Goal: Check status: Check status

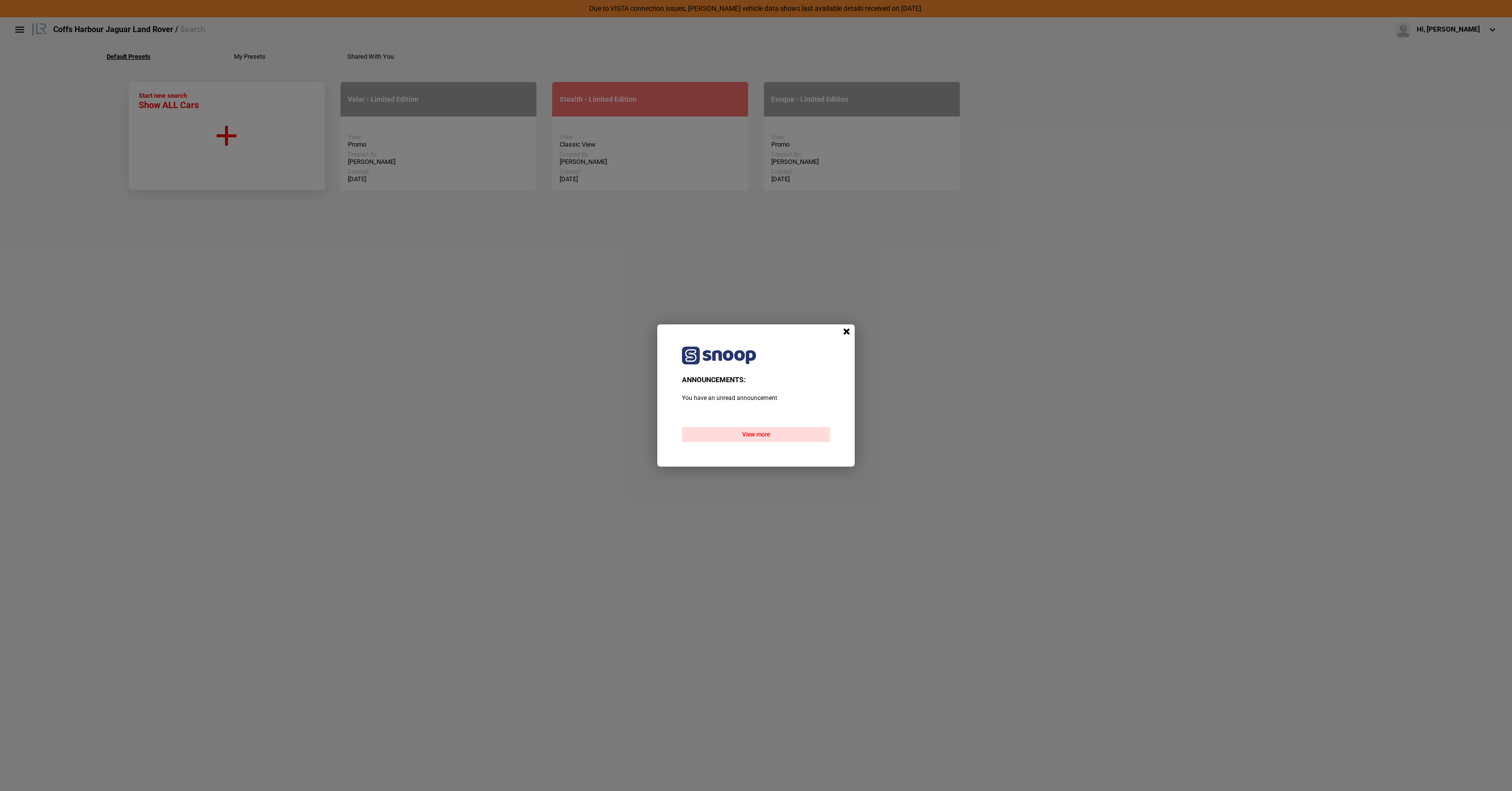
click at [844, 331] on span at bounding box center [846, 331] width 15 height 15
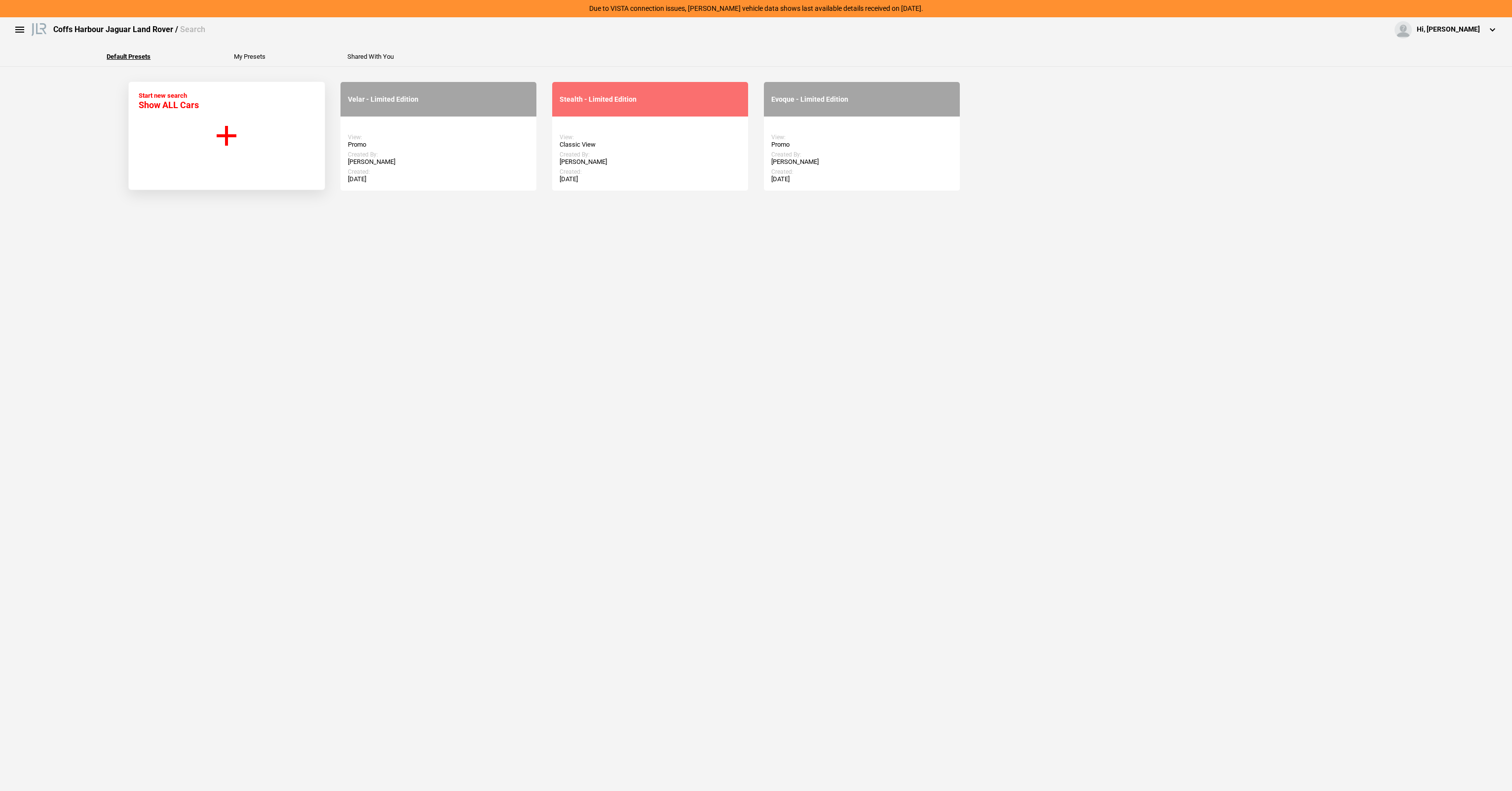
click at [627, 256] on section "Start new search Show ALL Cars Velar - Limited Edition View: Promo Created By: …" at bounding box center [756, 428] width 1512 height 724
click at [229, 115] on button "Start new search Show ALL Cars" at bounding box center [227, 136] width 197 height 109
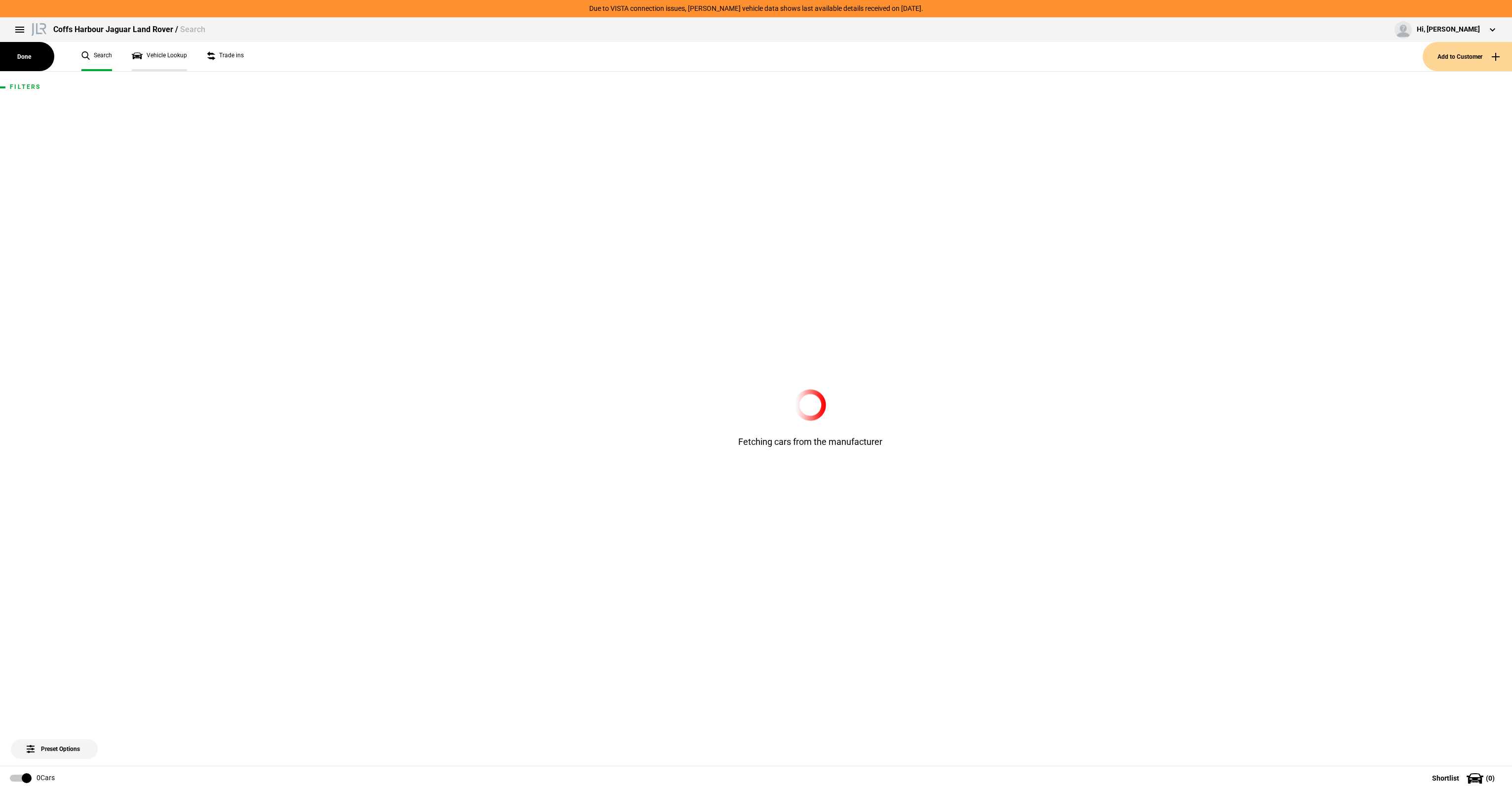
click at [138, 59] on link "Vehicle Lookup" at bounding box center [159, 56] width 55 height 29
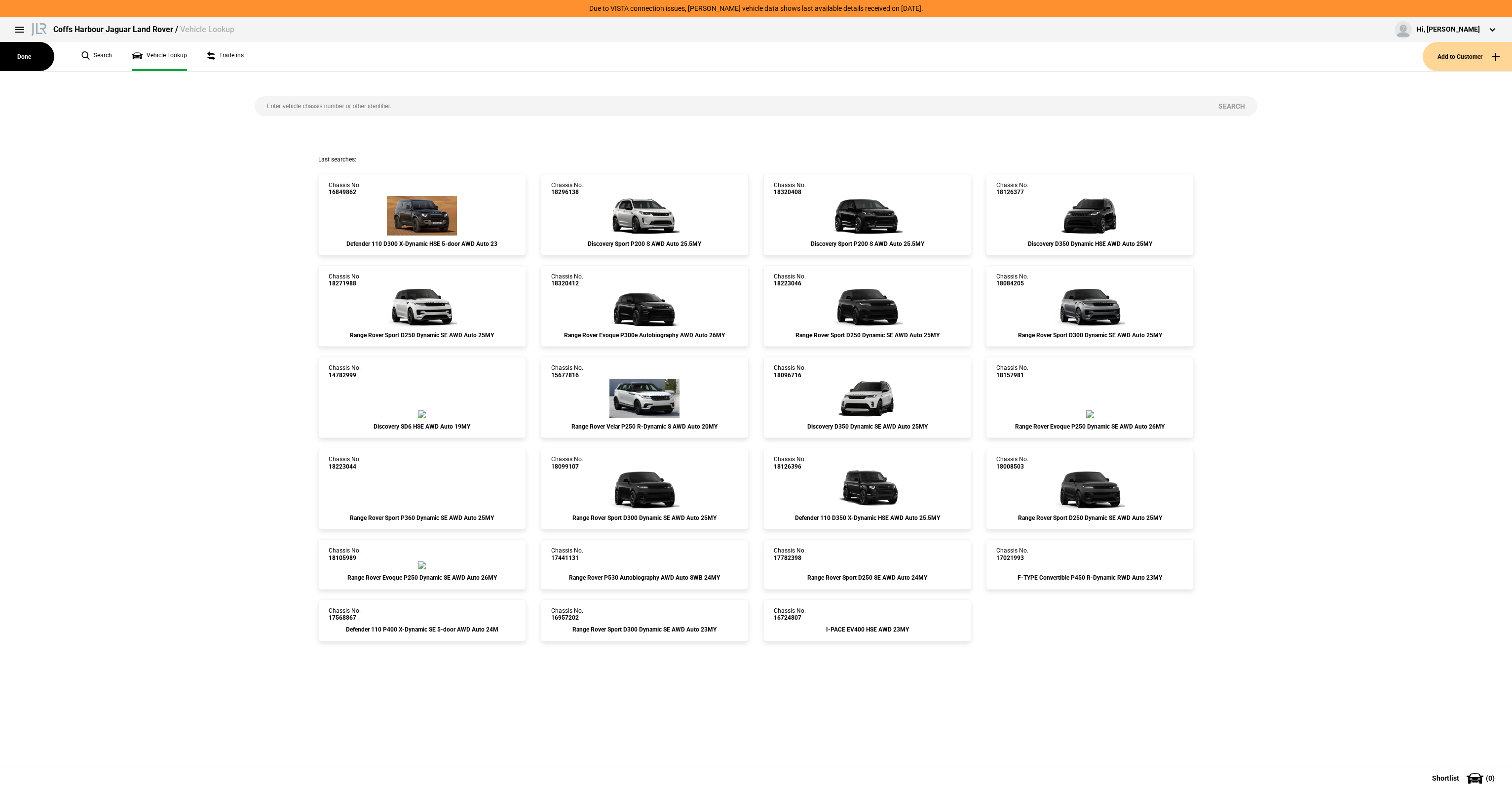
click at [290, 105] on input "search" at bounding box center [731, 106] width 952 height 20
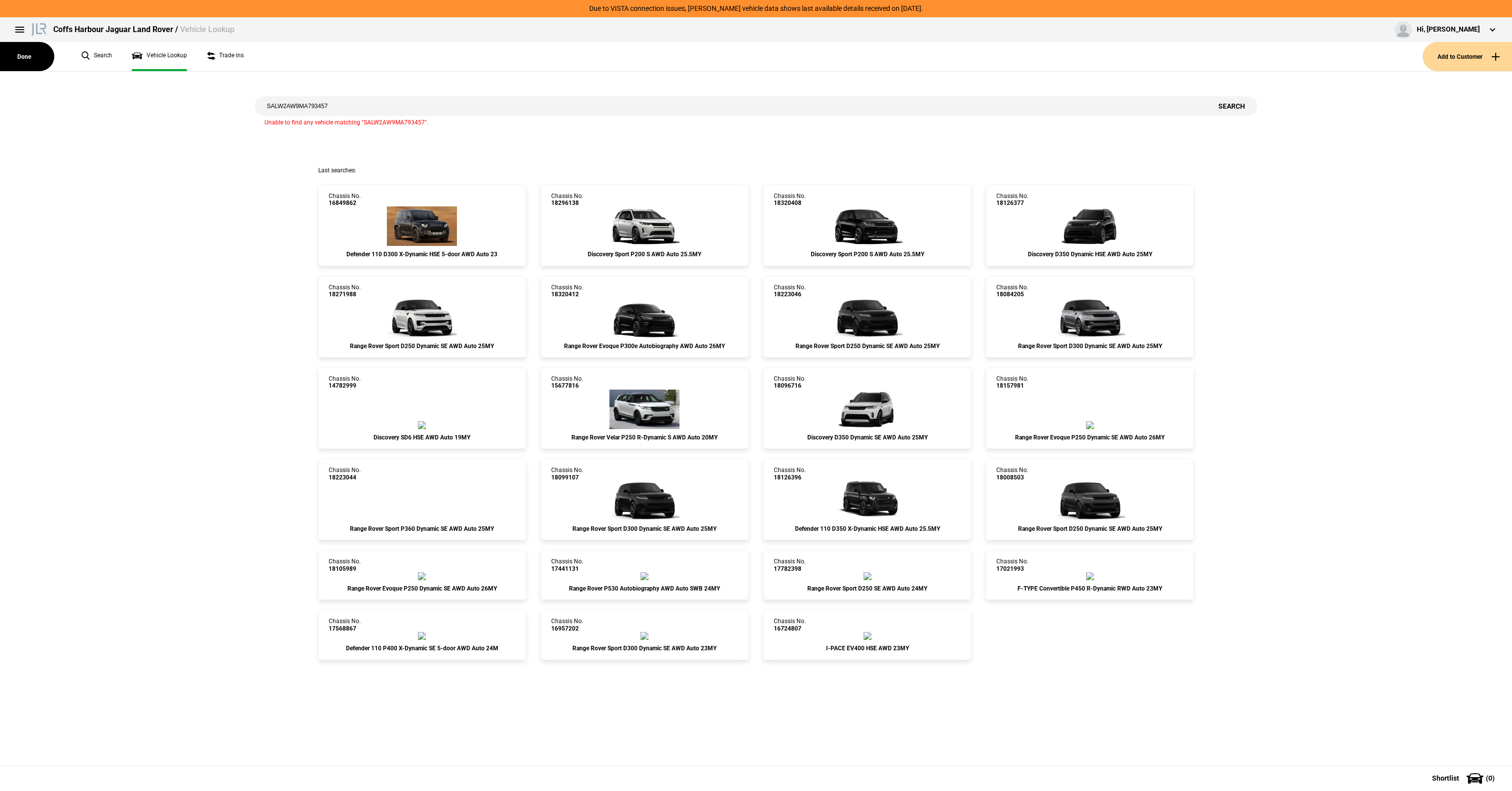
drag, startPoint x: 357, startPoint y: 104, endPoint x: 111, endPoint y: 88, distance: 246.5
click at [111, 88] on div "SALW2AW9MA793457 Search Unable to find any vehicle matching "SALW2AW9MA793457"." at bounding box center [755, 119] width 1527 height 95
click at [285, 108] on input "SALW2AW9MA793457" at bounding box center [731, 106] width 952 height 20
click at [292, 107] on input "SALW2AW9MA793457" at bounding box center [731, 106] width 952 height 20
click at [294, 107] on input "SALW2AW9MA793457" at bounding box center [731, 106] width 952 height 20
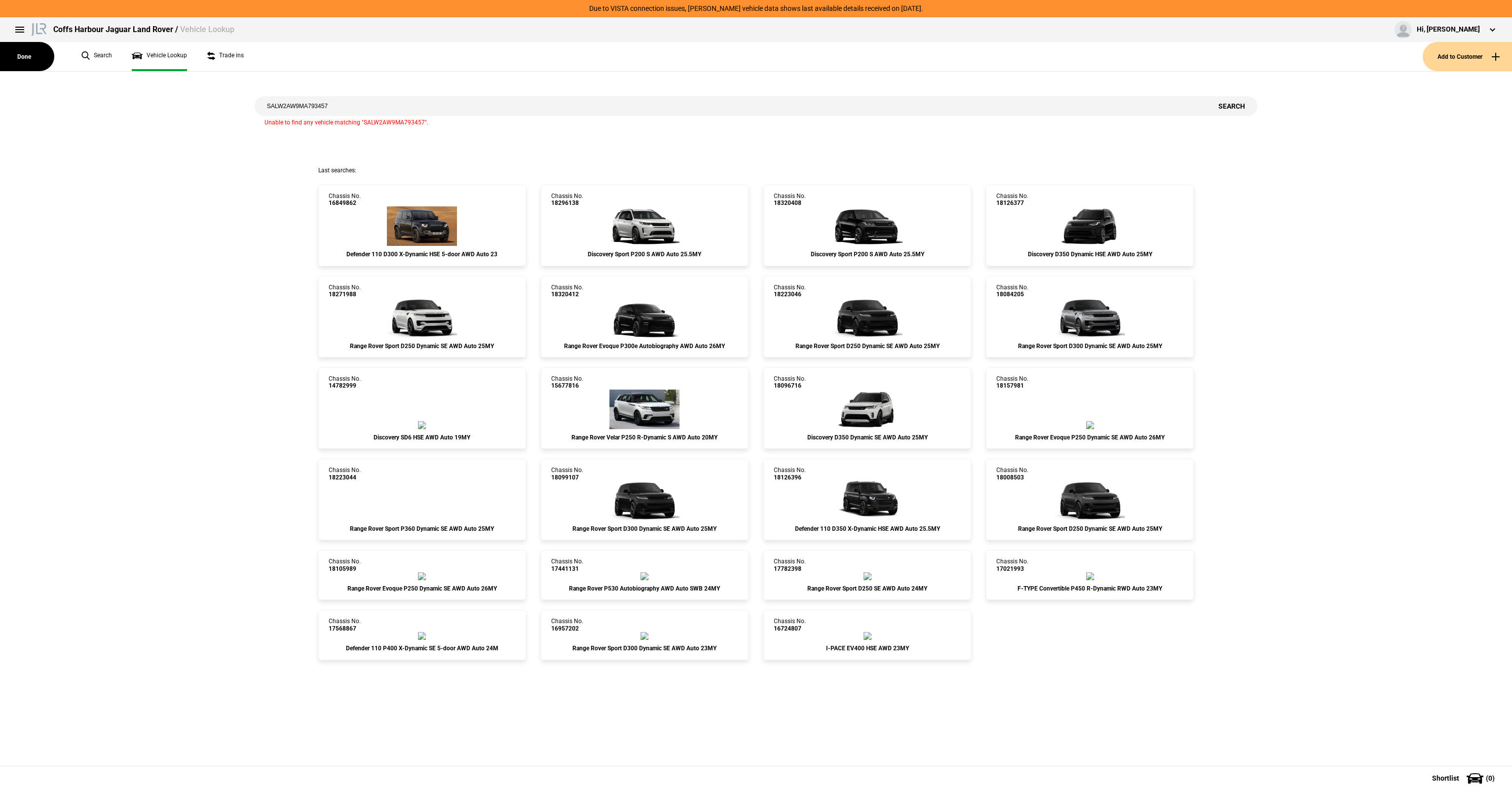
click at [413, 107] on input "SALW2AW9MA793457" at bounding box center [731, 106] width 952 height 20
drag, startPoint x: 409, startPoint y: 107, endPoint x: 230, endPoint y: 106, distance: 179.0
click at [230, 106] on div "SALW2AW9MA793457 Search Unable to find any vehicle matching "SALW2AW9MA793457"." at bounding box center [755, 119] width 1527 height 95
click at [347, 105] on input "SALW2AW9MA793457" at bounding box center [731, 106] width 952 height 20
click at [1236, 105] on button "Search" at bounding box center [1231, 106] width 51 height 20
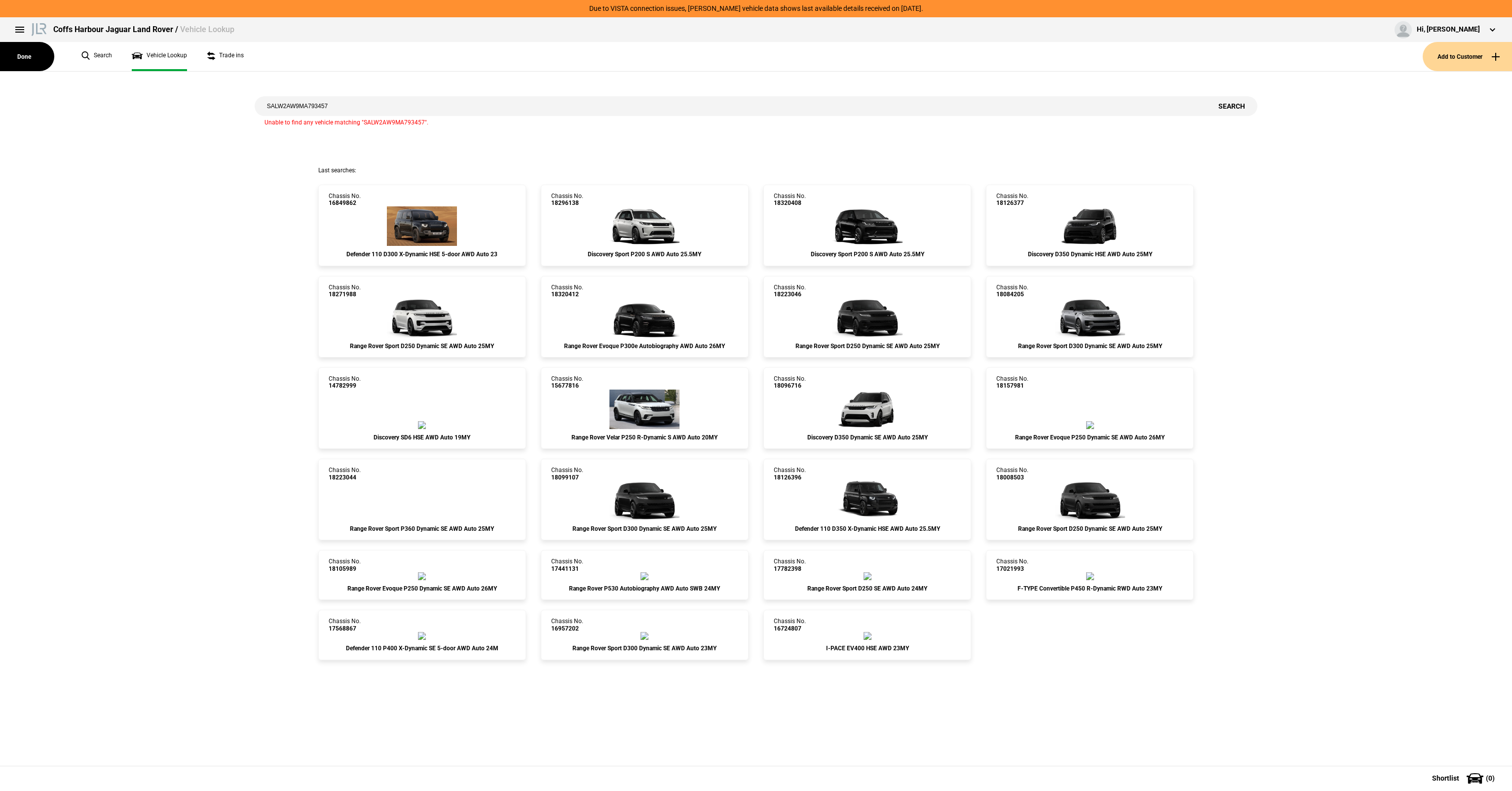
click at [417, 97] on input "SALW2AW9MA793457" at bounding box center [731, 106] width 952 height 20
click at [411, 107] on input "SALW2AW9MA793457" at bounding box center [731, 106] width 952 height 20
click at [282, 104] on input "SALW2AW9MA793457" at bounding box center [731, 106] width 952 height 20
click at [1204, 112] on input "SALWA2AW9MA793457" at bounding box center [731, 106] width 952 height 20
type input "SALWA2AW9MA793457"
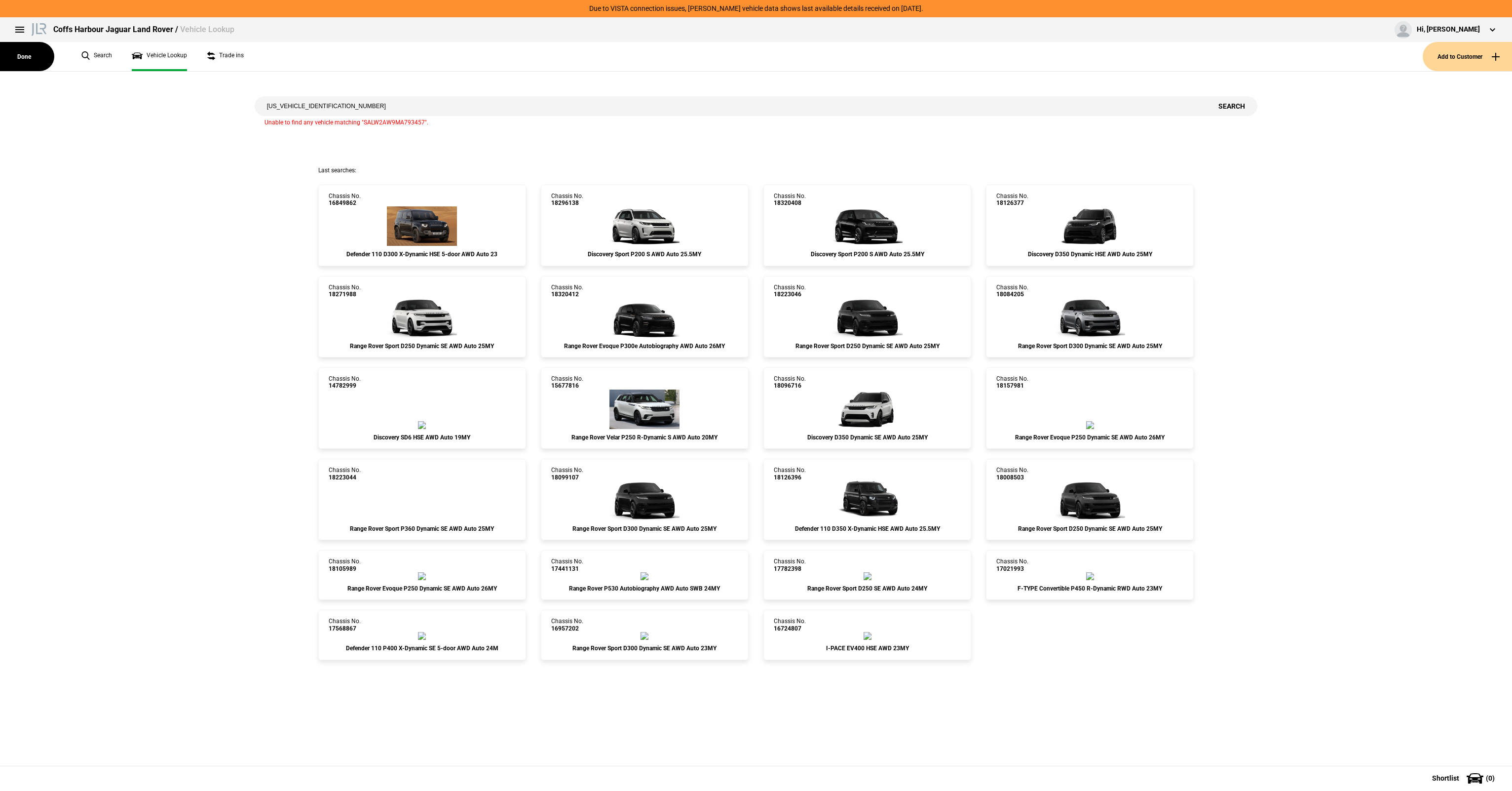
click at [1235, 103] on button "Search" at bounding box center [1231, 106] width 51 height 20
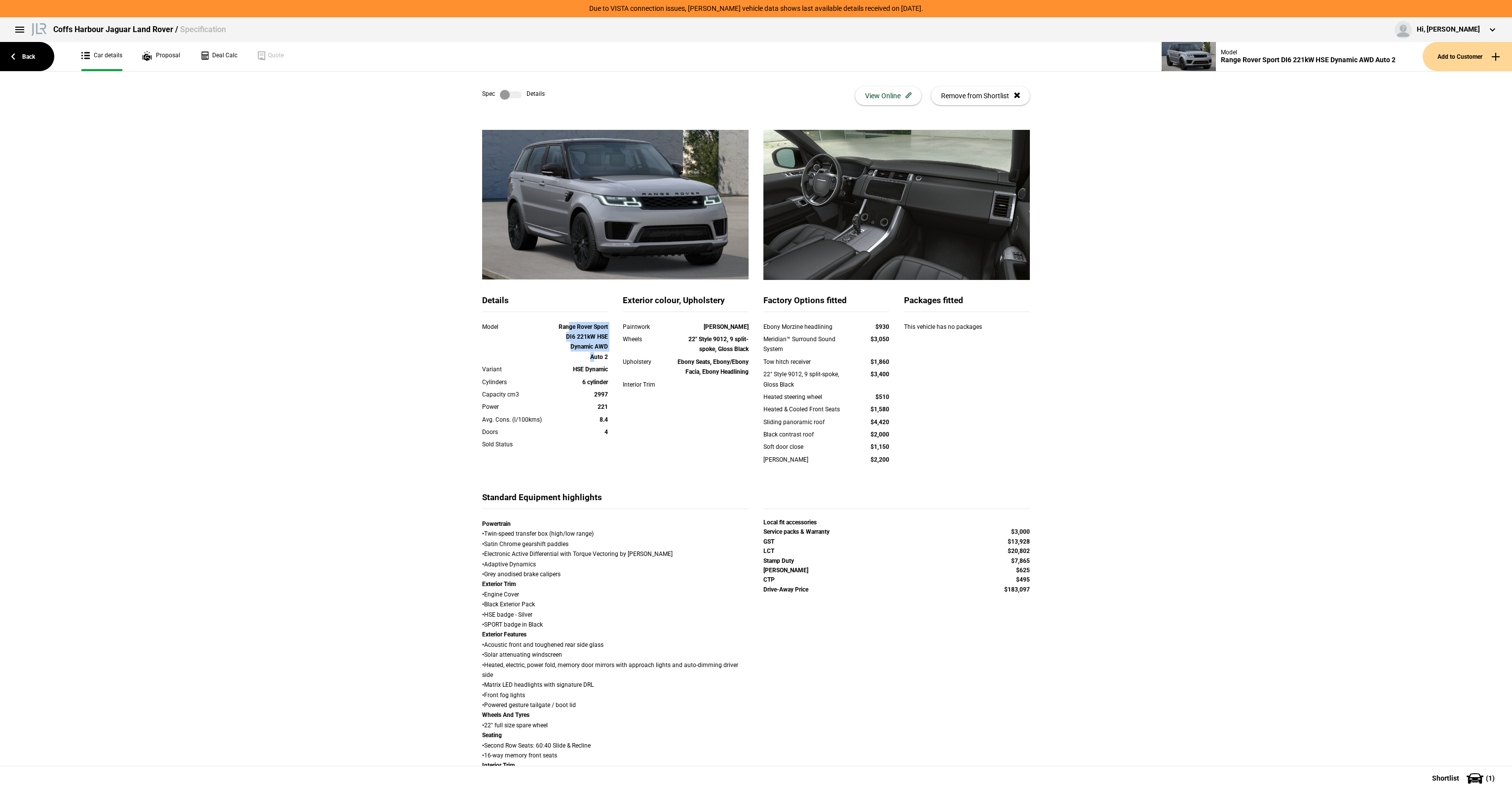
drag, startPoint x: 575, startPoint y: 333, endPoint x: 595, endPoint y: 365, distance: 37.7
click at [595, 365] on div "Model Range Rover Sport DI6 221kW HSE Dynamic AWD Auto 2 Variant HSE Dynamic Cy…" at bounding box center [545, 392] width 126 height 140
drag, startPoint x: 595, startPoint y: 365, endPoint x: 596, endPoint y: 371, distance: 6.1
click at [596, 371] on strong "HSE Dynamic" at bounding box center [590, 369] width 35 height 7
drag, startPoint x: 604, startPoint y: 450, endPoint x: 593, endPoint y: 331, distance: 119.5
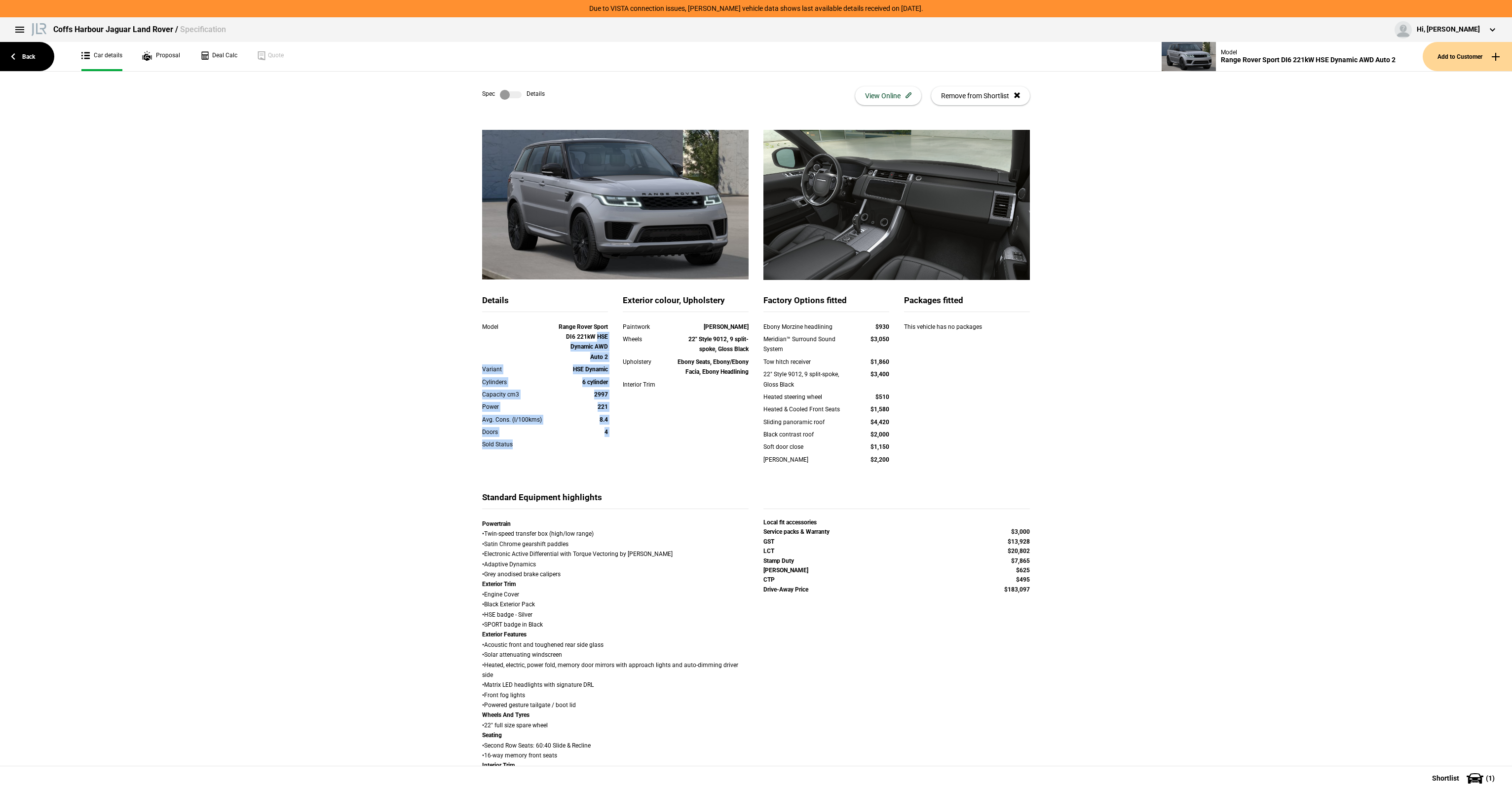
click at [593, 331] on div "Model Range Rover Sport DI6 221kW HSE Dynamic AWD Auto 2 Variant HSE Dynamic Cy…" at bounding box center [545, 392] width 126 height 140
click at [592, 328] on strong "Range Rover Sport DI6 221kW HSE Dynamic AWD Auto 2" at bounding box center [583, 342] width 49 height 37
drag, startPoint x: 605, startPoint y: 341, endPoint x: 643, endPoint y: 400, distance: 70.2
click at [643, 400] on div "Details Model Range Rover Sport DI6 221kW HSE Dynamic AWD Auto 2 Variant HSE Dy…" at bounding box center [756, 393] width 562 height 197
click at [643, 400] on div "Paintwork Eiger Grey Wheels 22" Style 9012, 9 split-spoke, Gloss Black Upholste…" at bounding box center [686, 362] width 126 height 80
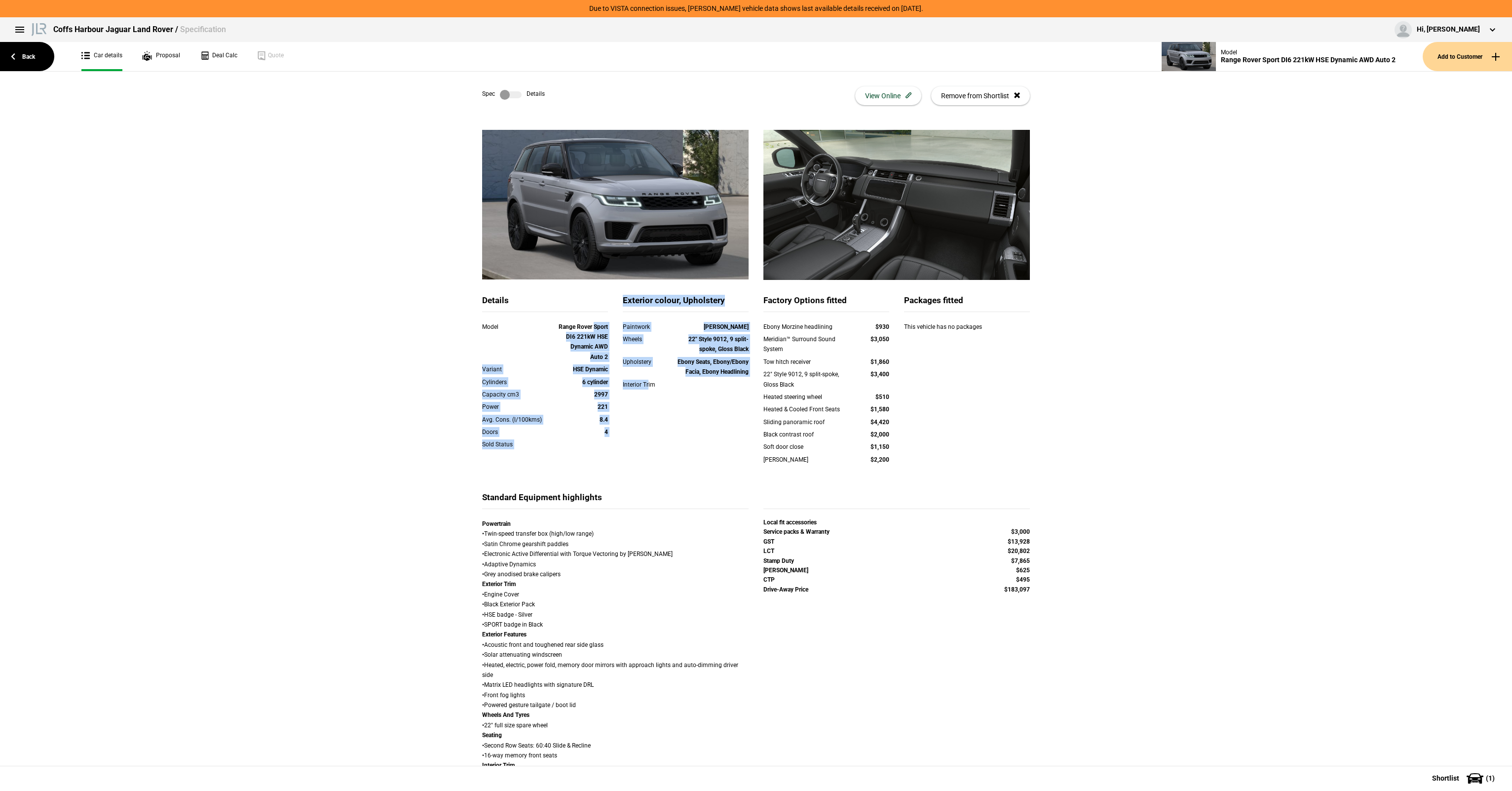
click at [498, 439] on div "Doors 4" at bounding box center [545, 433] width 141 height 12
click at [528, 426] on div "Avg. Cons. (l/100kms) 8.4" at bounding box center [545, 420] width 141 height 12
drag, startPoint x: 584, startPoint y: 321, endPoint x: 649, endPoint y: 433, distance: 129.5
click at [649, 433] on div "Details Model Range Rover Sport DI6 221kW HSE Dynamic AWD Auto 2 Variant HSE Dy…" at bounding box center [756, 393] width 562 height 197
click at [649, 435] on div "Details Model Range Rover Sport DI6 221kW HSE Dynamic AWD Auto 2 Variant HSE Dy…" at bounding box center [756, 393] width 562 height 197
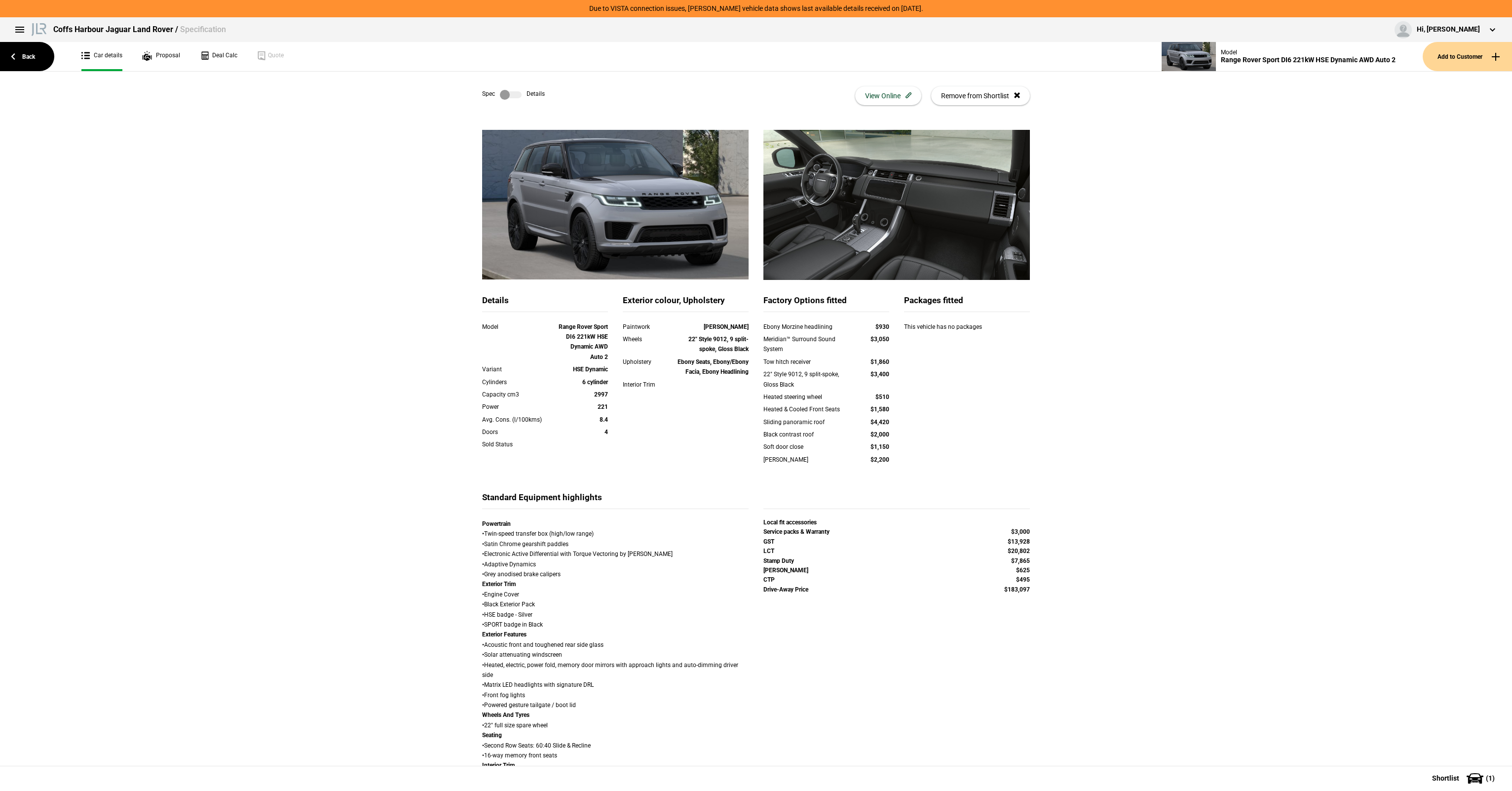
click at [543, 308] on div "Details" at bounding box center [545, 303] width 126 height 17
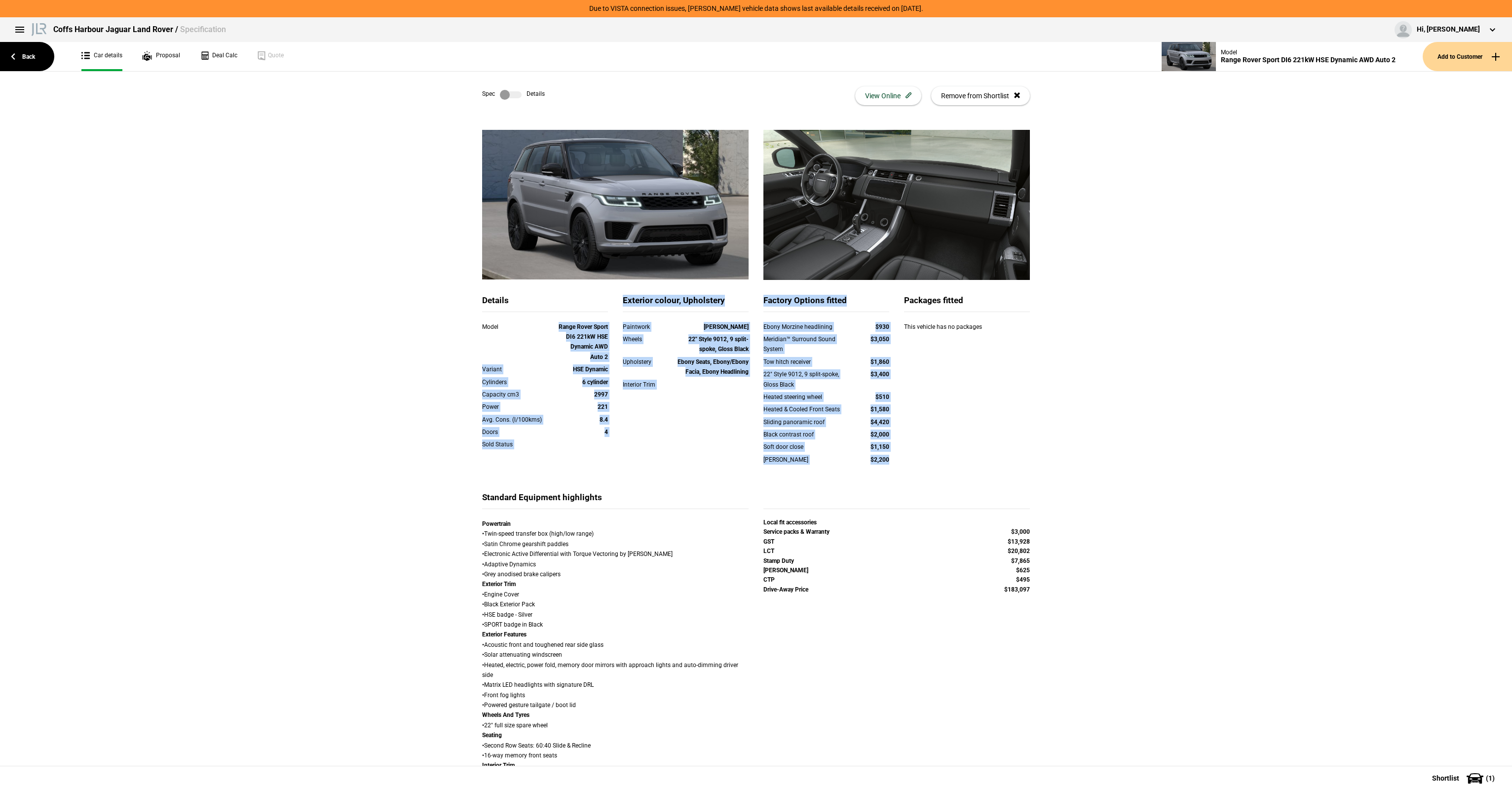
drag, startPoint x: 542, startPoint y: 330, endPoint x: 1008, endPoint y: 482, distance: 490.2
click at [1008, 482] on div "Details Model Range Rover Sport DI6 221kW HSE Dynamic AWD Auto 2 Variant HSE Dy…" at bounding box center [756, 393] width 562 height 197
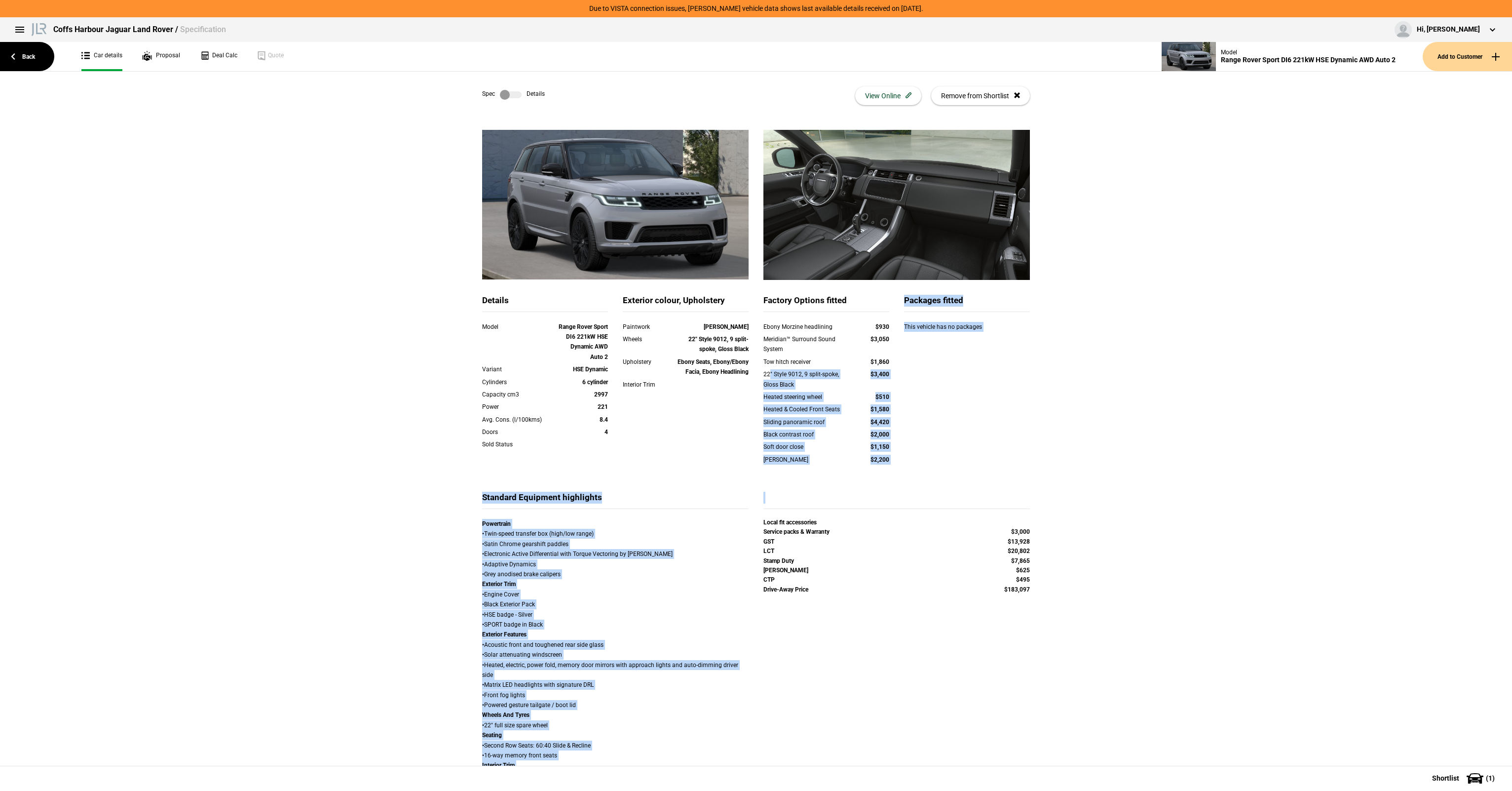
drag, startPoint x: 1011, startPoint y: 493, endPoint x: 753, endPoint y: 378, distance: 282.5
click at [756, 378] on div "22" Style 9012, 9 split-spoke, Gloss Black $3,400" at bounding box center [826, 381] width 141 height 23
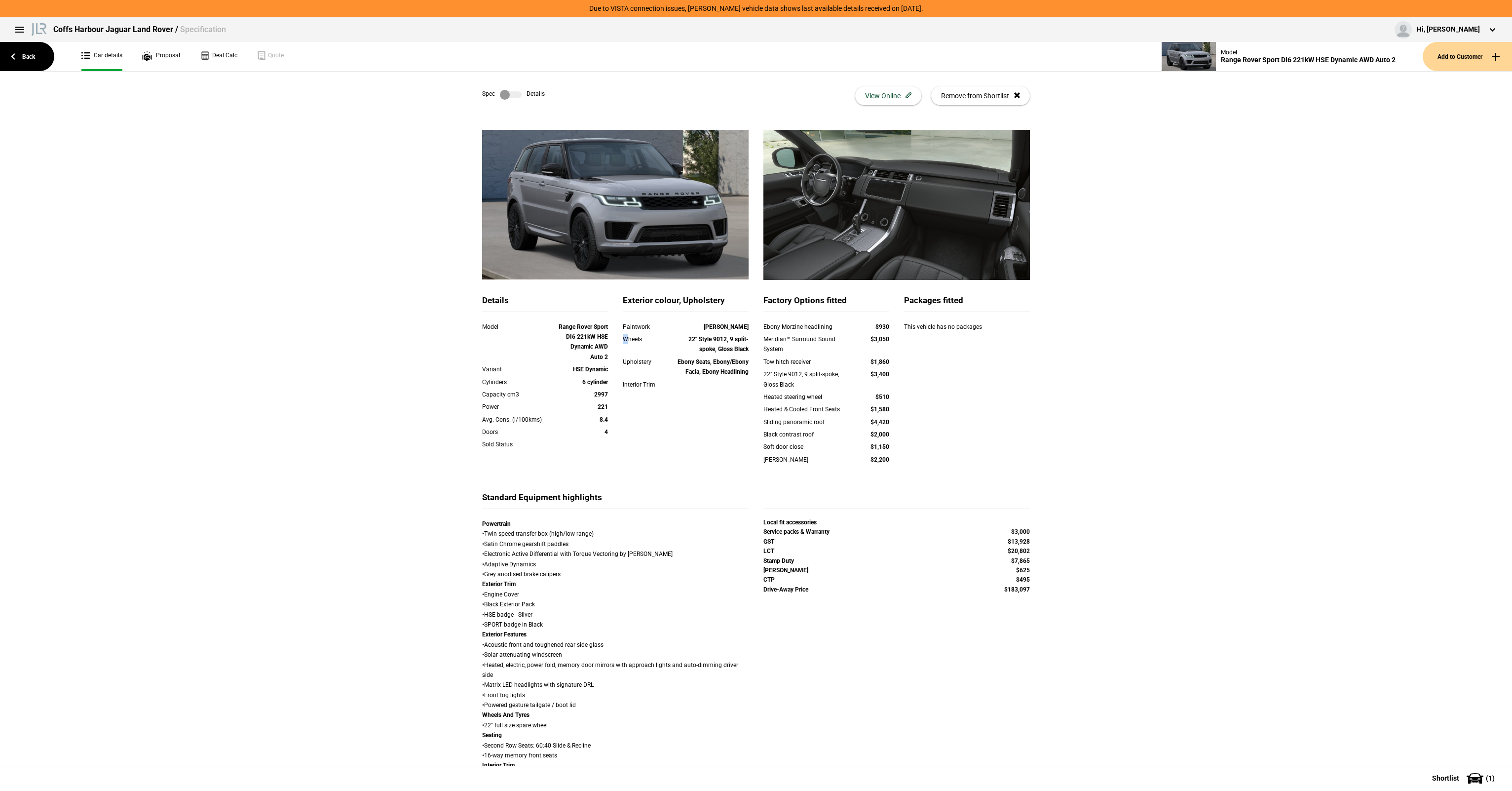
click at [623, 342] on div "Wheels 22" Style 9012, 9 split-spoke, Gloss Black" at bounding box center [686, 344] width 126 height 20
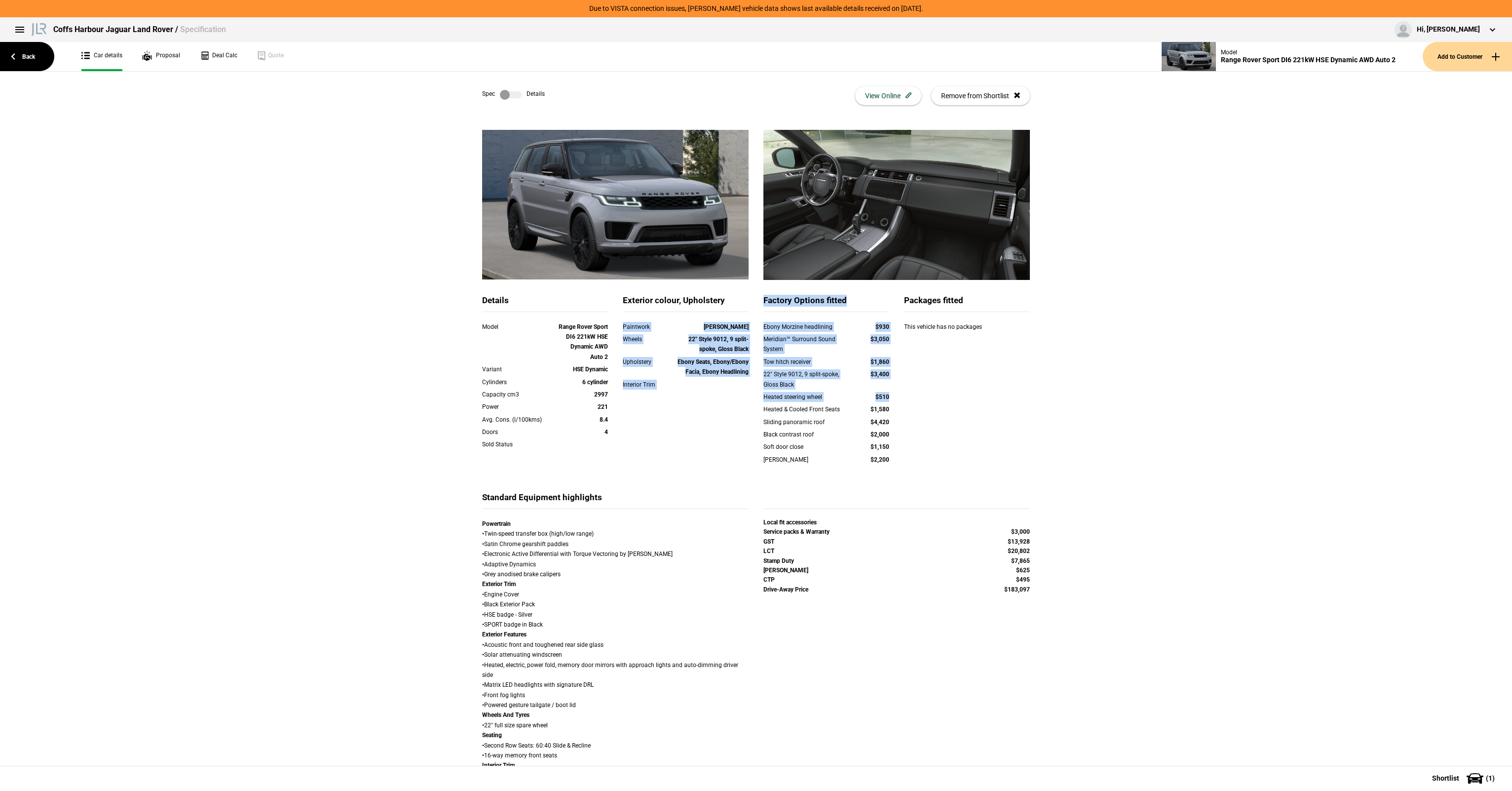
drag, startPoint x: 623, startPoint y: 342, endPoint x: 898, endPoint y: 404, distance: 281.9
click at [898, 404] on div "Details Model Range Rover Sport DI6 221kW HSE Dynamic AWD Auto 2 Variant HSE Dy…" at bounding box center [756, 393] width 562 height 197
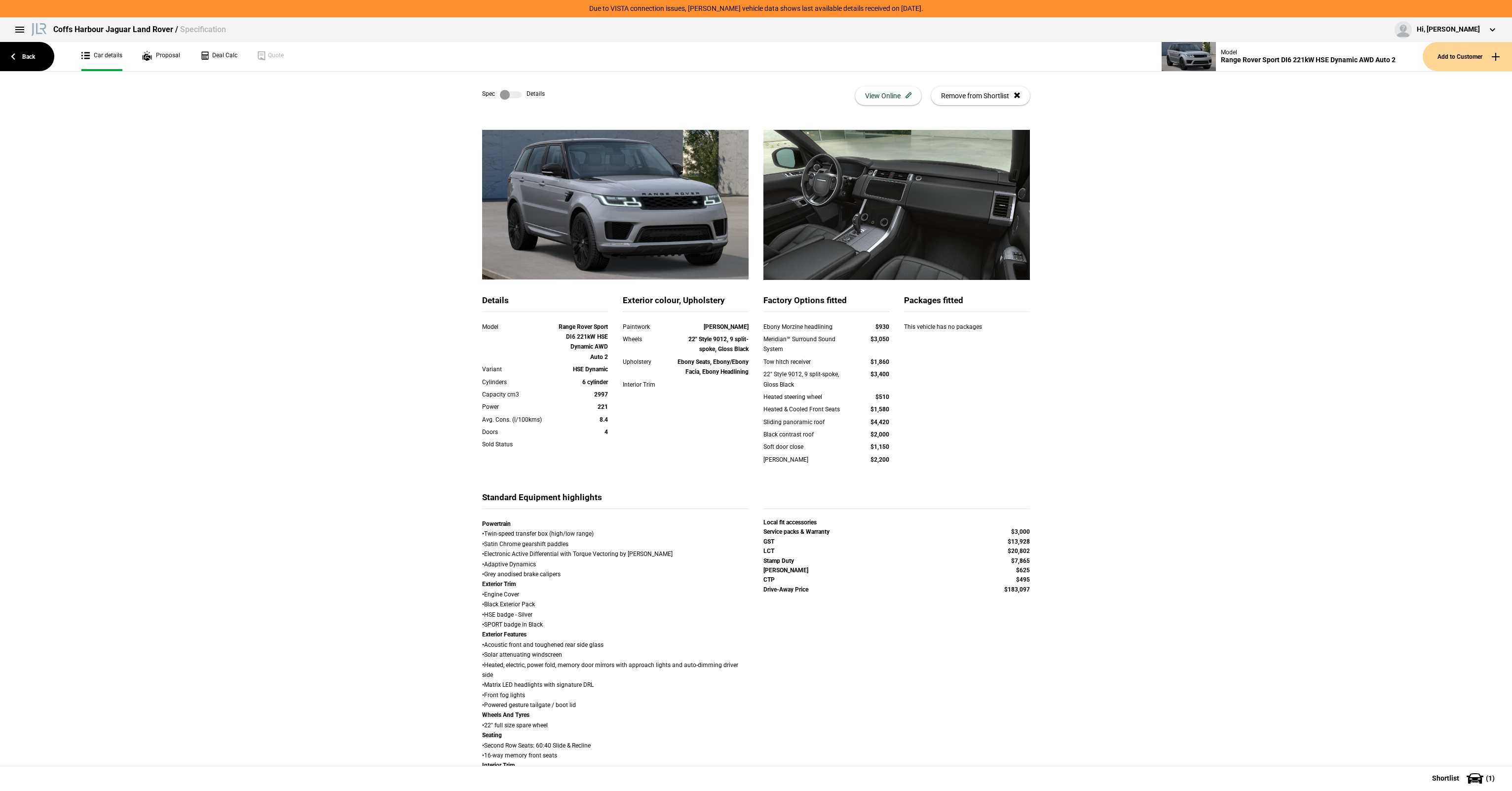
drag, startPoint x: 898, startPoint y: 404, endPoint x: 910, endPoint y: 430, distance: 28.6
click at [899, 408] on div "Details Model Range Rover Sport DI6 221kW HSE Dynamic AWD Auto 2 Variant HSE Dy…" at bounding box center [756, 393] width 562 height 197
drag, startPoint x: 913, startPoint y: 447, endPoint x: 804, endPoint y: 386, distance: 124.9
click at [804, 386] on div "Details Model Range Rover Sport DI6 221kW HSE Dynamic AWD Auto 2 Variant HSE Dy…" at bounding box center [756, 393] width 562 height 197
drag, startPoint x: 804, startPoint y: 386, endPoint x: 782, endPoint y: 357, distance: 36.4
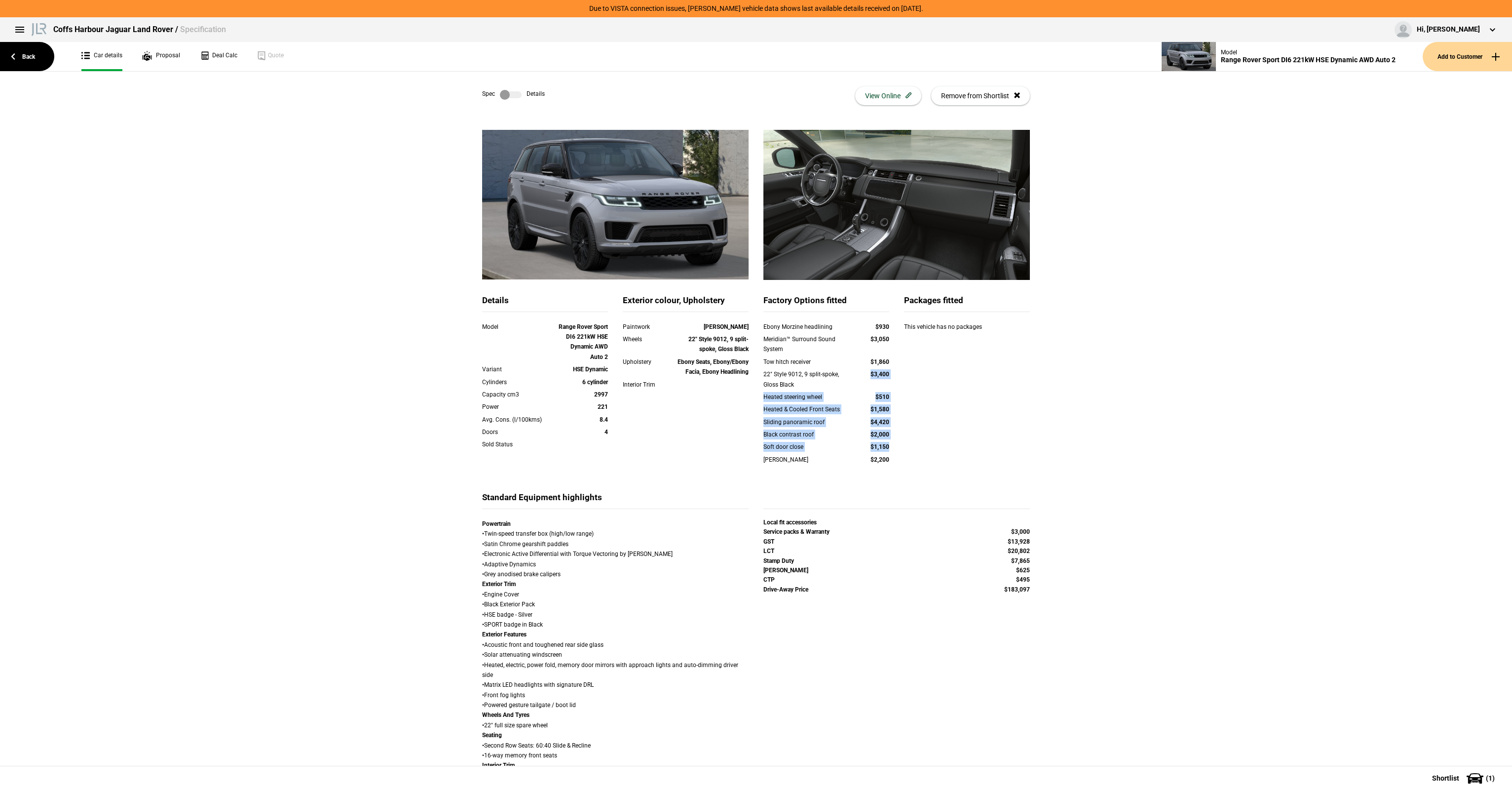
click at [804, 386] on div "22" Style 9012, 9 split-spoke, Gloss Black" at bounding box center [808, 379] width 88 height 20
drag, startPoint x: 798, startPoint y: 378, endPoint x: 840, endPoint y: 425, distance: 63.0
click at [840, 425] on div "Ebony Morzine headlining $930 Meridian™ Surround Sound System $3,050 Tow hitch …" at bounding box center [826, 399] width 126 height 156
click at [840, 425] on div "Sliding panoramic roof" at bounding box center [808, 422] width 88 height 10
click at [814, 391] on div "22" Style 9012, 9 split-spoke, Gloss Black $3,400" at bounding box center [826, 381] width 141 height 23
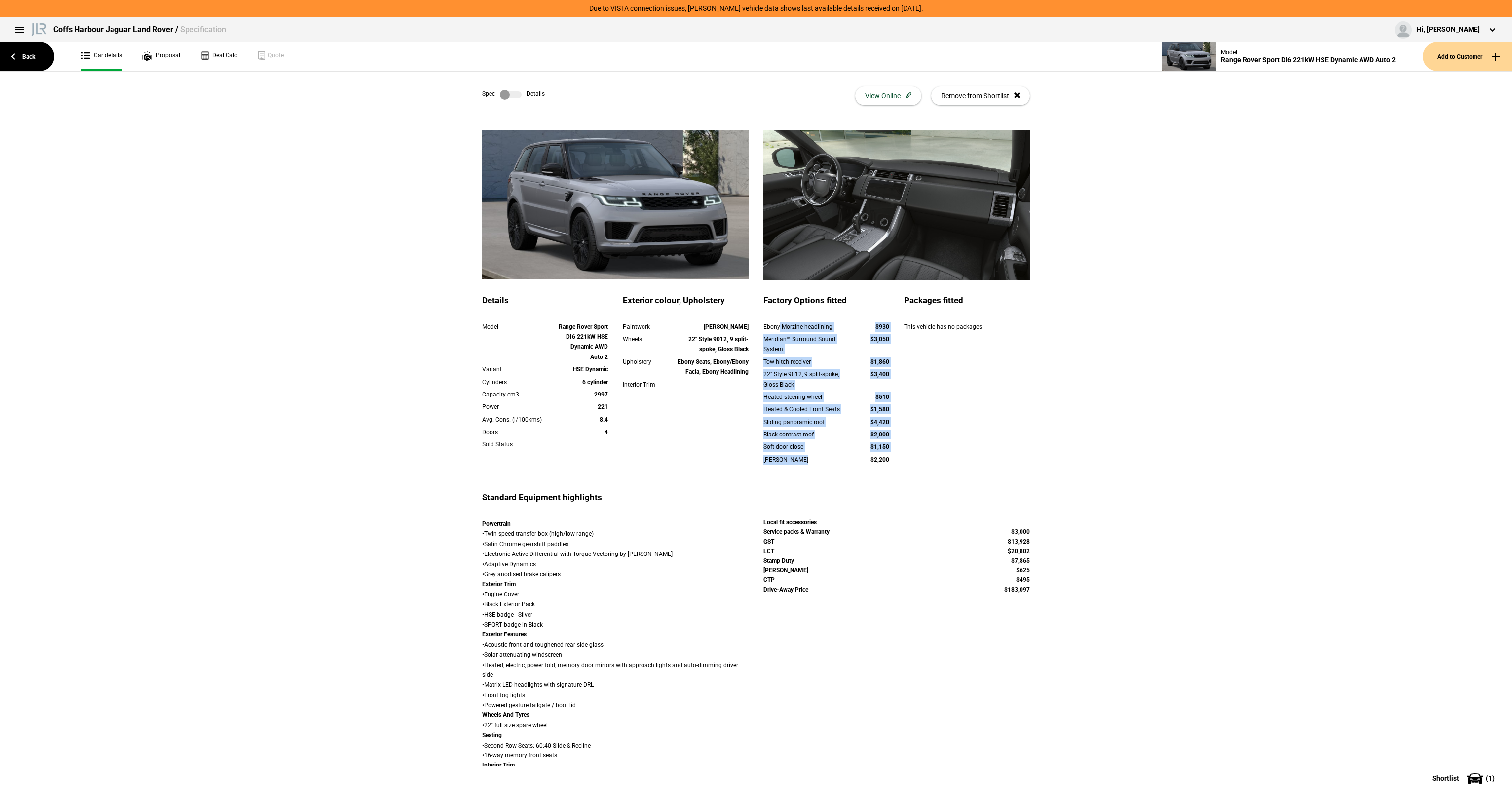
drag, startPoint x: 776, startPoint y: 332, endPoint x: 886, endPoint y: 488, distance: 190.9
click at [886, 488] on div "Factory Options fitted Ebony Morzine headlining $930 Meridian™ Surround Sound S…" at bounding box center [826, 393] width 141 height 197
click at [885, 487] on div "Factory Options fitted Ebony Morzine headlining $930 Meridian™ Surround Sound S…" at bounding box center [826, 393] width 141 height 197
click at [841, 417] on div "Sliding panoramic roof" at bounding box center [808, 422] width 88 height 10
click at [770, 324] on div "Ebony Morzine headlining" at bounding box center [808, 327] width 88 height 10
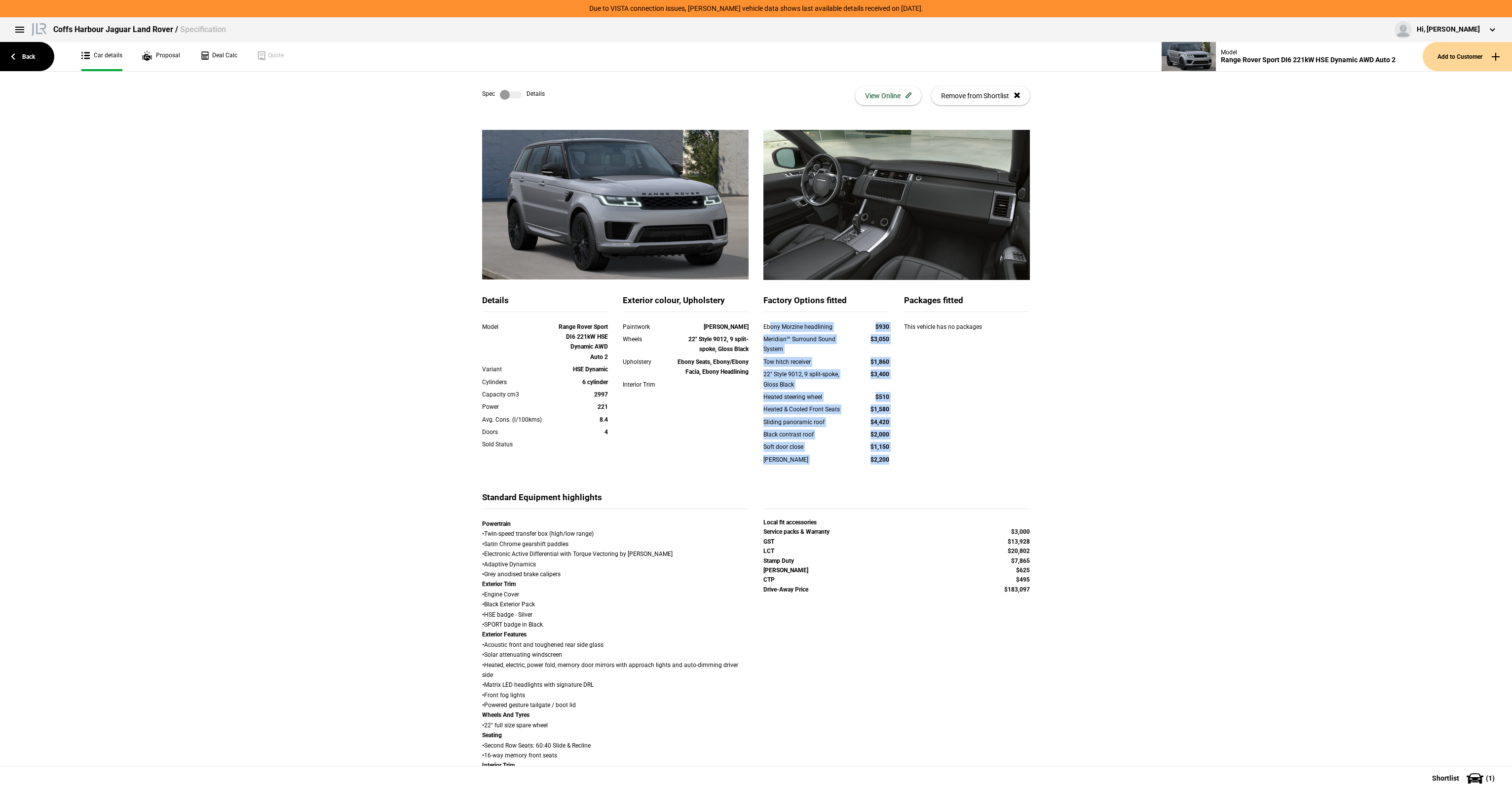
drag, startPoint x: 770, startPoint y: 324, endPoint x: 916, endPoint y: 460, distance: 199.5
click at [916, 460] on div "Details Model Range Rover Sport DI6 221kW HSE Dynamic AWD Auto 2 Variant HSE Dy…" at bounding box center [756, 393] width 562 height 197
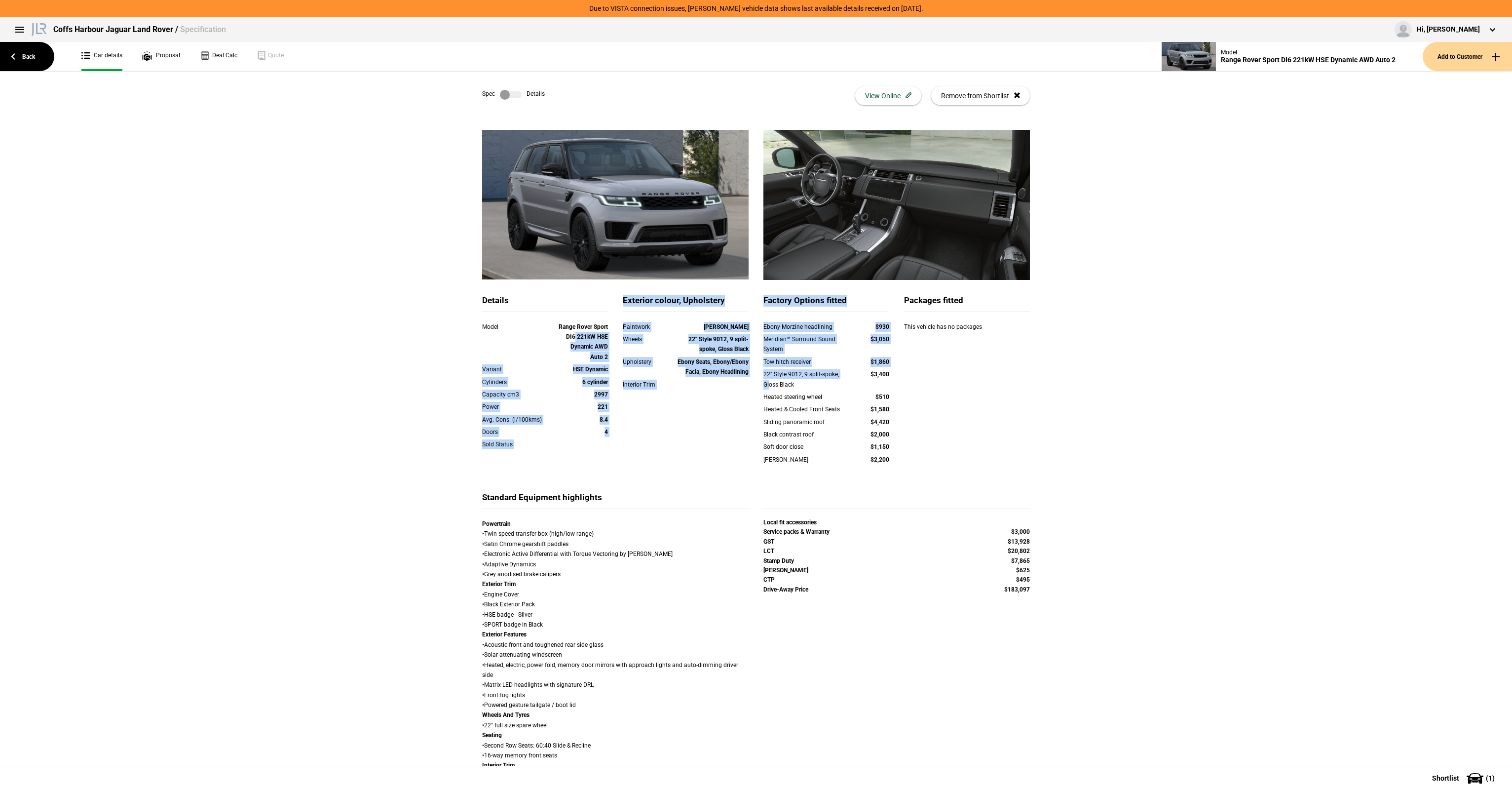
drag, startPoint x: 571, startPoint y: 335, endPoint x: 766, endPoint y: 382, distance: 200.6
click at [766, 382] on div "Details Model Range Rover Sport DI6 221kW HSE Dynamic AWD Auto 2 Variant HSE Dy…" at bounding box center [756, 393] width 562 height 197
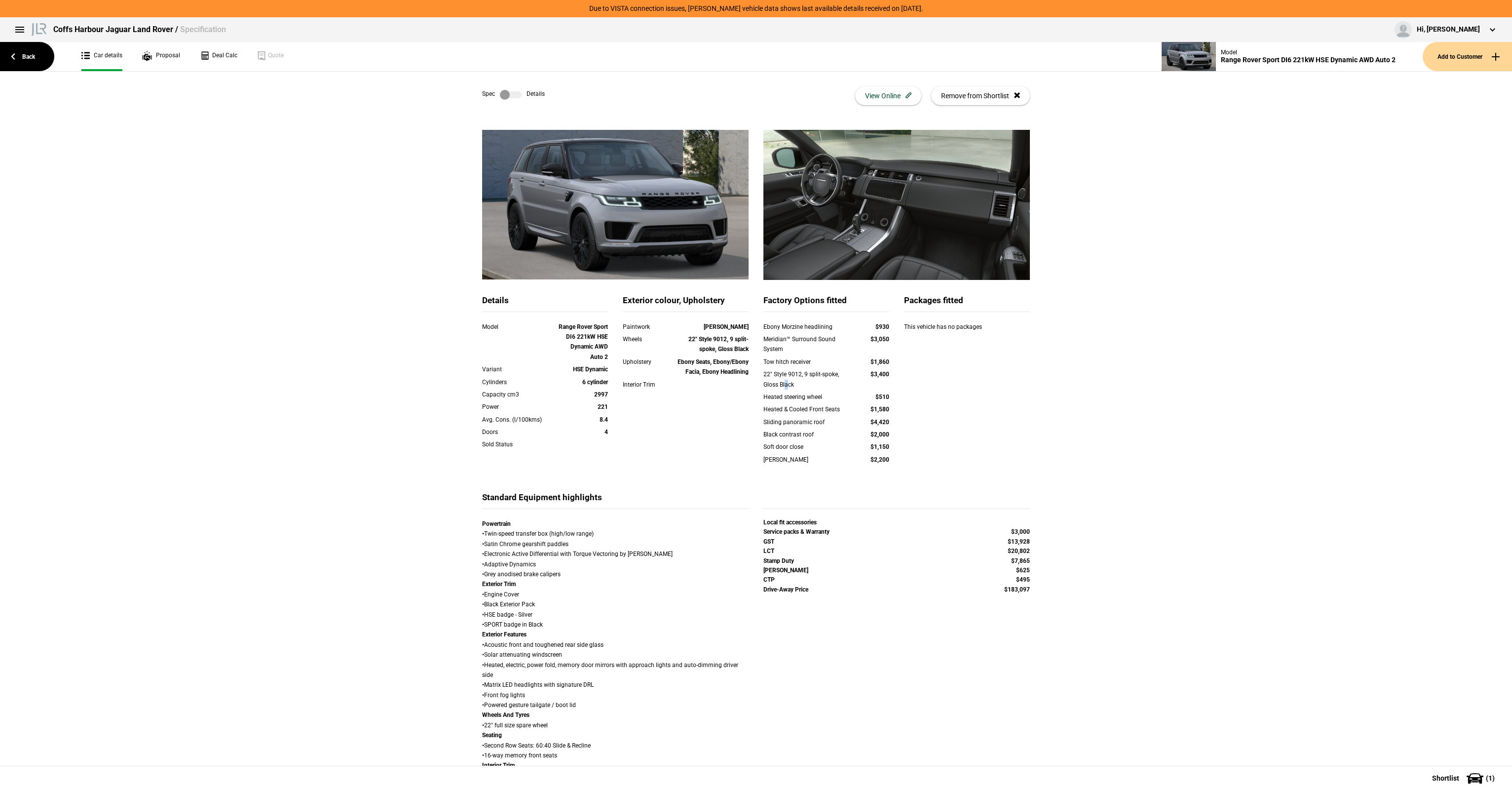
drag, startPoint x: 766, startPoint y: 382, endPoint x: 782, endPoint y: 384, distance: 16.1
click at [782, 384] on div "22" Style 9012, 9 split-spoke, Gloss Black" at bounding box center [808, 379] width 88 height 20
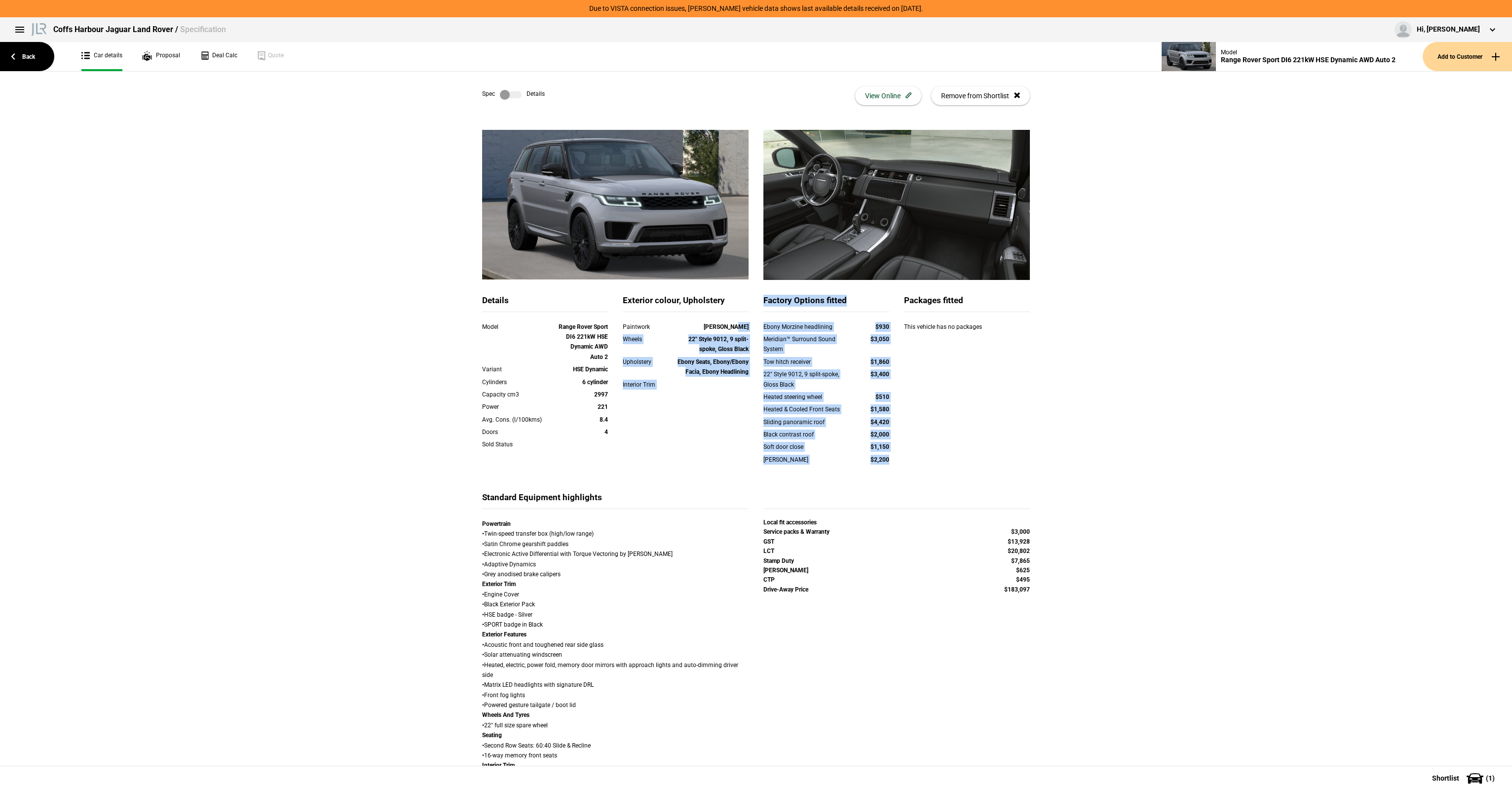
drag, startPoint x: 782, startPoint y: 384, endPoint x: 752, endPoint y: 329, distance: 62.6
click at [752, 329] on div "Details Model Range Rover Sport DI6 221kW HSE Dynamic AWD Auto 2 Variant HSE Dy…" at bounding box center [756, 393] width 562 height 197
click at [756, 325] on div "Ebony Morzine headlining $930" at bounding box center [826, 328] width 141 height 12
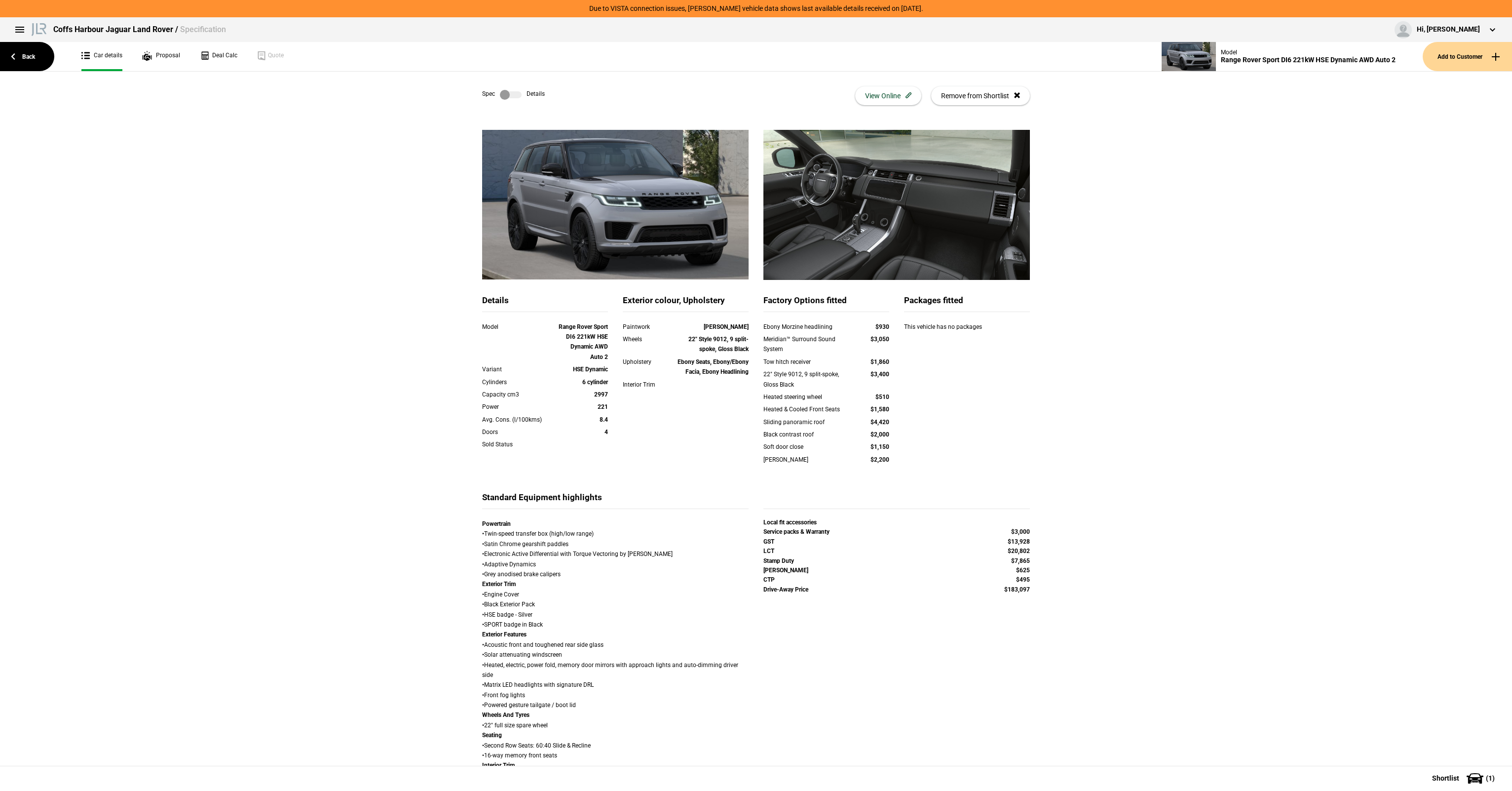
click at [756, 308] on div "Factory Options fitted Ebony Morzine headlining $930 Meridian™ Surround Sound S…" at bounding box center [826, 393] width 141 height 197
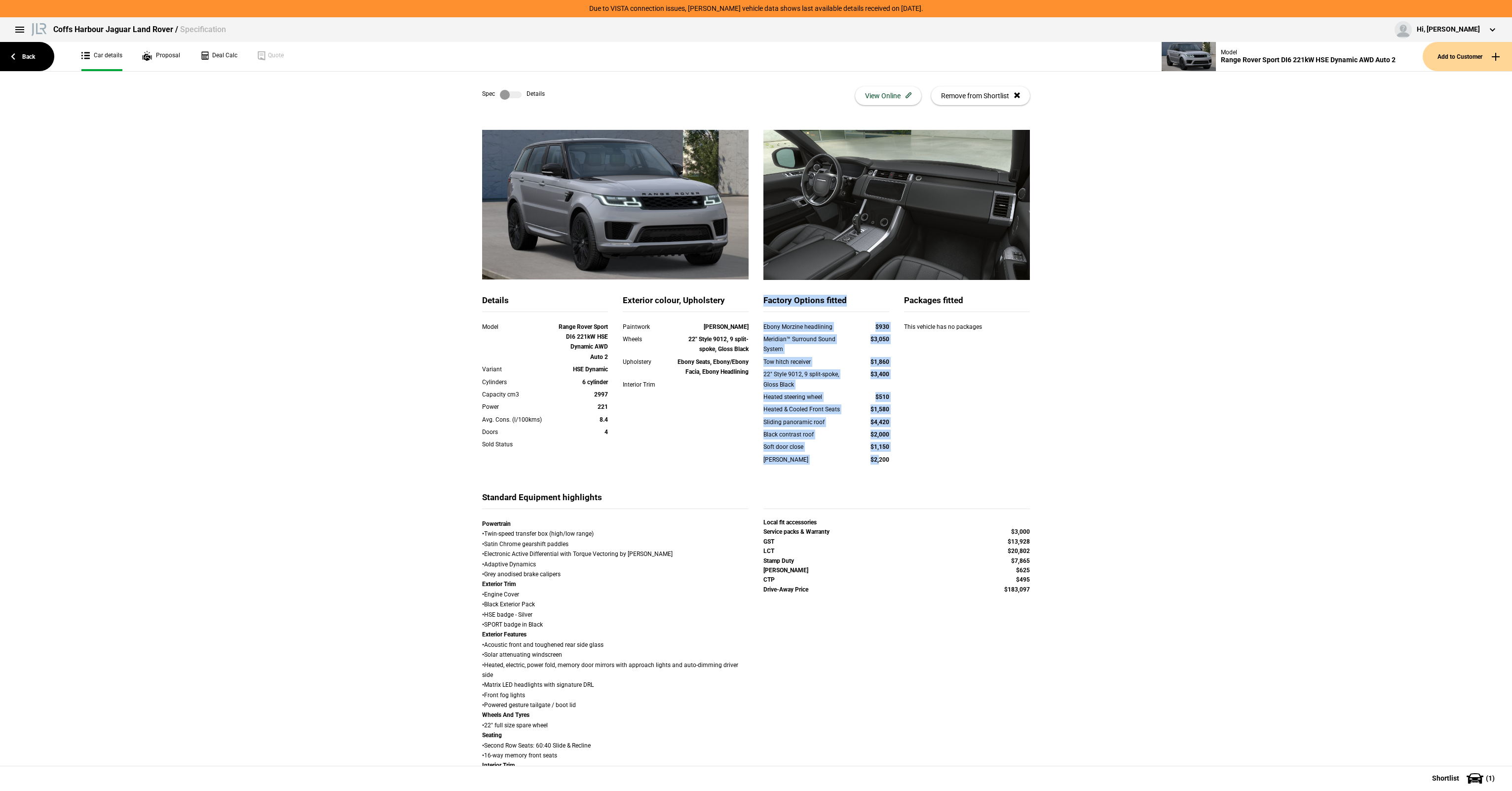
drag, startPoint x: 756, startPoint y: 297, endPoint x: 879, endPoint y: 463, distance: 206.6
click at [879, 463] on div "Factory Options fitted Ebony Morzine headlining $930 Meridian™ Surround Sound S…" at bounding box center [826, 393] width 141 height 197
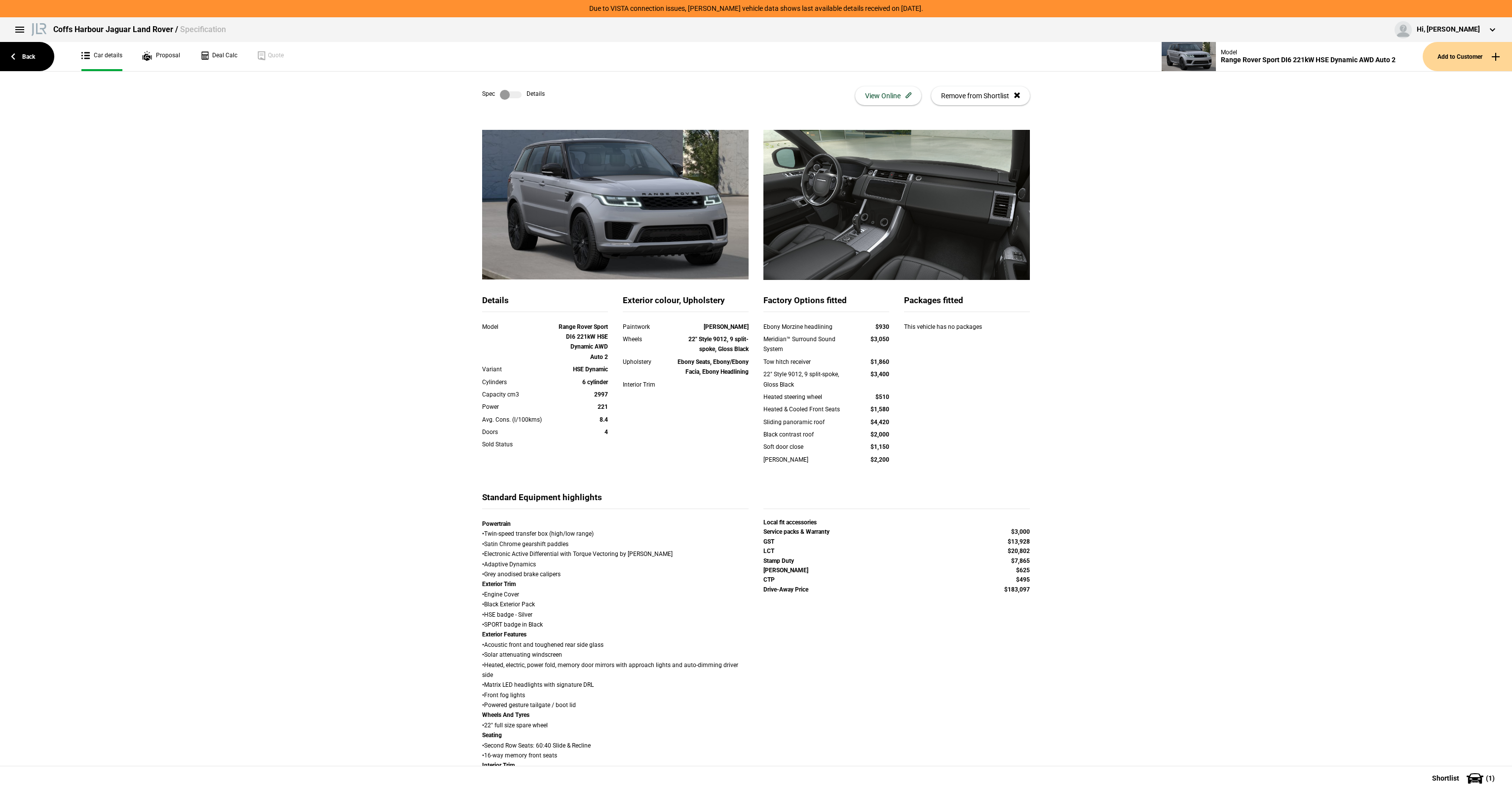
drag, startPoint x: 879, startPoint y: 463, endPoint x: 887, endPoint y: 458, distance: 9.4
click at [887, 458] on div "Eiger Grey $2,200" at bounding box center [826, 460] width 141 height 12
drag, startPoint x: 890, startPoint y: 459, endPoint x: 789, endPoint y: 330, distance: 163.8
click at [789, 330] on div "Ebony Morzine headlining $930 Meridian™ Surround Sound System $3,050 Tow hitch …" at bounding box center [826, 399] width 126 height 156
click at [789, 330] on div "Ebony Morzine headlining" at bounding box center [808, 327] width 88 height 10
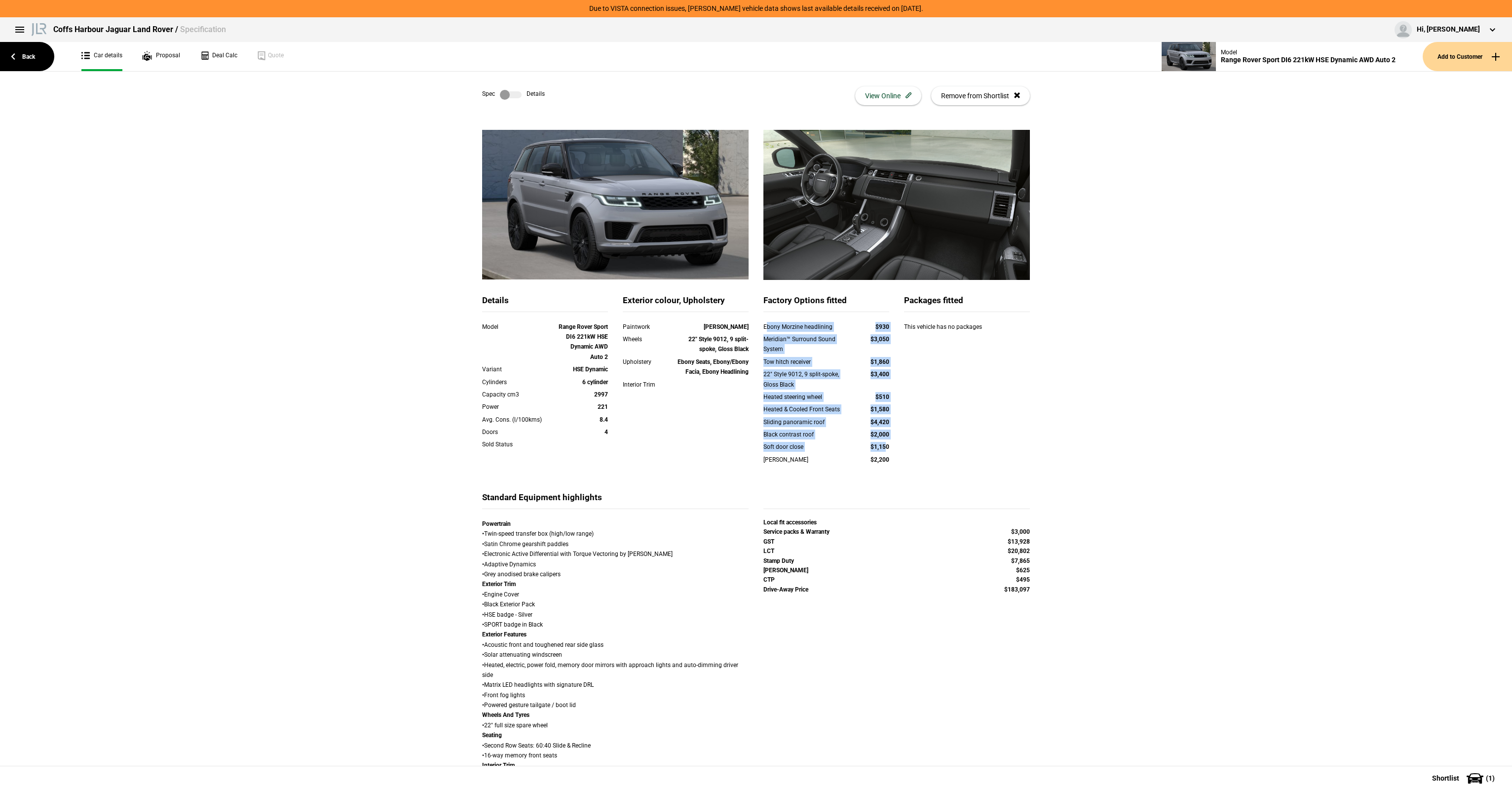
drag, startPoint x: 798, startPoint y: 366, endPoint x: 884, endPoint y: 445, distance: 116.8
click at [884, 445] on div "Ebony Morzine headlining $930 Meridian™ Surround Sound System $3,050 Tow hitch …" at bounding box center [826, 399] width 126 height 156
drag, startPoint x: 884, startPoint y: 445, endPoint x: 899, endPoint y: 448, distance: 15.3
click at [883, 443] on strong "$1,150" at bounding box center [880, 447] width 19 height 7
drag, startPoint x: 906, startPoint y: 450, endPoint x: 819, endPoint y: 364, distance: 122.3
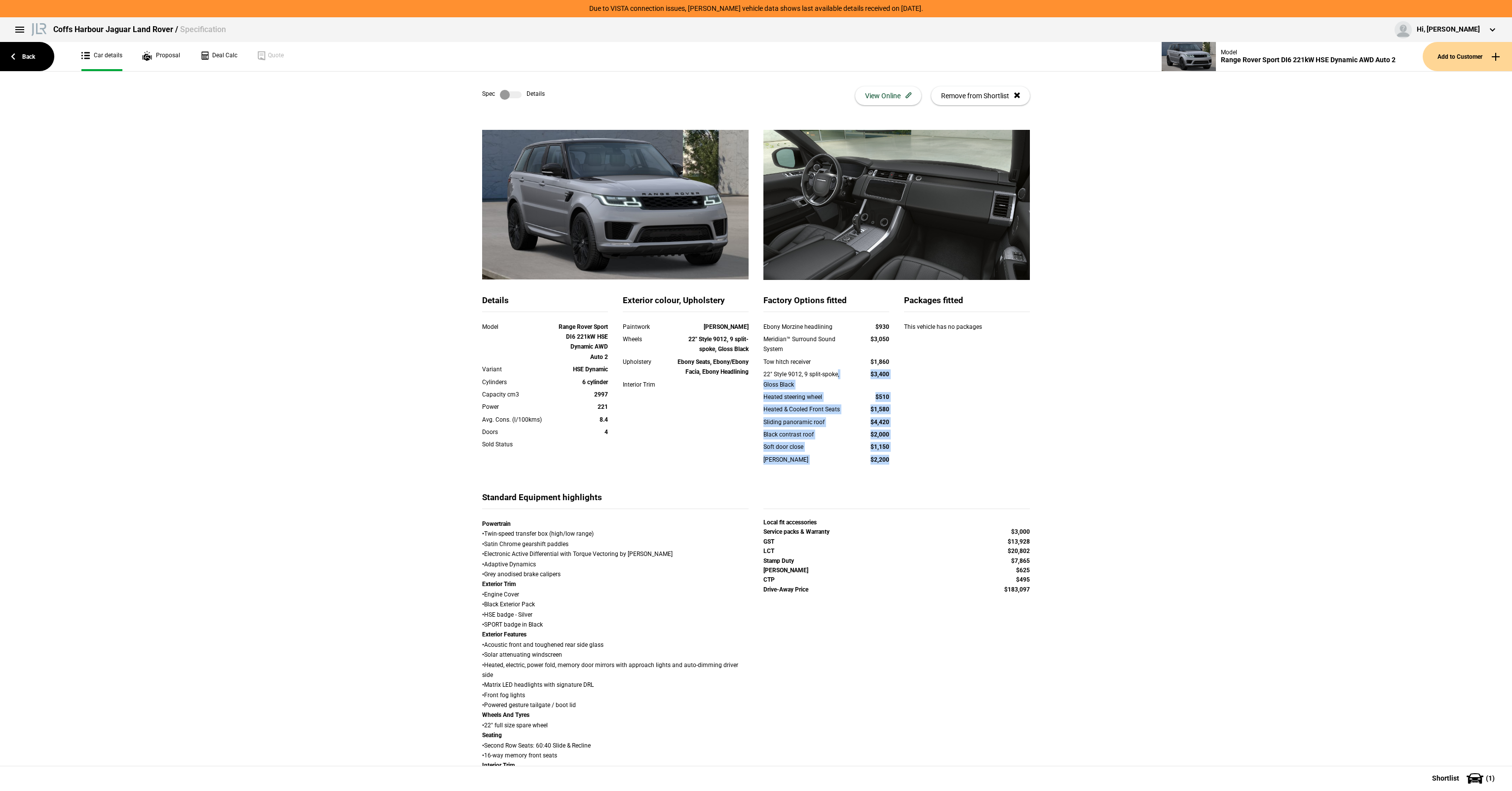
click at [819, 364] on div "Details Model Range Rover Sport DI6 221kW HSE Dynamic AWD Auto 2 Variant HSE Dy…" at bounding box center [756, 393] width 562 height 197
click at [816, 363] on div "Tow hitch receiver" at bounding box center [808, 362] width 88 height 10
drag, startPoint x: 798, startPoint y: 341, endPoint x: 845, endPoint y: 436, distance: 106.0
click at [845, 436] on div "Ebony Morzine headlining $930 Meridian™ Surround Sound System $3,050 Tow hitch …" at bounding box center [826, 399] width 126 height 156
drag, startPoint x: 845, startPoint y: 436, endPoint x: 868, endPoint y: 449, distance: 26.4
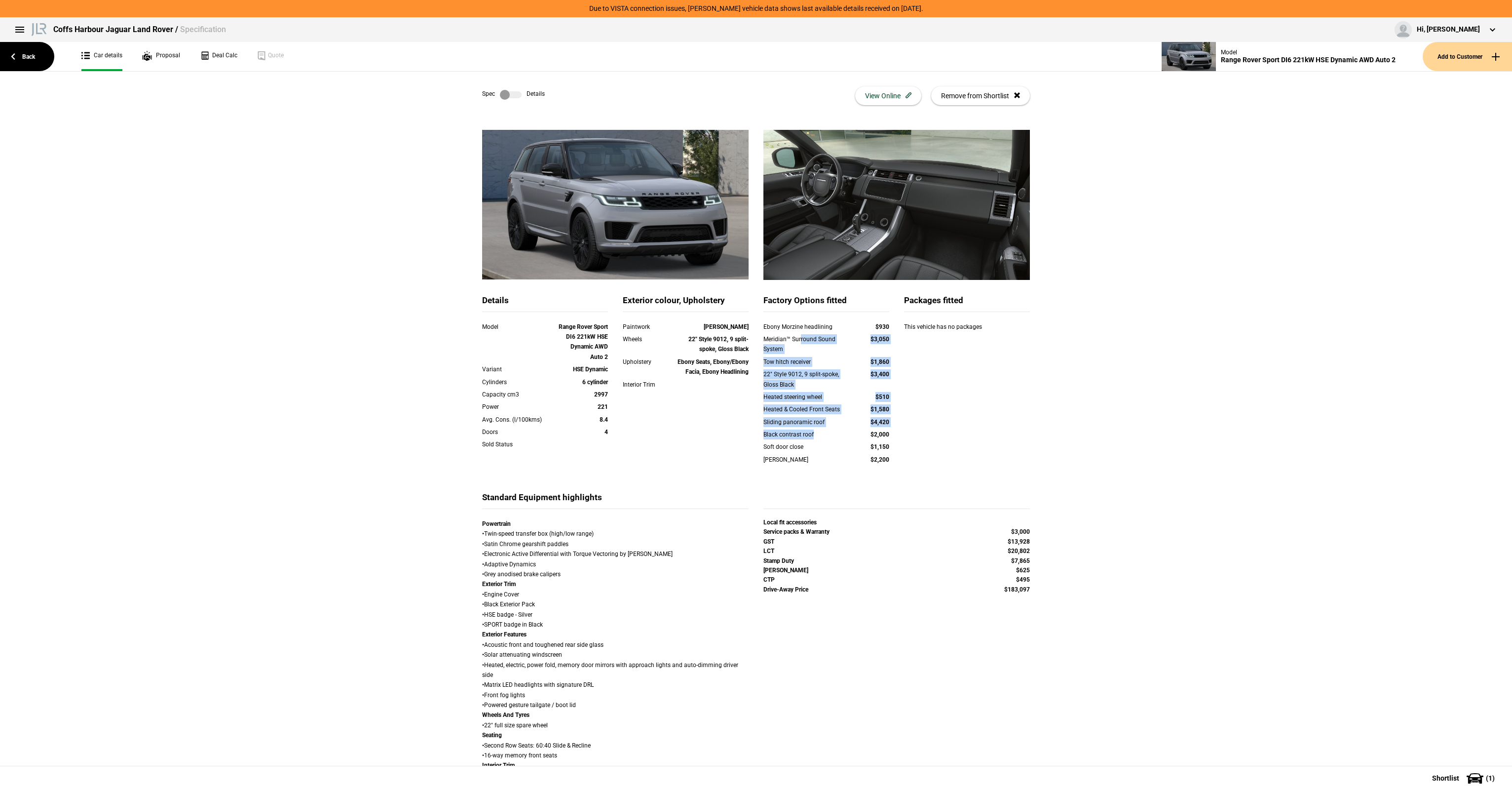
click at [847, 434] on div "Black contrast roof" at bounding box center [808, 434] width 88 height 10
drag, startPoint x: 880, startPoint y: 452, endPoint x: 798, endPoint y: 346, distance: 134.0
click at [798, 346] on div "Ebony Morzine headlining $930 Meridian™ Surround Sound System $3,050 Tow hitch …" at bounding box center [826, 399] width 126 height 156
click at [795, 344] on div "Meridian™ Surround Sound System" at bounding box center [808, 344] width 88 height 20
drag, startPoint x: 778, startPoint y: 325, endPoint x: 920, endPoint y: 471, distance: 203.7
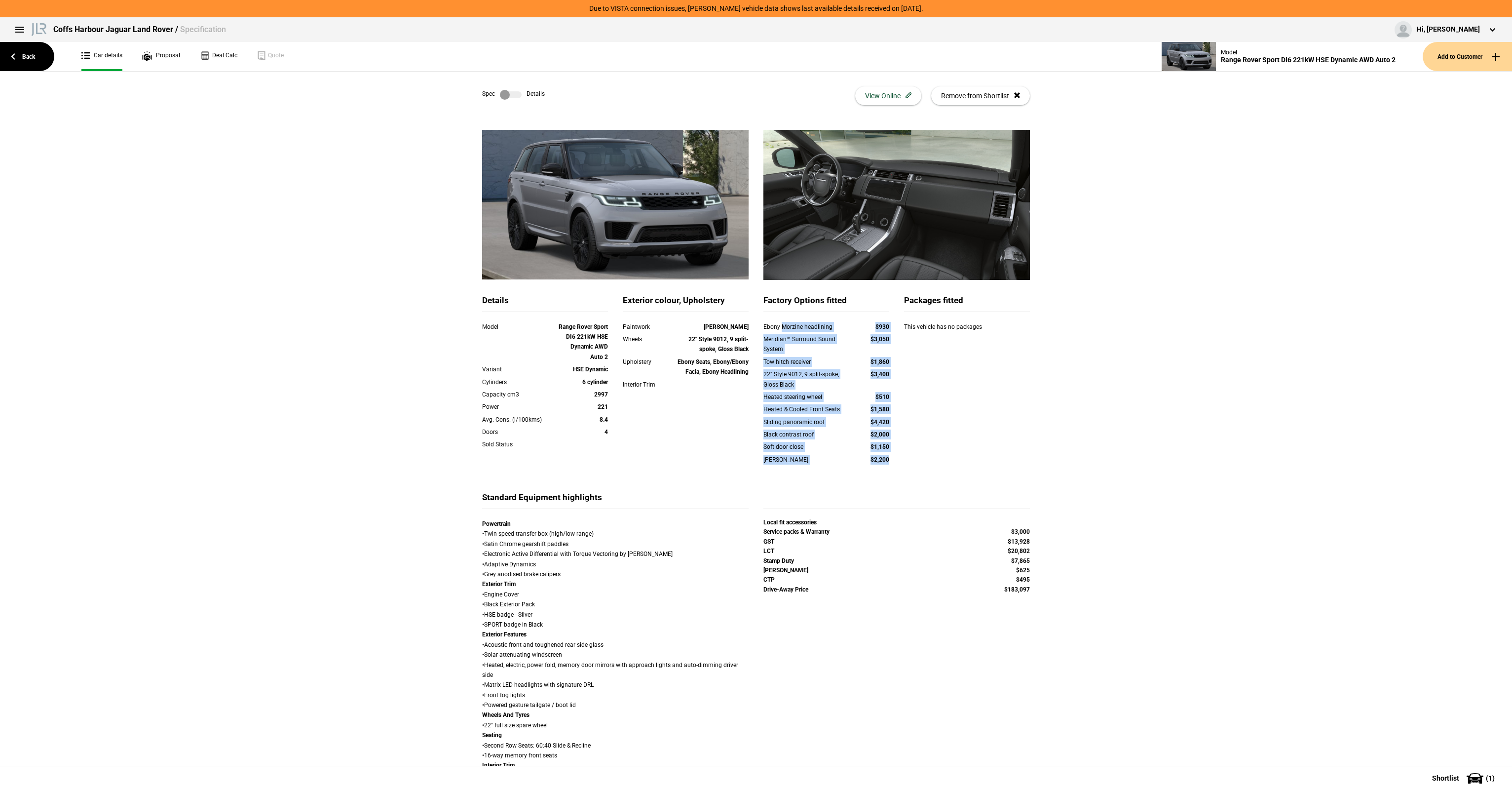
click at [920, 471] on div "Details Model Range Rover Sport DI6 221kW HSE Dynamic AWD Auto 2 Variant HSE Dy…" at bounding box center [756, 393] width 562 height 197
drag, startPoint x: 920, startPoint y: 471, endPoint x: 942, endPoint y: 468, distance: 22.2
click at [920, 469] on div "Details Model Range Rover Sport DI6 221kW HSE Dynamic AWD Auto 2 Variant HSE Dy…" at bounding box center [756, 393] width 562 height 197
click at [852, 373] on div "$3,400" at bounding box center [870, 374] width 38 height 10
click at [793, 322] on div "Ebony Morzine headlining" at bounding box center [808, 327] width 88 height 10
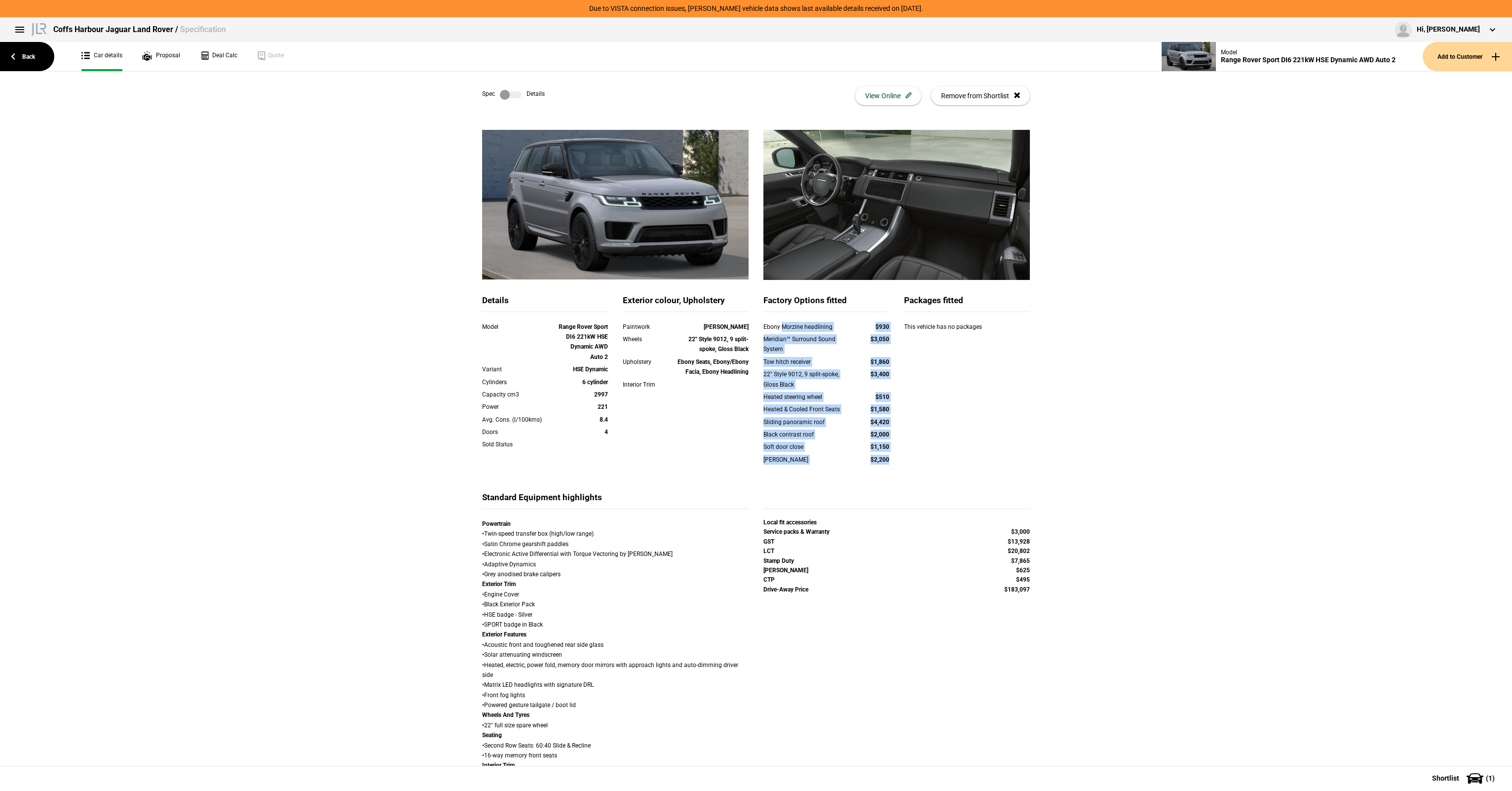
click at [923, 463] on div "Details Model Range Rover Sport DI6 221kW HSE Dynamic AWD Auto 2 Variant HSE Dy…" at bounding box center [756, 393] width 562 height 197
drag, startPoint x: 751, startPoint y: 324, endPoint x: 753, endPoint y: 298, distance: 26.1
click at [751, 322] on div "Paintwork Eiger Grey" at bounding box center [686, 328] width 141 height 12
drag, startPoint x: 754, startPoint y: 297, endPoint x: 866, endPoint y: 449, distance: 188.8
click at [866, 449] on div "Factory Options fitted Ebony Morzine headlining $930 Meridian™ Surround Sound S…" at bounding box center [826, 393] width 141 height 197
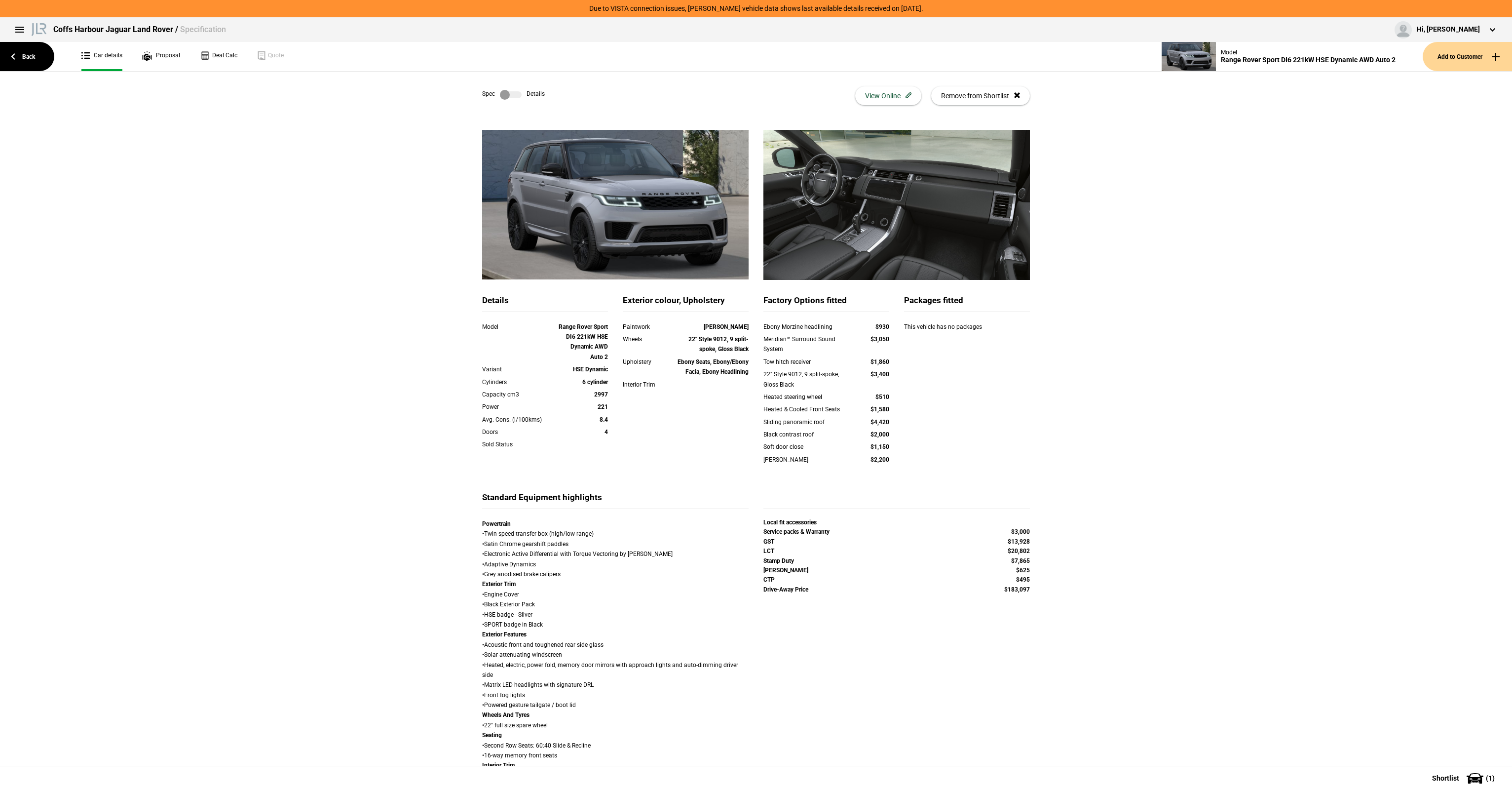
drag, startPoint x: 866, startPoint y: 449, endPoint x: 897, endPoint y: 457, distance: 32.0
click at [897, 457] on div "Details Model Range Rover Sport DI6 221kW HSE Dynamic AWD Auto 2 Variant HSE Dy…" at bounding box center [756, 393] width 562 height 197
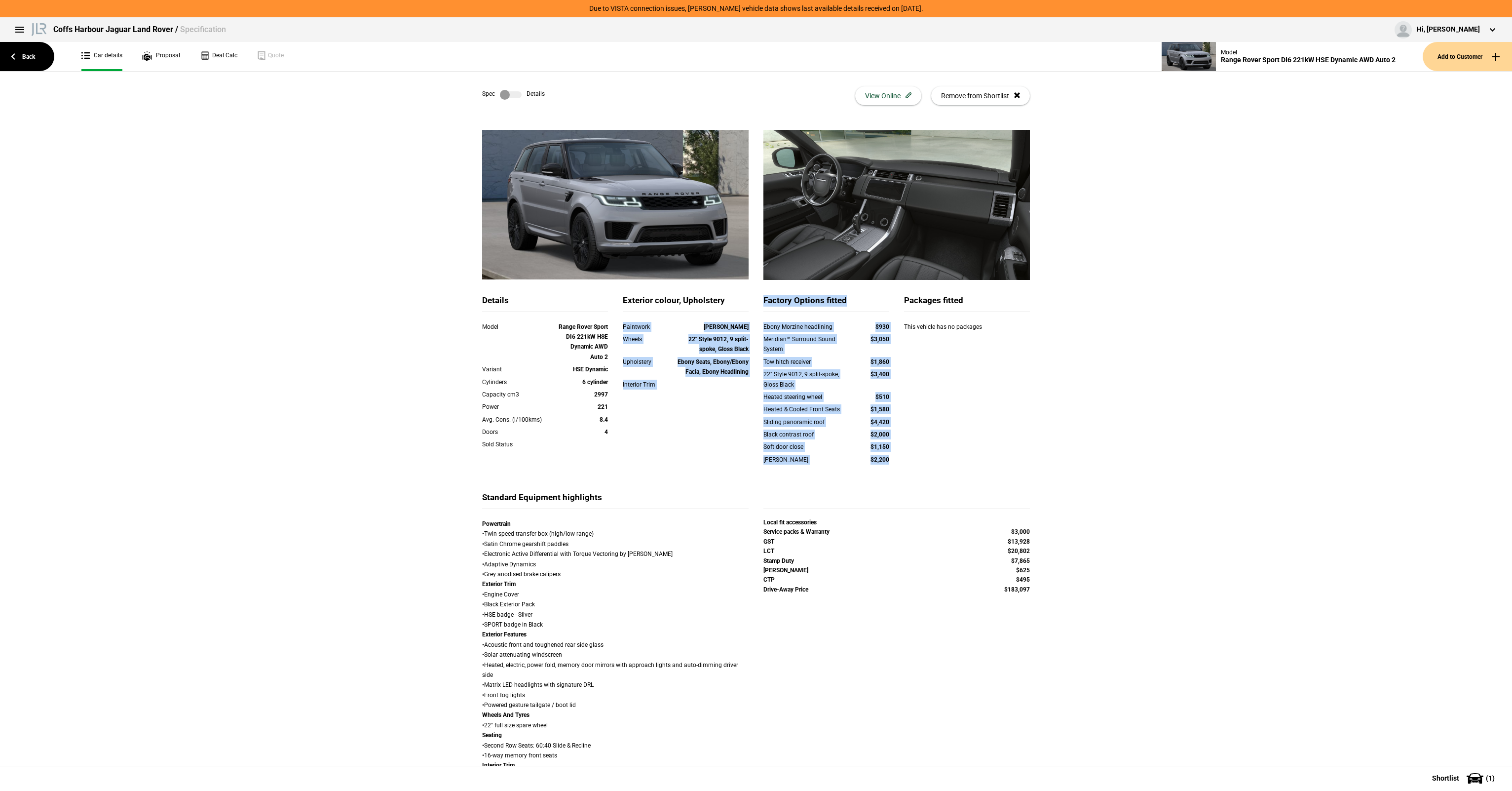
drag, startPoint x: 898, startPoint y: 470, endPoint x: 751, endPoint y: 296, distance: 227.8
click at [751, 296] on div "Details Model Range Rover Sport DI6 221kW HSE Dynamic AWD Auto 2 Variant HSE Dy…" at bounding box center [756, 393] width 562 height 197
drag, startPoint x: 751, startPoint y: 296, endPoint x: 757, endPoint y: 300, distance: 7.2
click at [756, 300] on div "Factory Options fitted Ebony Morzine headlining $930 Meridian™ Surround Sound S…" at bounding box center [826, 393] width 141 height 197
click at [898, 473] on div "Details Model Range Rover Sport DI6 221kW HSE Dynamic AWD Auto 2 Variant HSE Dy…" at bounding box center [756, 393] width 562 height 197
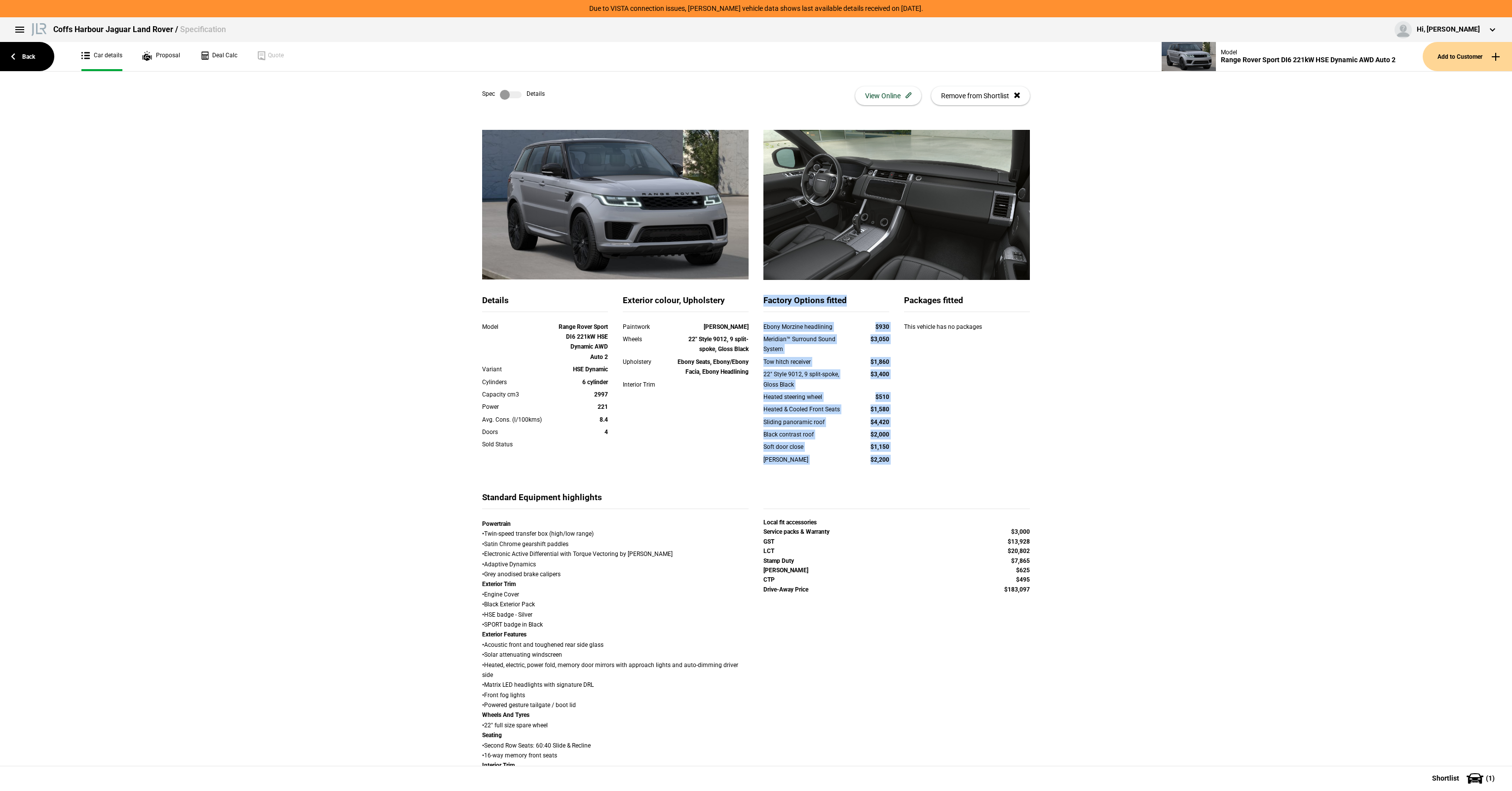
drag, startPoint x: 899, startPoint y: 473, endPoint x: 775, endPoint y: 305, distance: 208.8
click at [776, 305] on div "Details Model Range Rover Sport DI6 221kW HSE Dynamic AWD Auto 2 Variant HSE Dy…" at bounding box center [756, 393] width 562 height 197
click at [775, 305] on div "Factory Options fitted" at bounding box center [826, 303] width 126 height 17
click at [769, 304] on div "Factory Options fitted" at bounding box center [826, 303] width 126 height 17
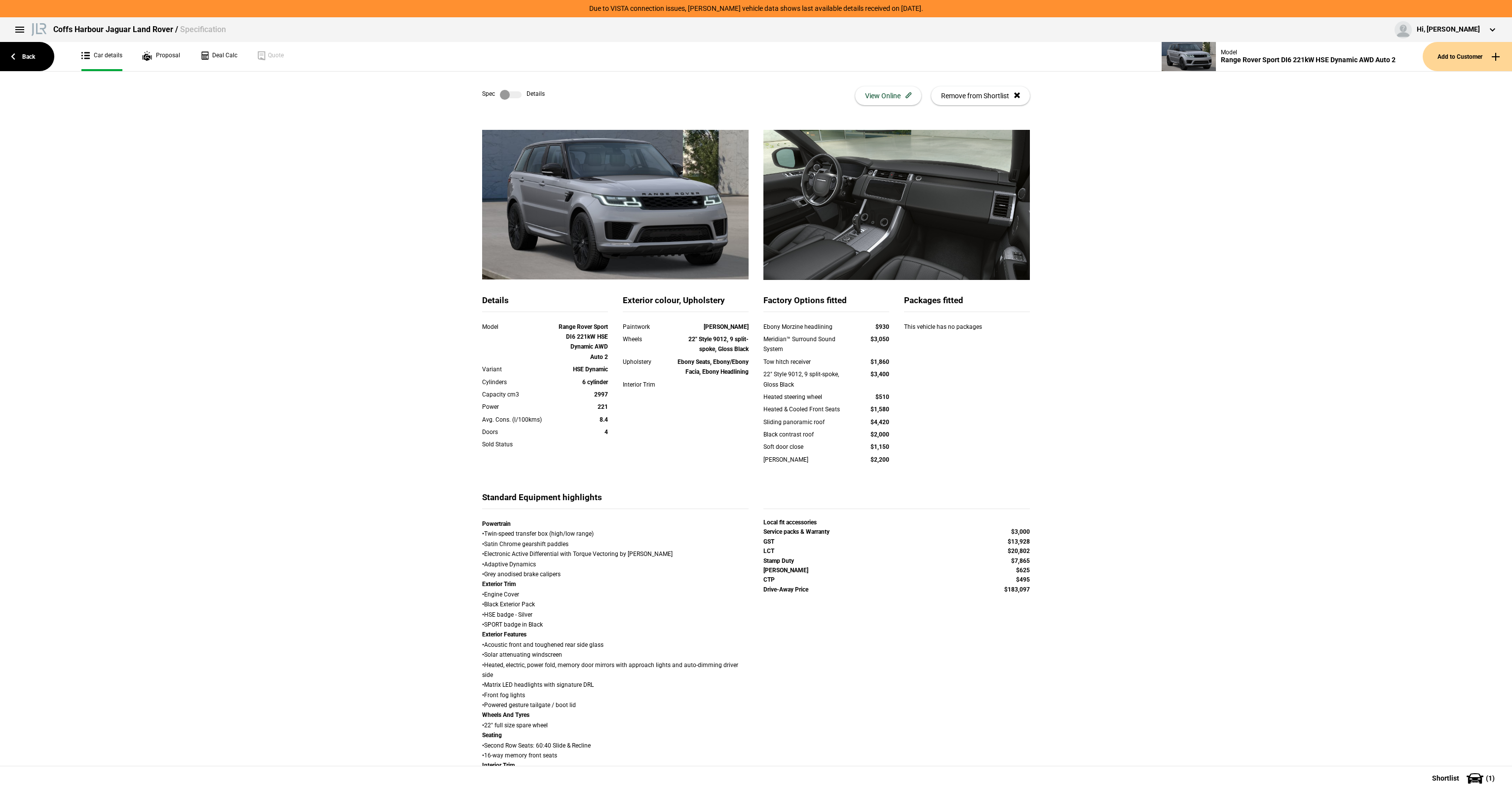
click at [736, 312] on div "Exterior colour, Upholstery Paintwork Eiger Grey Wheels 22" Style 9012, 9 split…" at bounding box center [686, 348] width 126 height 107
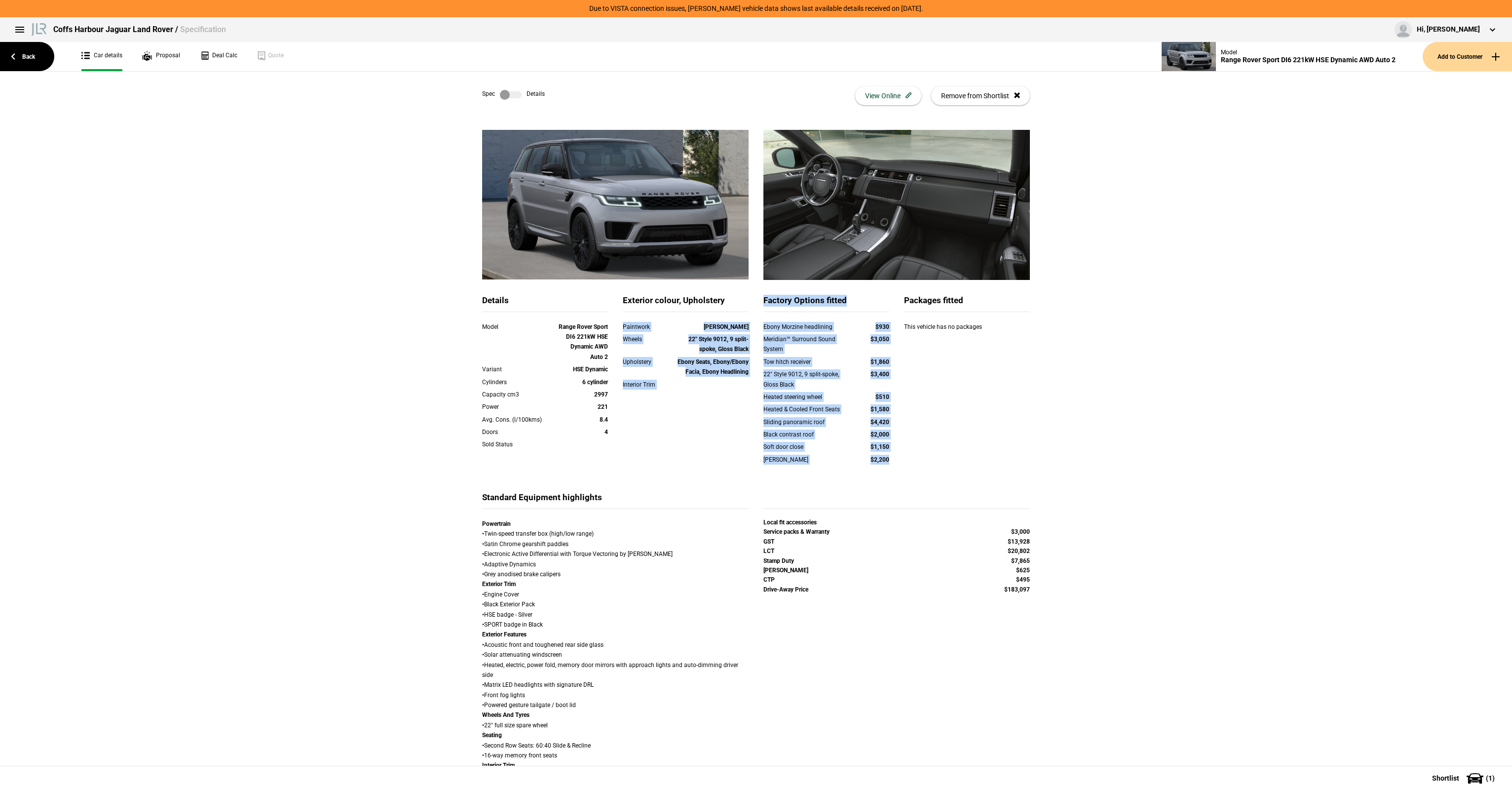
drag
click at [896, 476] on div "Details Model Range Rover Sport DI6 221kW HSE Dynamic AWD Auto 2 Variant HSE Dy…" at bounding box center [756, 393] width 562 height 197
click at [810, 352] on div "Meridian™ Surround Sound System" at bounding box center [808, 344] width 88 height 20
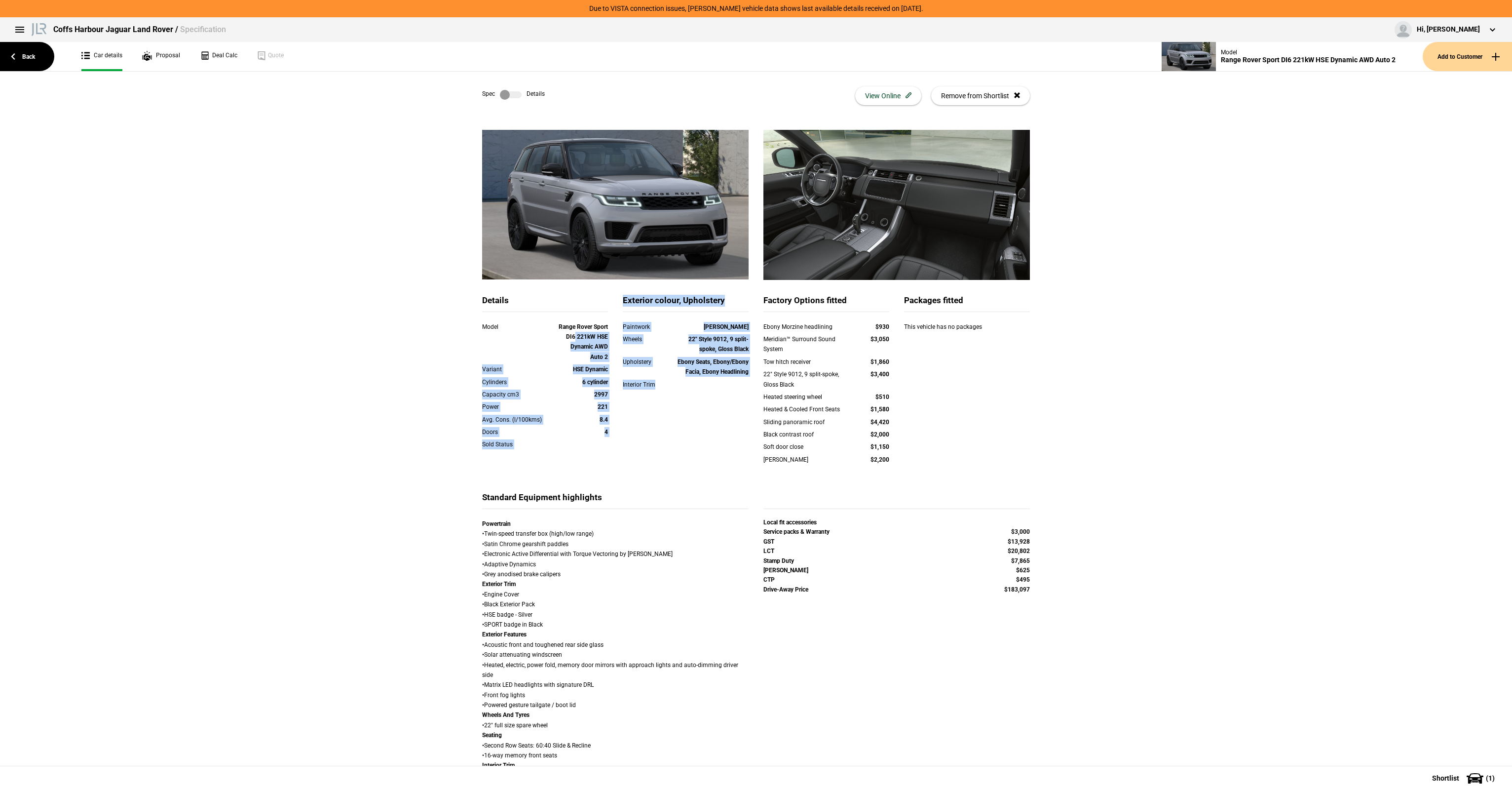
click at [757, 457] on div "Details Model Range Rover Sport DI6 221kW HSE Dynamic AWD Auto 2 Variant HSE Dy…" at bounding box center [756, 393] width 562 height 197
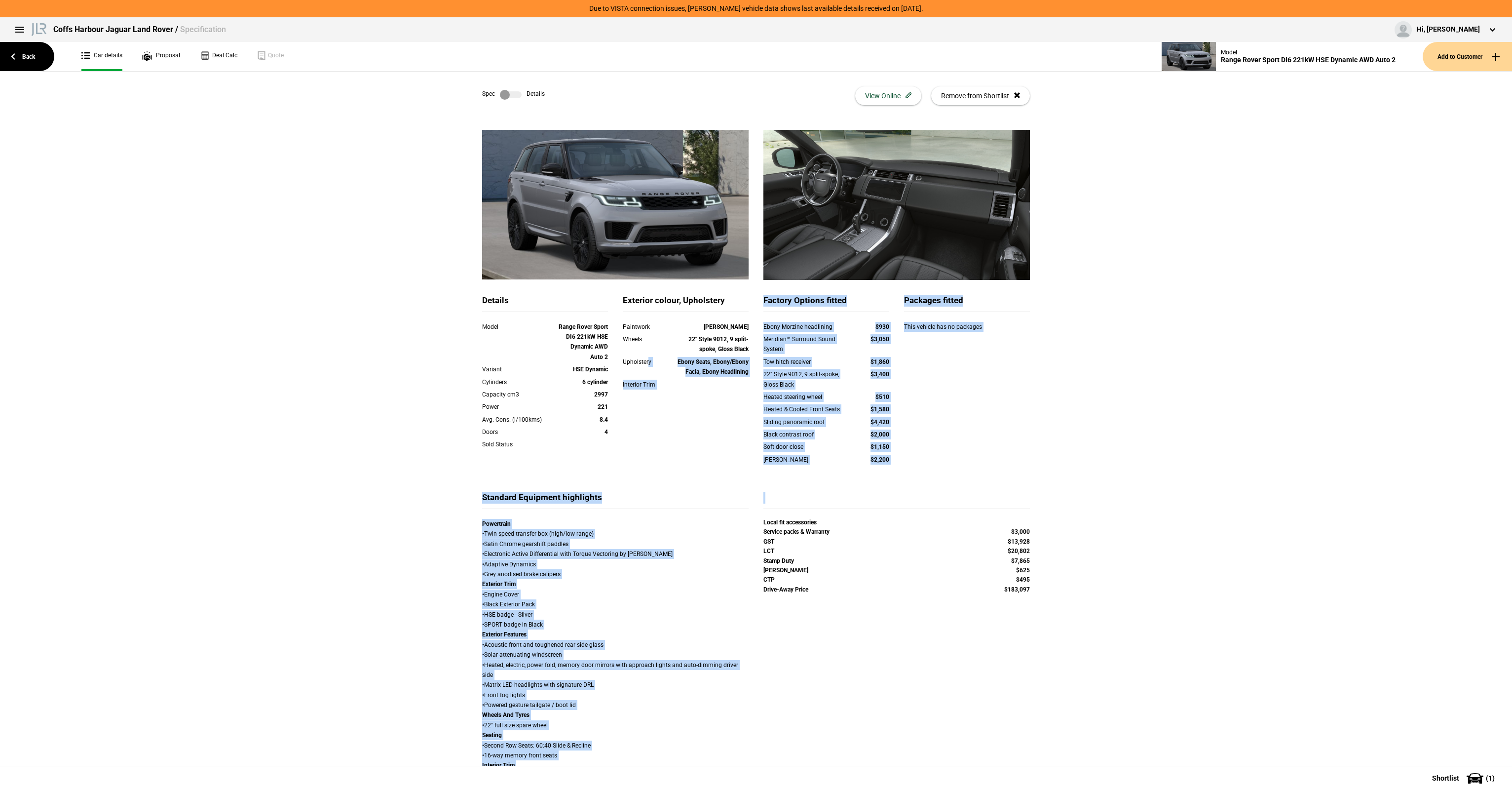
click at [643, 358] on div "Upholstery" at bounding box center [648, 362] width 50 height 10
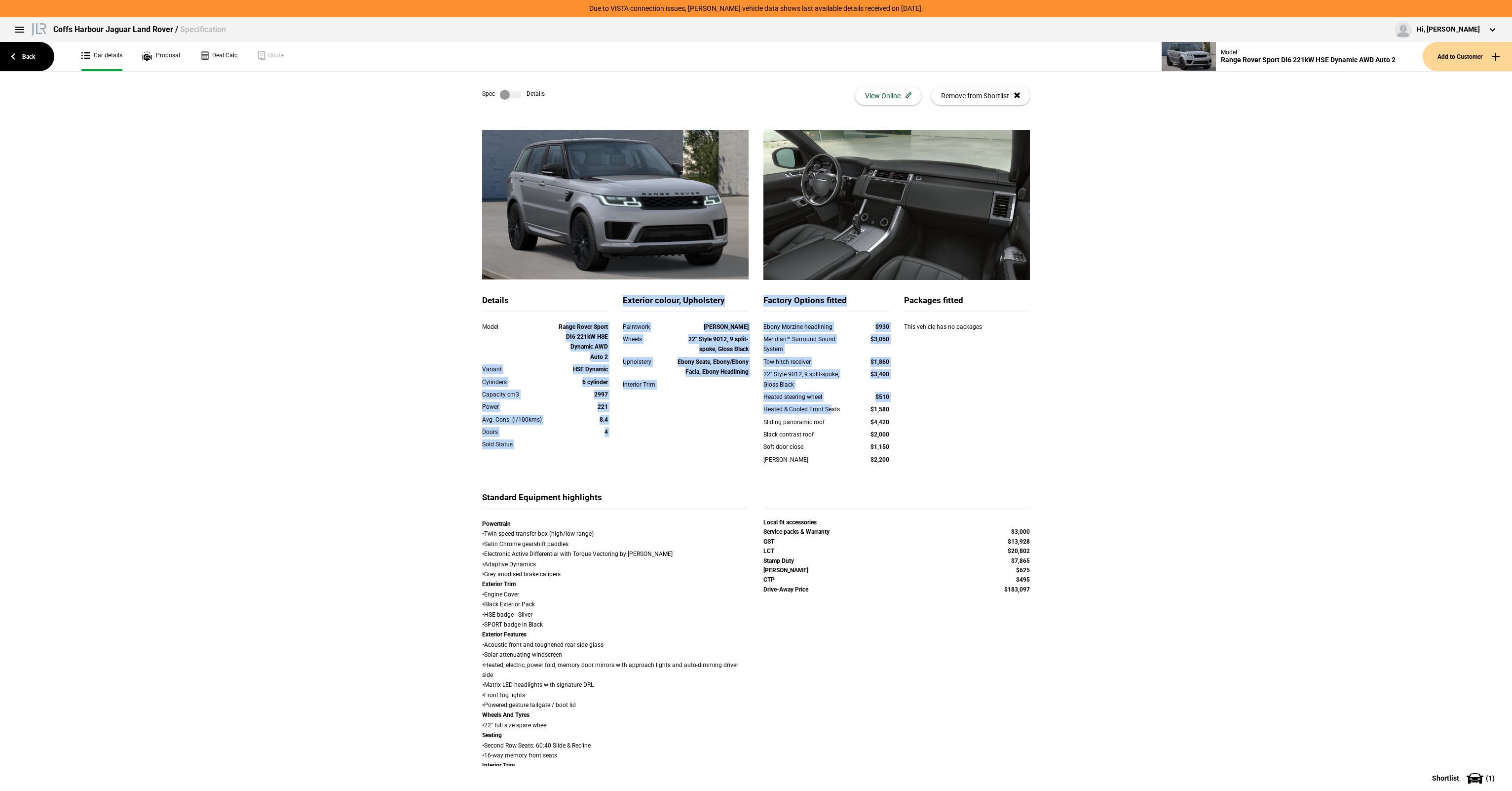
click at [872, 430] on div "Details Model Range Rover Sport DI6 221kW HSE Dynamic AWD Auto 2 Variant HSE Dy…" at bounding box center [756, 393] width 562 height 197
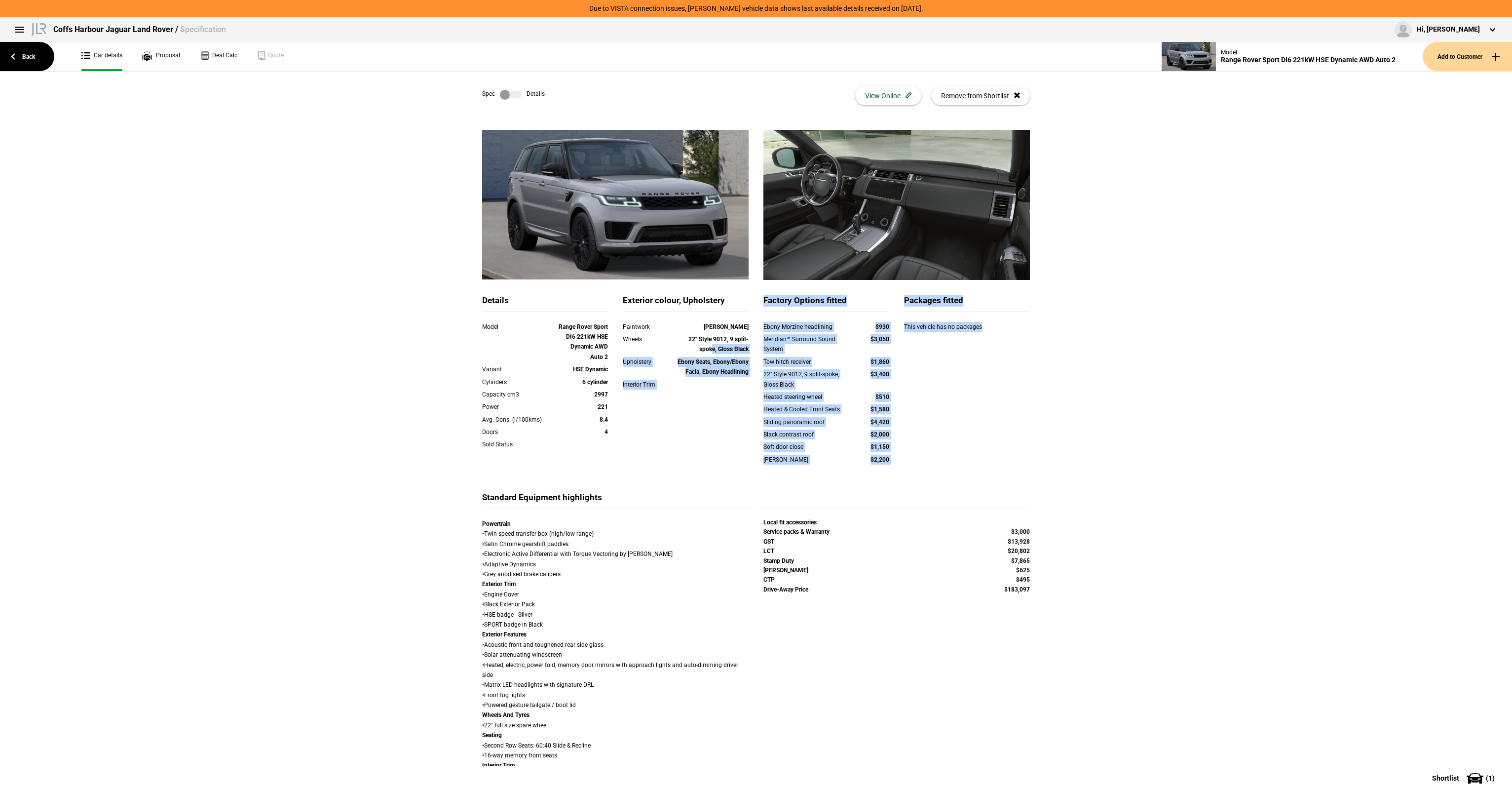
click at [708, 356] on div "Details Model Range Rover Sport DI6 221kW HSE Dynamic AWD Auto 2 Variant HSE Dy…" at bounding box center [756, 393] width 562 height 197
click at [708, 358] on div "Ebony Seats, Ebony/Ebony Facia, Ebony Headlining" at bounding box center [711, 367] width 76 height 20
click at [1018, 446] on div "Details Model Range Rover Sport DI6 221kW HSE Dynamic AWD Auto 2 Variant HSE Dy…" at bounding box center [756, 393] width 562 height 197
click at [1016, 445] on div "Details Model Range Rover Sport DI6 221kW HSE Dynamic AWD Auto 2 Variant HSE Dy…" at bounding box center [756, 393] width 562 height 197
click at [738, 342] on div "22" Style 9012, 9 split-spoke, Gloss Black" at bounding box center [711, 344] width 76 height 20
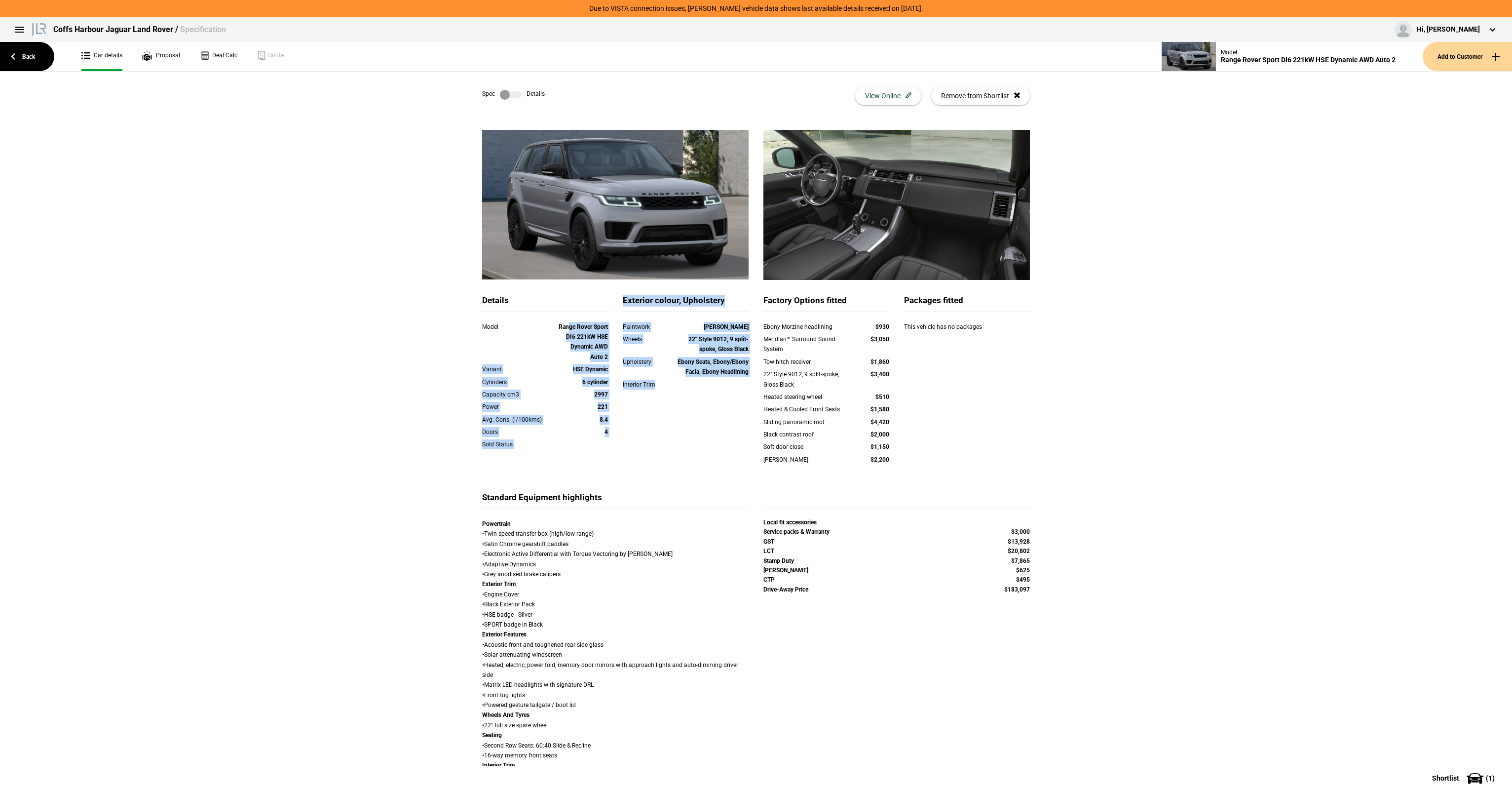
click at [714, 440] on div "Details Model Range Rover Sport DI6 221kW HSE Dynamic AWD Auto 2 Variant HSE Dy…" at bounding box center [756, 393] width 562 height 197
click at [716, 437] on div "Details Model Range Rover Sport DI6 221kW HSE Dynamic AWD Auto 2 Variant HSE Dy…" at bounding box center [756, 393] width 562 height 197
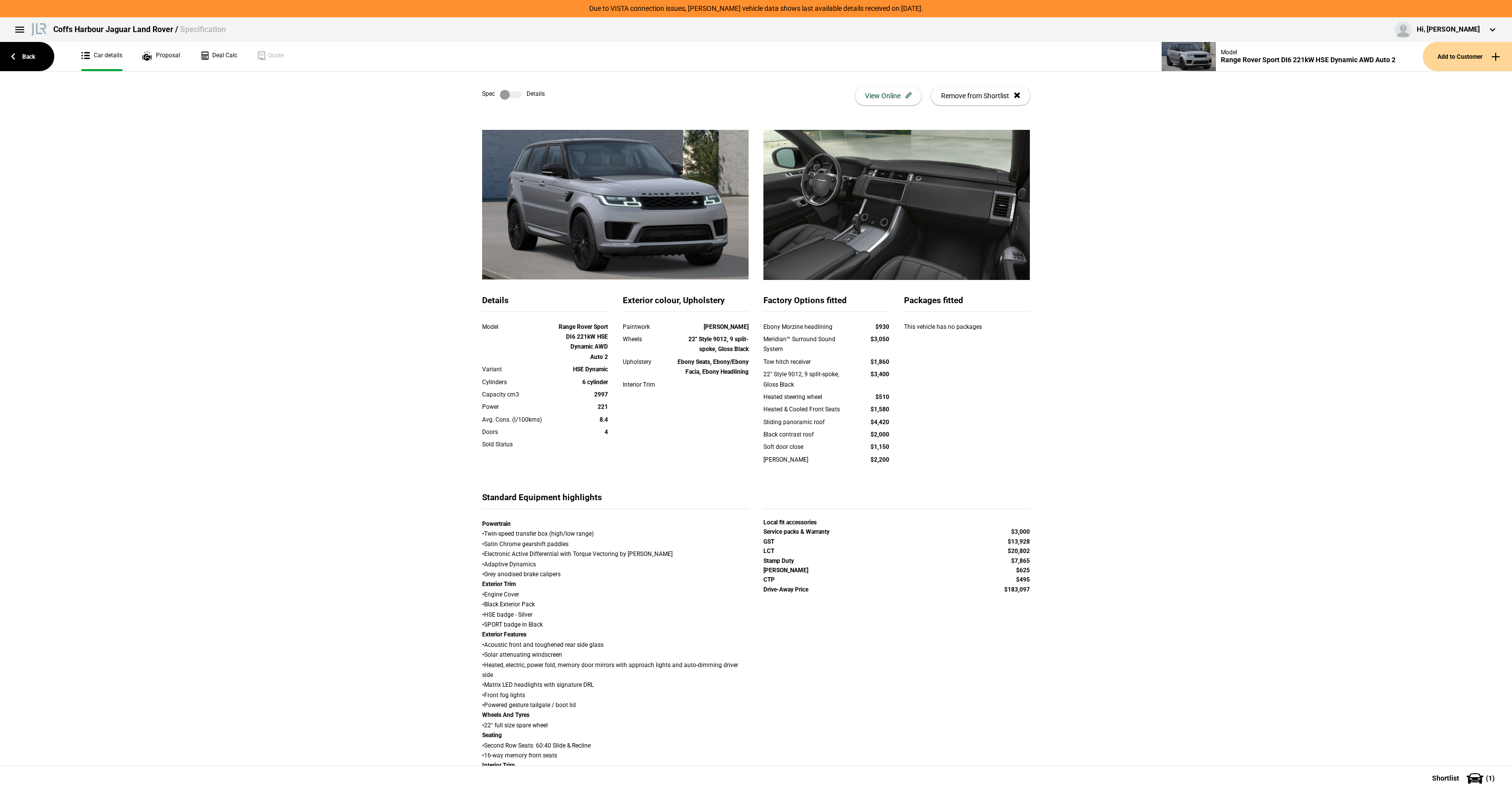
click at [876, 465] on div "Eiger Grey $2,200" at bounding box center [826, 460] width 141 height 12
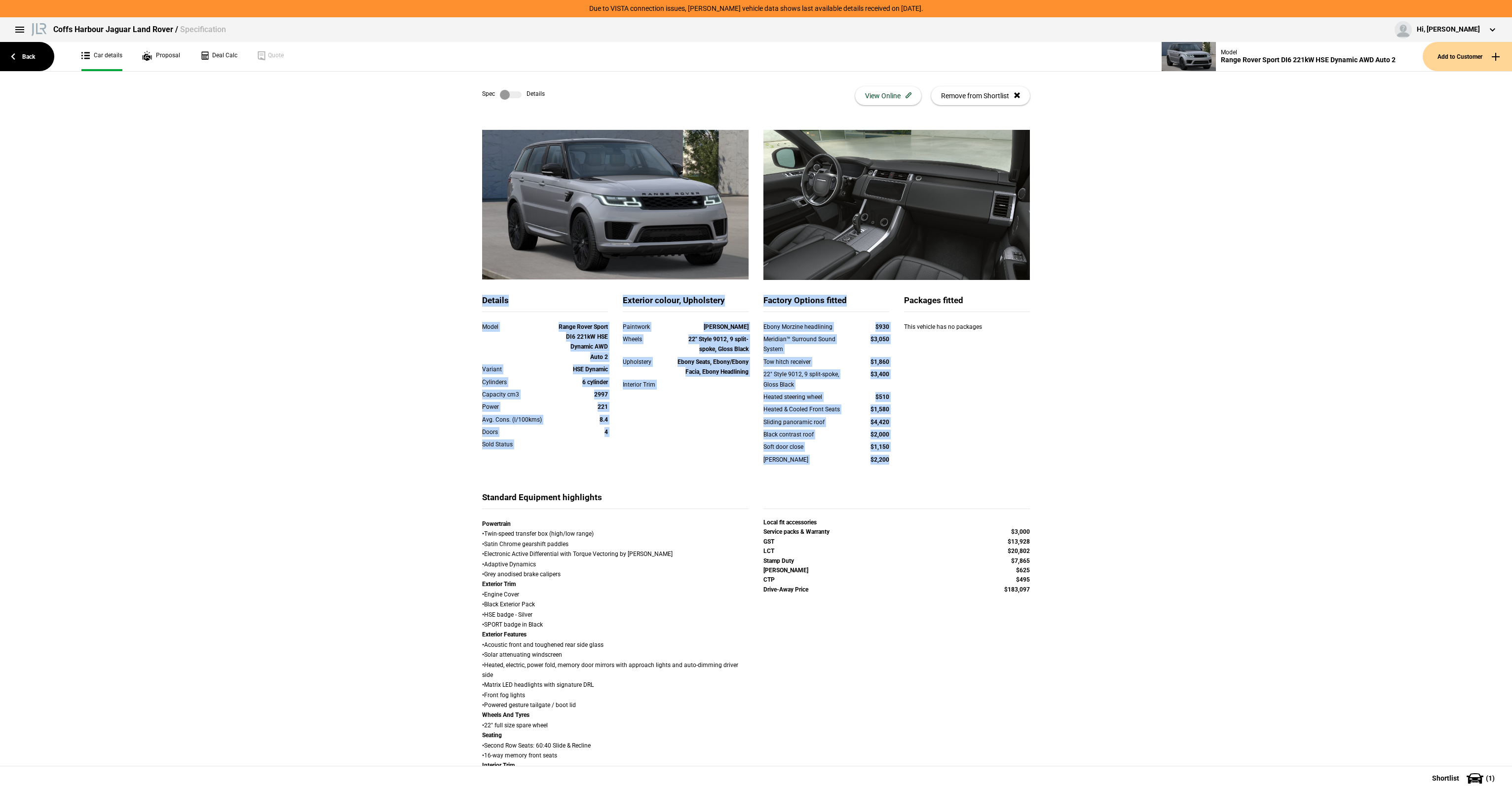
click at [475, 301] on div "Details Model Range Rover Sport DI6 221kW HSE Dynamic AWD Auto 2 Variant HSE Dy…" at bounding box center [756, 393] width 562 height 197
click at [475, 301] on div "Details Model Range Rover Sport DI6 221kW HSE Dynamic AWD Auto 2 Variant HSE Dy…" at bounding box center [545, 386] width 141 height 182
click at [913, 429] on div "Details Model Range Rover Sport DI6 221kW HSE Dynamic AWD Auto 2 Variant HSE Dy…" at bounding box center [756, 393] width 562 height 197
click at [592, 356] on strong "Range Rover Sport DI6 221kW HSE Dynamic AWD Auto 2" at bounding box center [583, 342] width 49 height 37
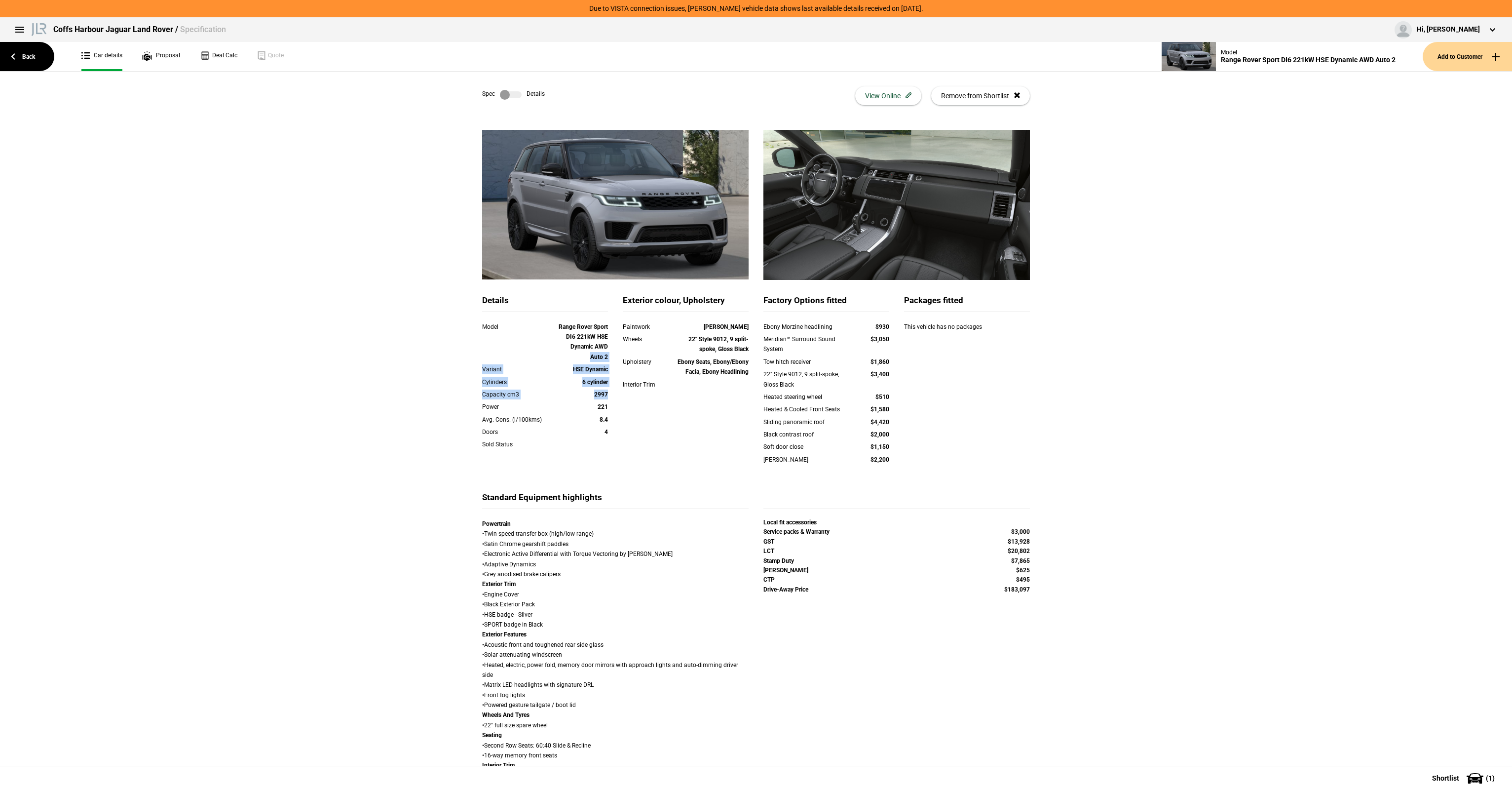
click at [612, 398] on div "Details Model Range Rover Sport DI6 221kW HSE Dynamic AWD Auto 2 Variant HSE Dy…" at bounding box center [756, 393] width 562 height 197
click at [717, 371] on strong "Ebony Seats, Ebony/Ebony Facia, Ebony Headlining" at bounding box center [713, 366] width 71 height 17
click at [515, 92] on label at bounding box center [511, 95] width 22 height 10
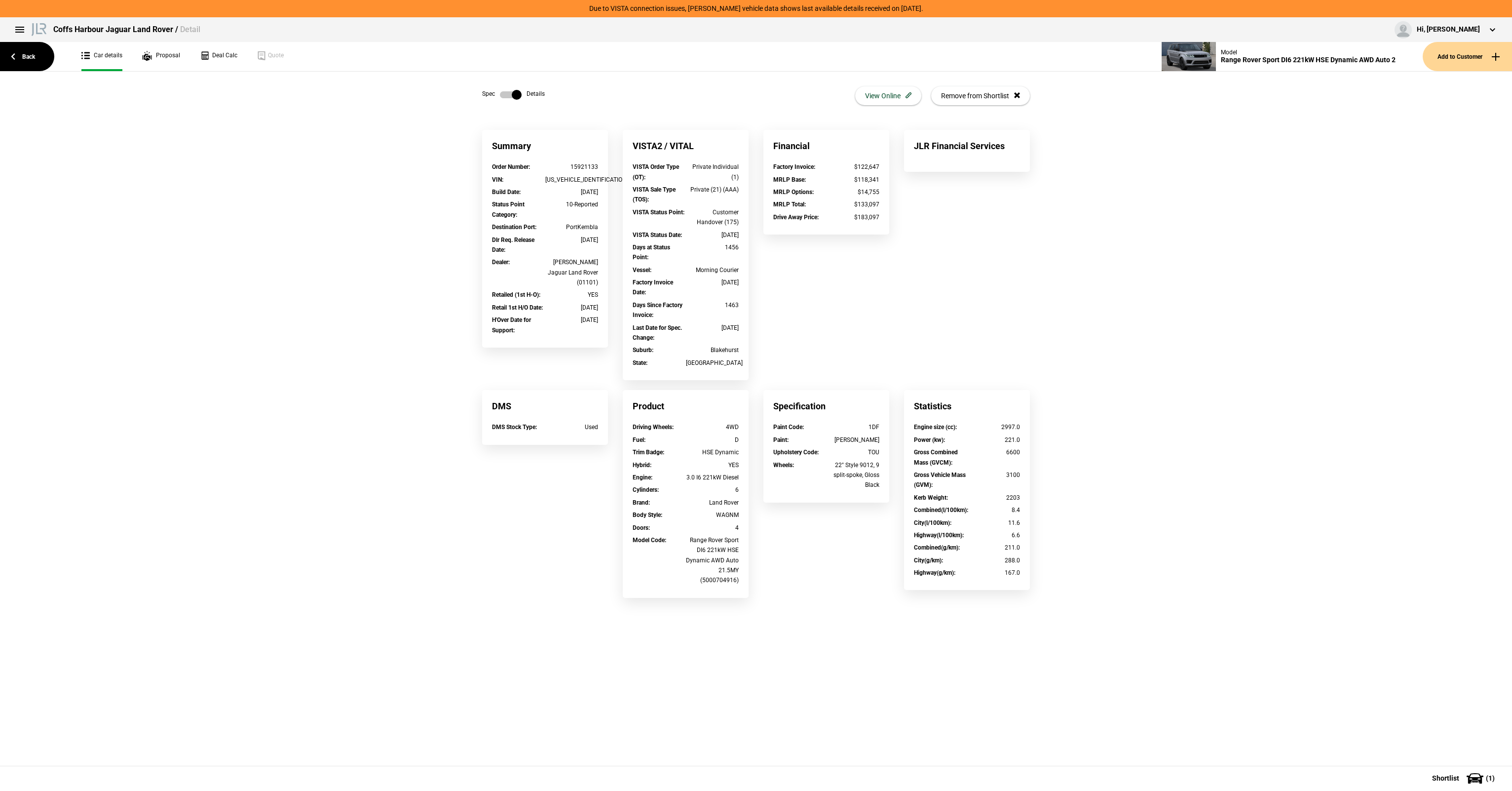
click at [513, 94] on label at bounding box center [511, 95] width 22 height 10
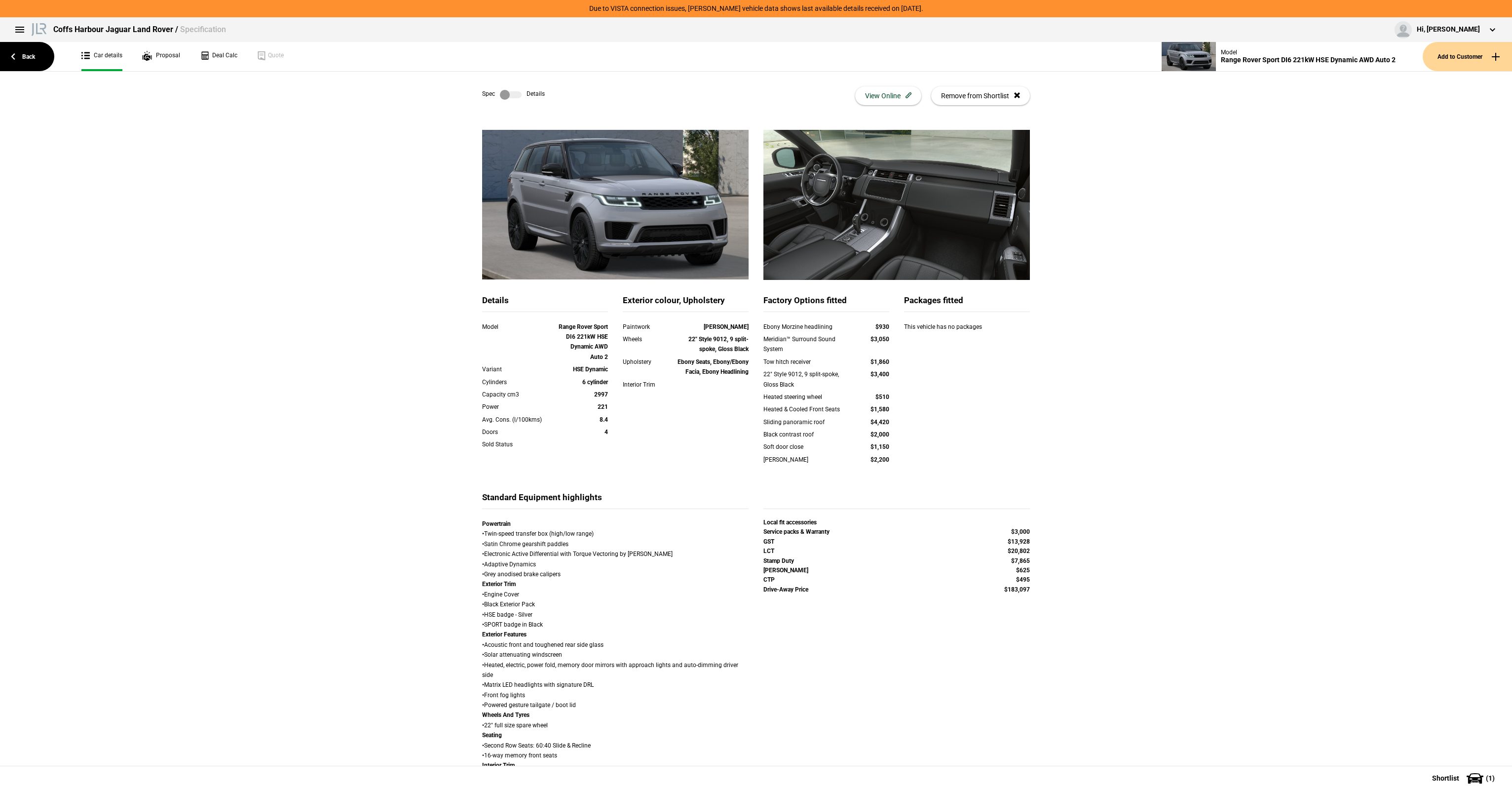
click at [508, 95] on label at bounding box center [511, 95] width 22 height 10
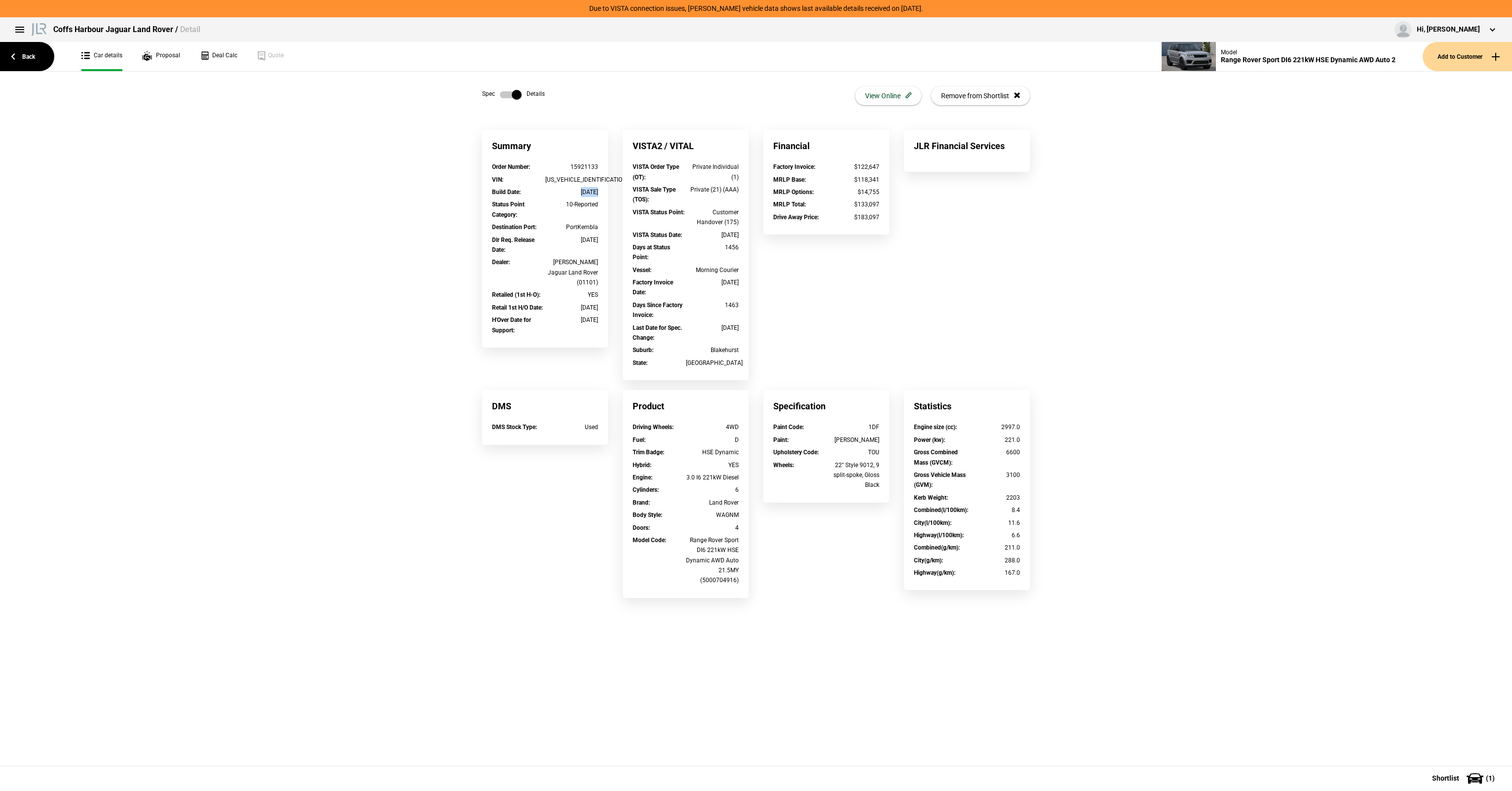
click at [585, 191] on div "29/03/2021" at bounding box center [572, 192] width 53 height 10
click at [580, 191] on div "29/03/2021" at bounding box center [572, 192] width 53 height 10
click at [593, 191] on div "29/03/2021" at bounding box center [572, 192] width 53 height 10
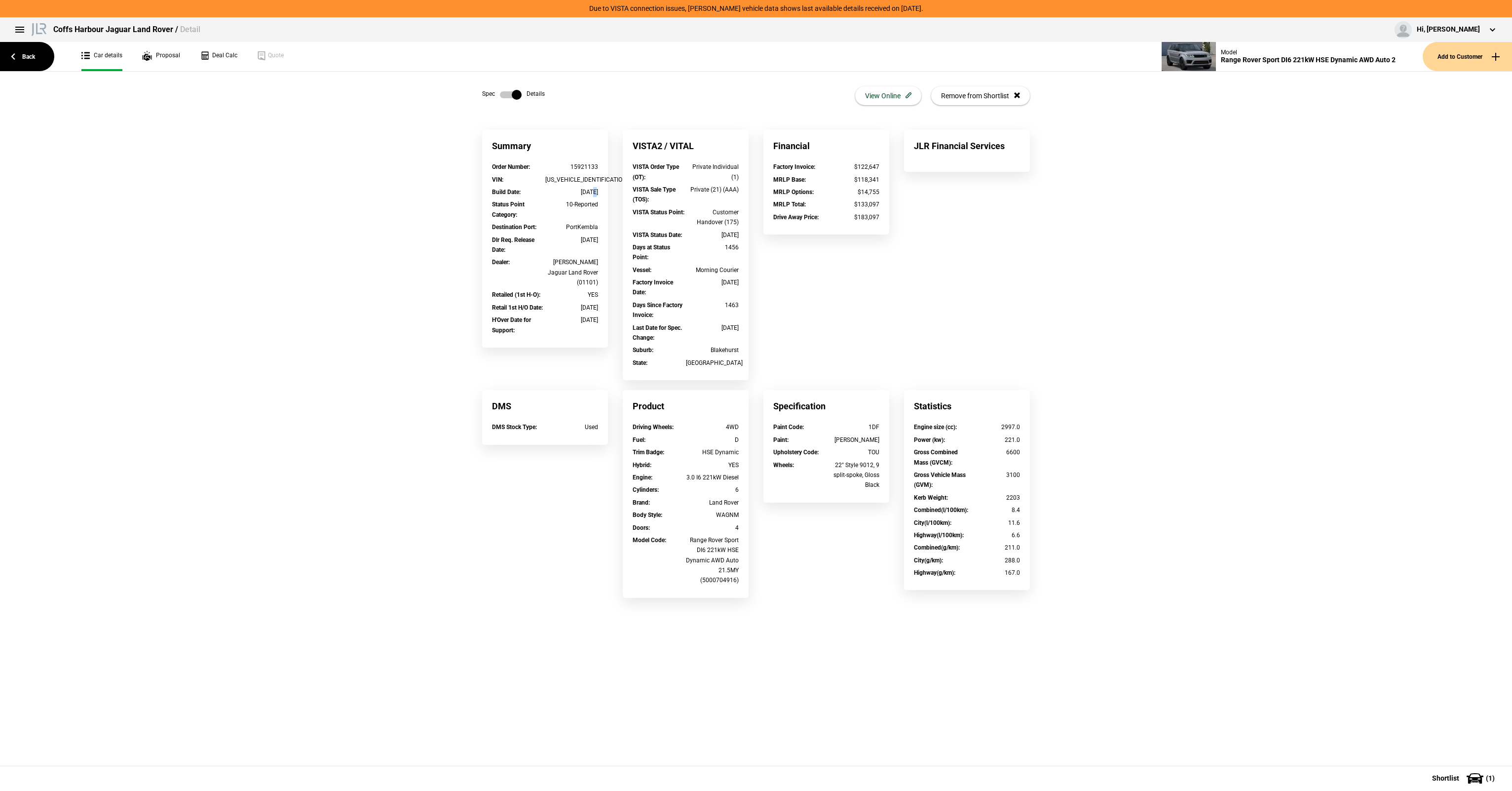
click at [593, 191] on div "29/03/2021" at bounding box center [572, 192] width 53 height 10
click at [533, 107] on div "Spec Details View Online Remove from Shortlist" at bounding box center [755, 96] width 548 height 48
click at [518, 95] on label at bounding box center [511, 95] width 22 height 10
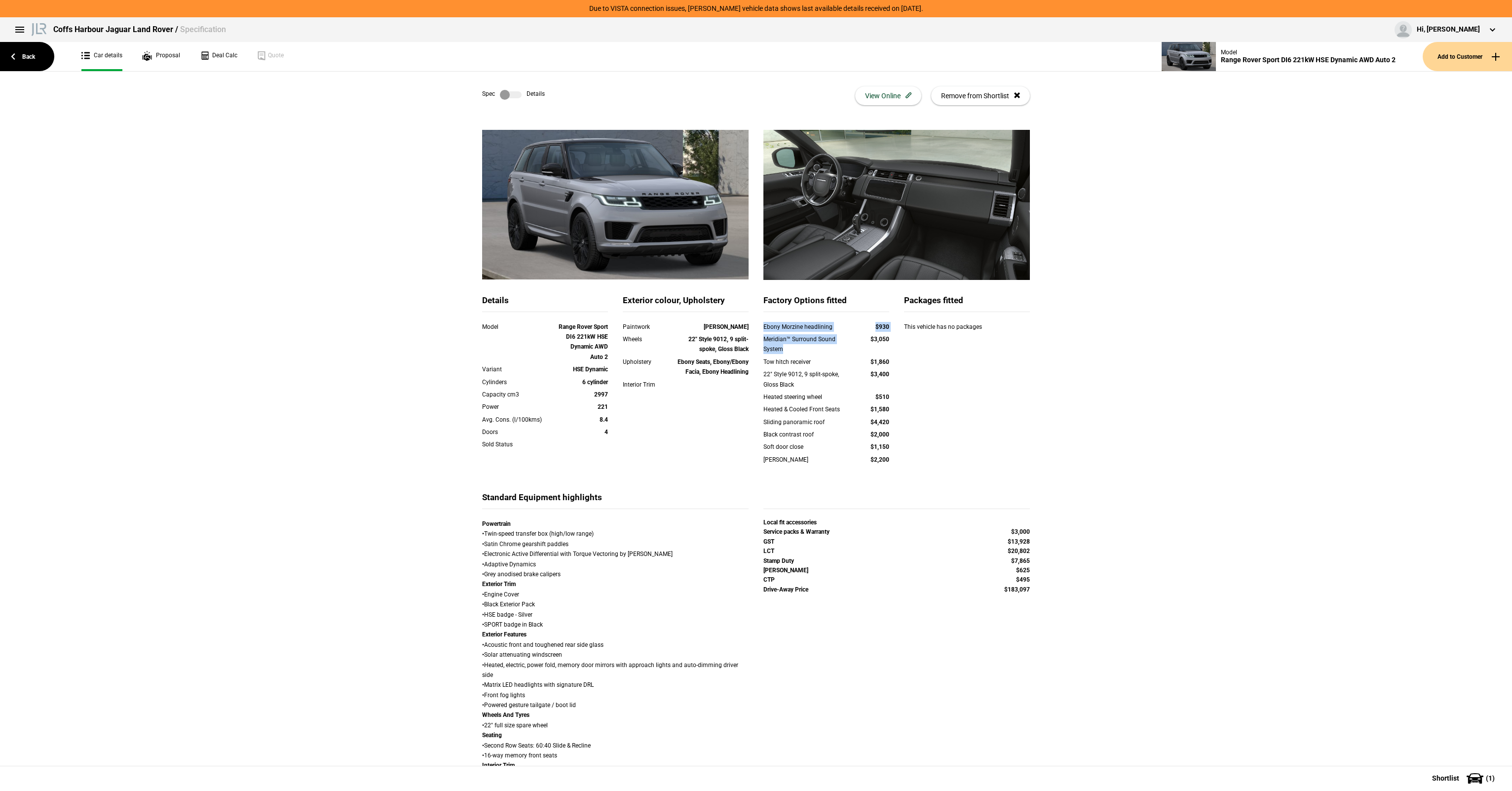
click at [865, 336] on div "Ebony Morzine headlining $930 Meridian™ Surround Sound System $3,050 Tow hitch …" at bounding box center [826, 399] width 126 height 156
click at [875, 336] on strong "$3,050" at bounding box center [880, 339] width 19 height 7
click at [809, 335] on div "Meridian™ Surround Sound System" at bounding box center [808, 344] width 88 height 20
click at [751, 329] on div "Details Model Range Rover Sport DI6 221kW HSE Dynamic AWD Auto 2 Variant HSE Dy…" at bounding box center [756, 393] width 562 height 197
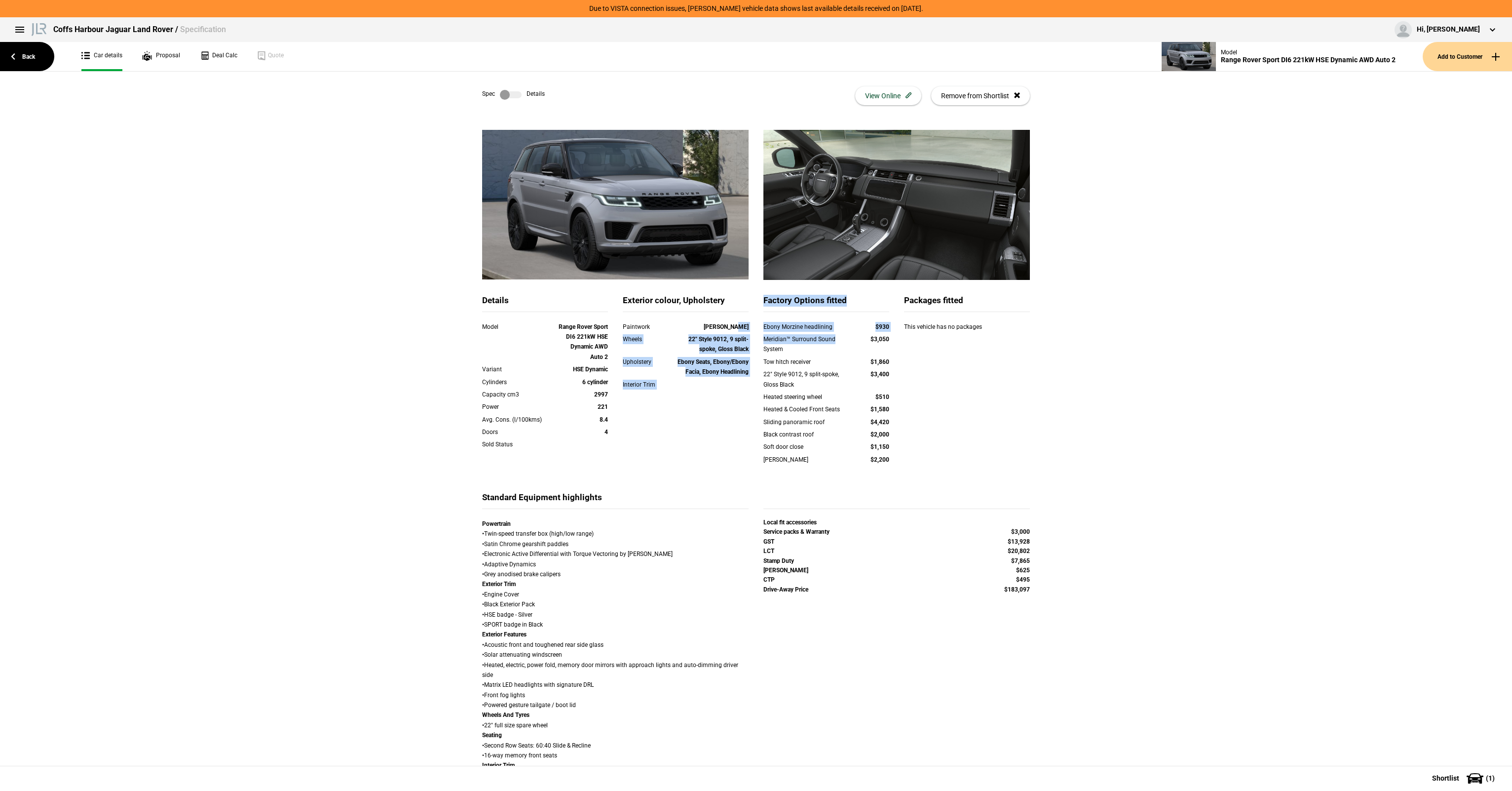
click at [751, 329] on div "Paintwork Eiger Grey" at bounding box center [686, 328] width 141 height 12
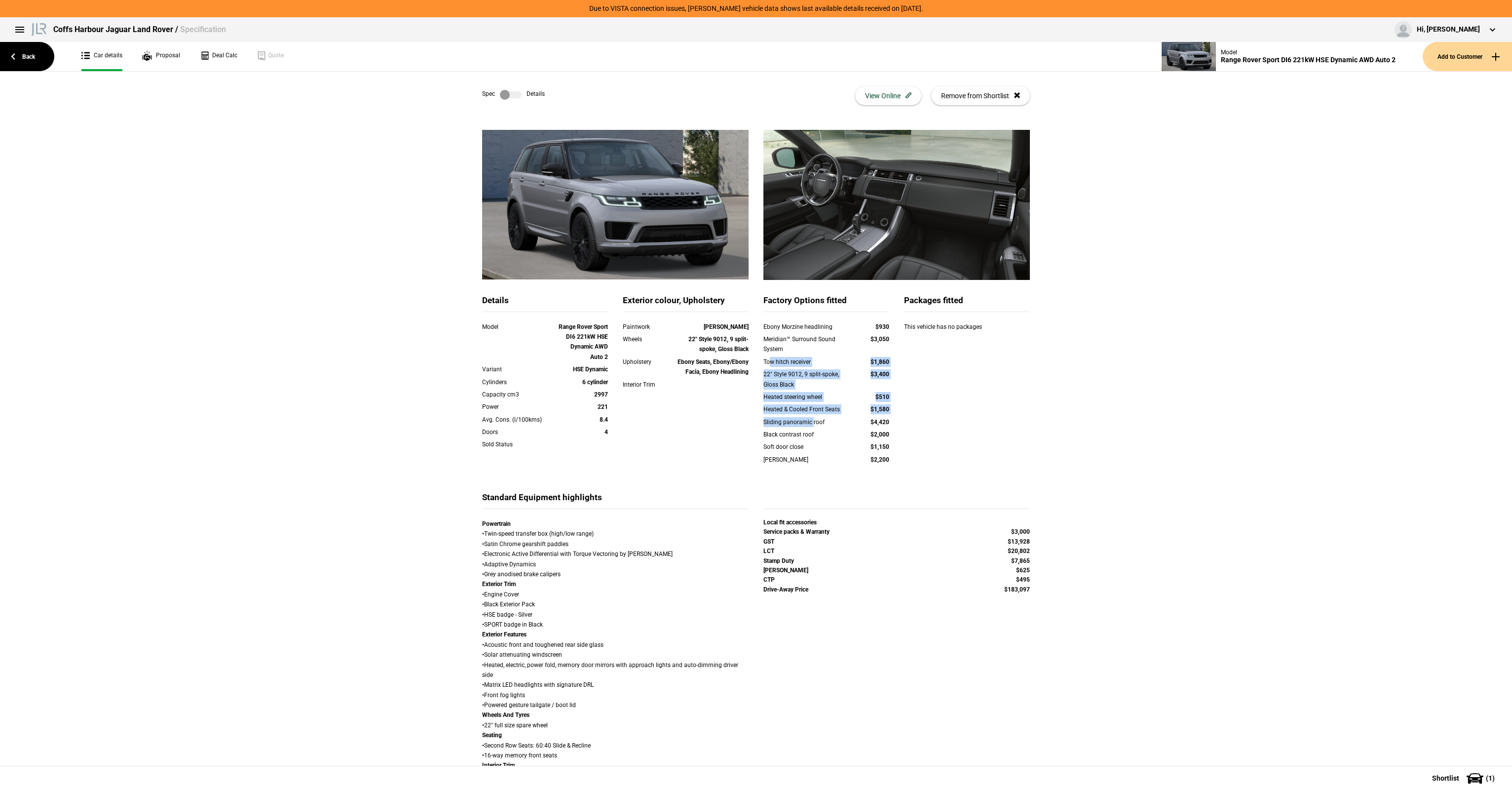
click at [809, 426] on div "Ebony Morzine headlining $930 Meridian™ Surround Sound System $3,050 Tow hitch …" at bounding box center [826, 399] width 126 height 156
click at [810, 429] on div "Ebony Morzine headlining $930 Meridian™ Surround Sound System $3,050 Tow hitch …" at bounding box center [826, 399] width 126 height 156
click at [782, 408] on div "Ebony Morzine headlining $930 Meridian™ Surround Sound System $3,050 Tow hitch …" at bounding box center [826, 399] width 126 height 156
click at [782, 406] on div "Heated & Cooled Front Seats" at bounding box center [808, 409] width 88 height 10
click at [798, 450] on div "Ebony Morzine headlining $930 Meridian™ Surround Sound System $3,050 Tow hitch …" at bounding box center [826, 399] width 126 height 156
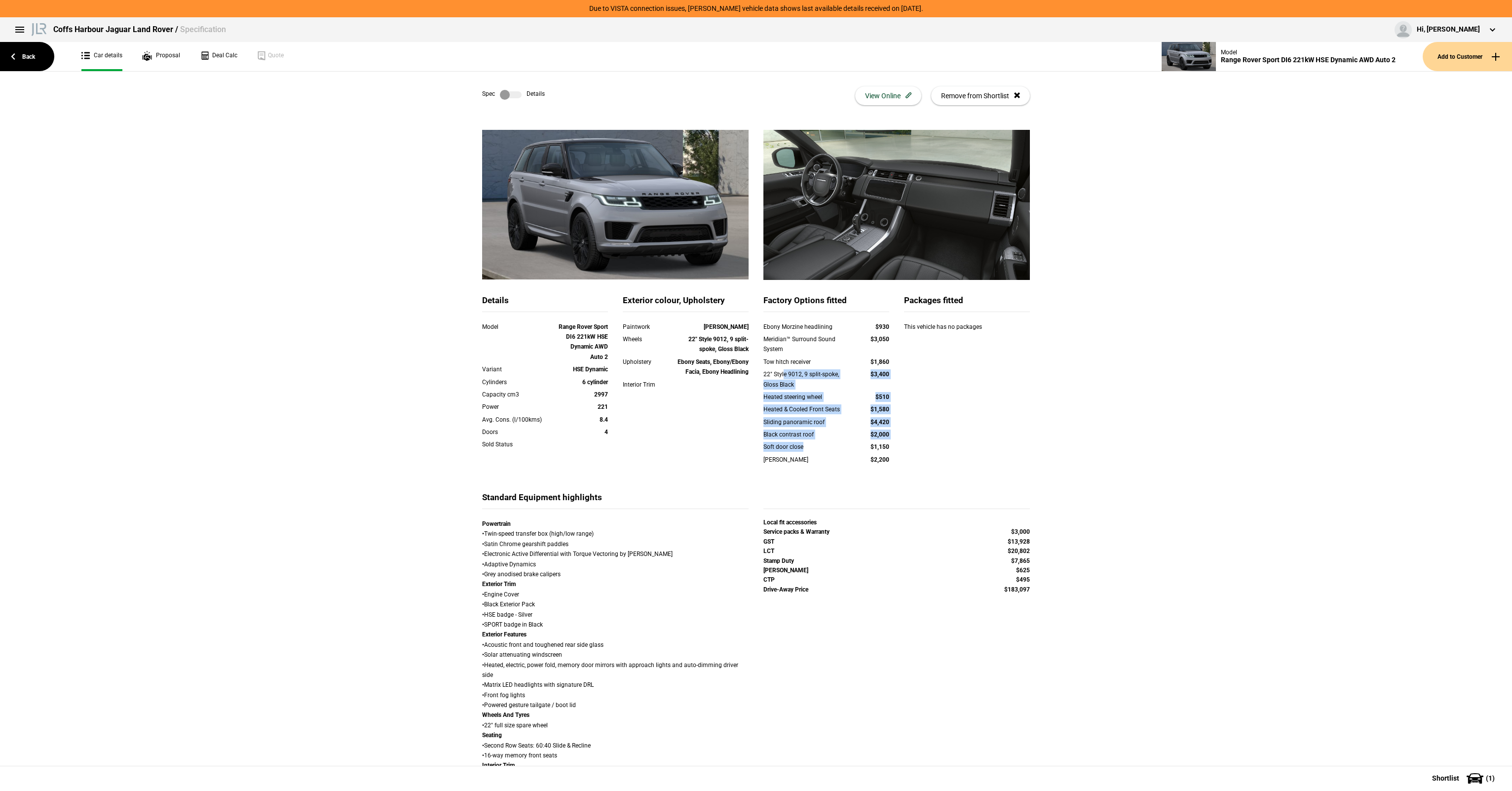
click at [798, 450] on div "Soft door close" at bounding box center [808, 446] width 88 height 10
click at [748, 352] on div "Details Model Range Rover Sport DI6 221kW HSE Dynamic AWD Auto 2 Variant HSE Dy…" at bounding box center [756, 393] width 562 height 197
click at [748, 351] on div "Wheels 22" Style 9012, 9 split-spoke, Gloss Black" at bounding box center [686, 345] width 141 height 23
click at [767, 328] on div "Ebony Morzine headlining" at bounding box center [808, 327] width 88 height 10
click at [772, 319] on div "Factory Options fitted Ebony Morzine headlining $930 Meridian™ Surround Sound S…" at bounding box center [826, 386] width 126 height 182
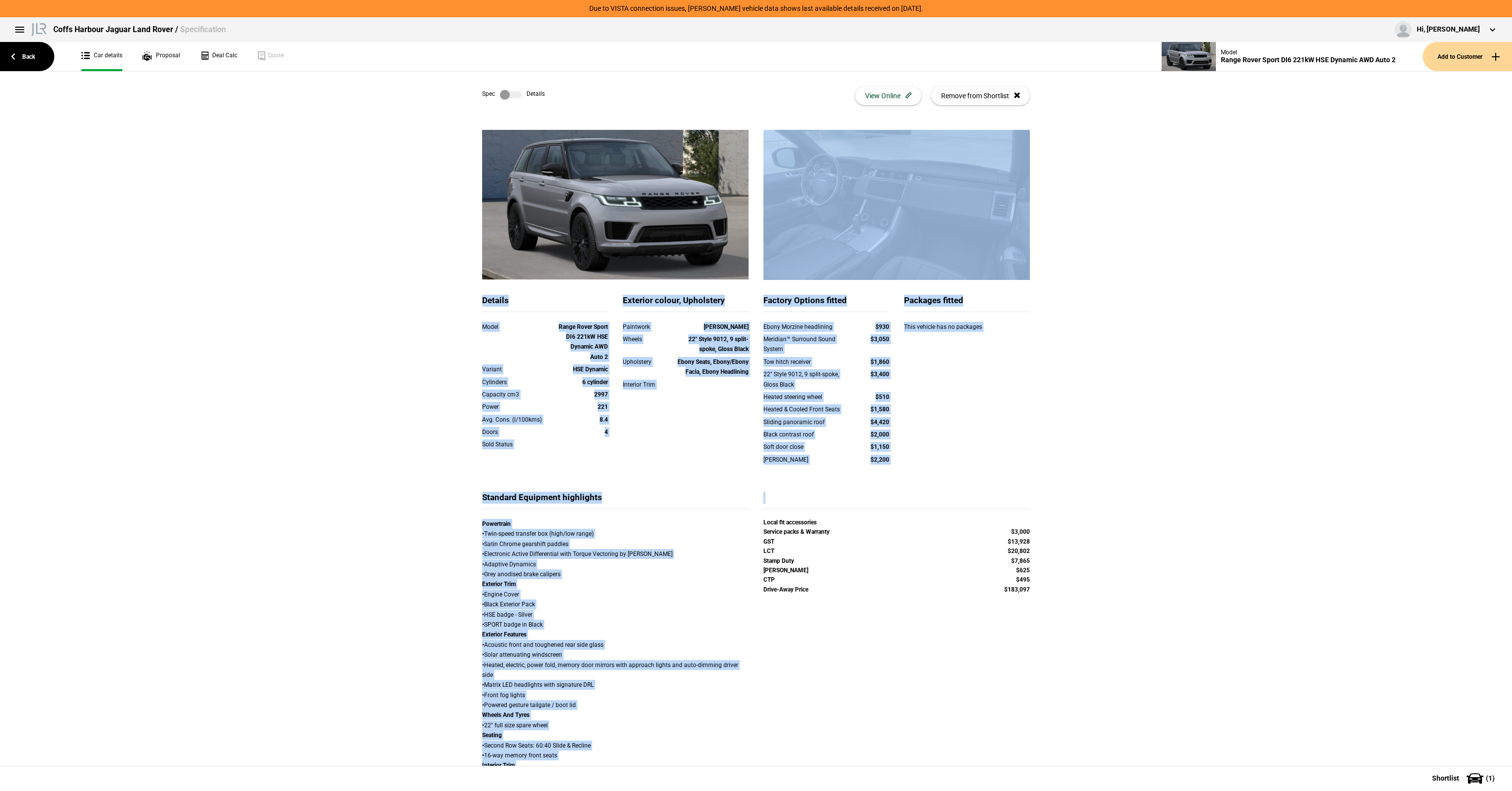
click at [821, 355] on div "Meridian™ Surround Sound System $3,050" at bounding box center [826, 345] width 141 height 23
click at [796, 333] on div "Ebony Morzine headlining $930 Meridian™ Surround Sound System $3,050 Tow hitch …" at bounding box center [826, 399] width 126 height 156
click at [774, 302] on div "Factory Options fitted" at bounding box center [826, 303] width 126 height 17
click at [770, 299] on div "Factory Options fitted" at bounding box center [826, 303] width 126 height 17
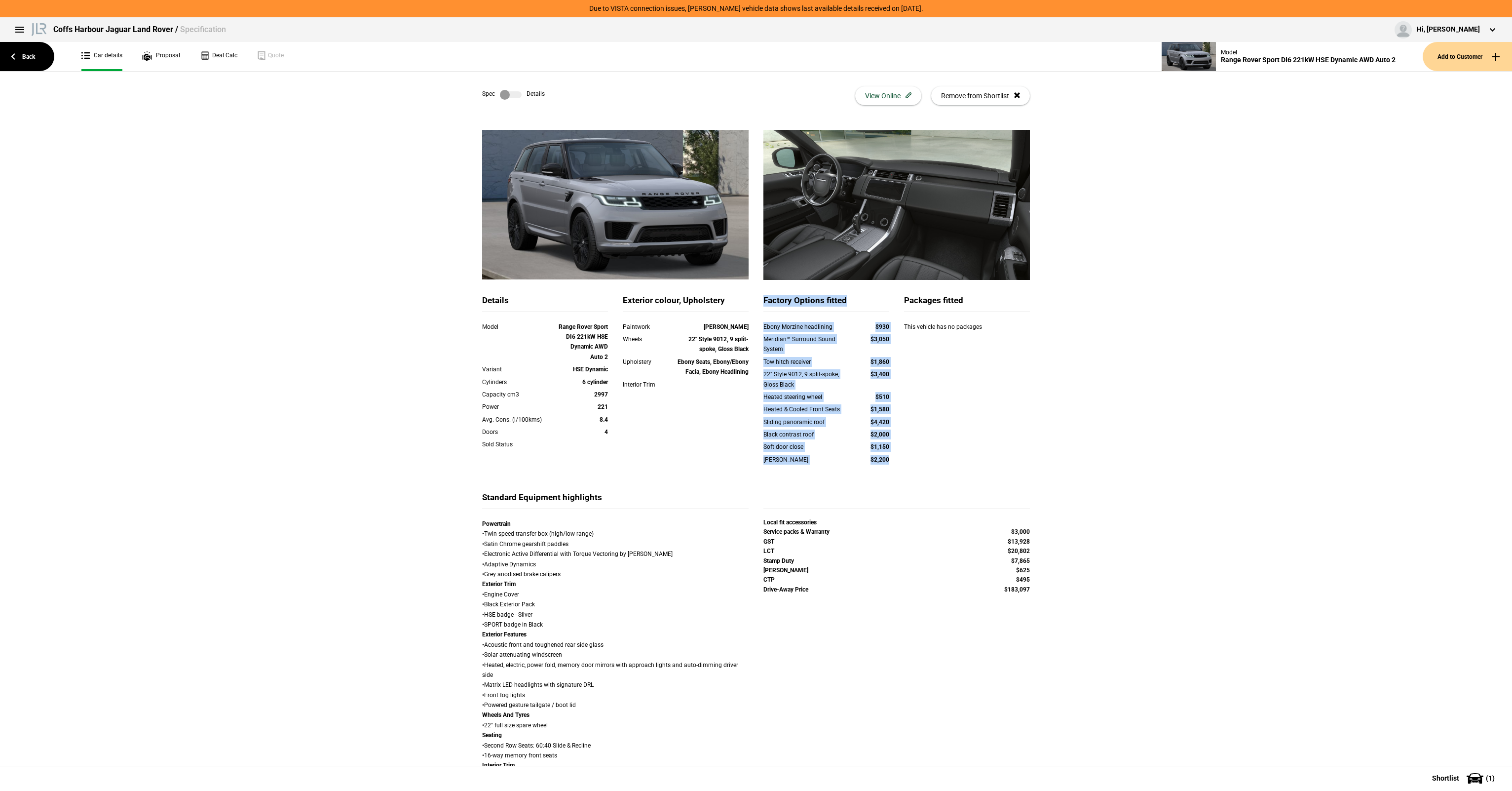
click at [992, 483] on div "Details Model Range Rover Sport DI6 221kW HSE Dynamic AWD Auto 2 Variant HSE Dy…" at bounding box center [756, 393] width 562 height 197
click at [989, 478] on div "Details Model Range Rover Sport DI6 221kW HSE Dynamic AWD Auto 2 Variant HSE Dy…" at bounding box center [756, 393] width 562 height 197
click at [758, 322] on div "Ebony Morzine headlining $930" at bounding box center [826, 328] width 141 height 12
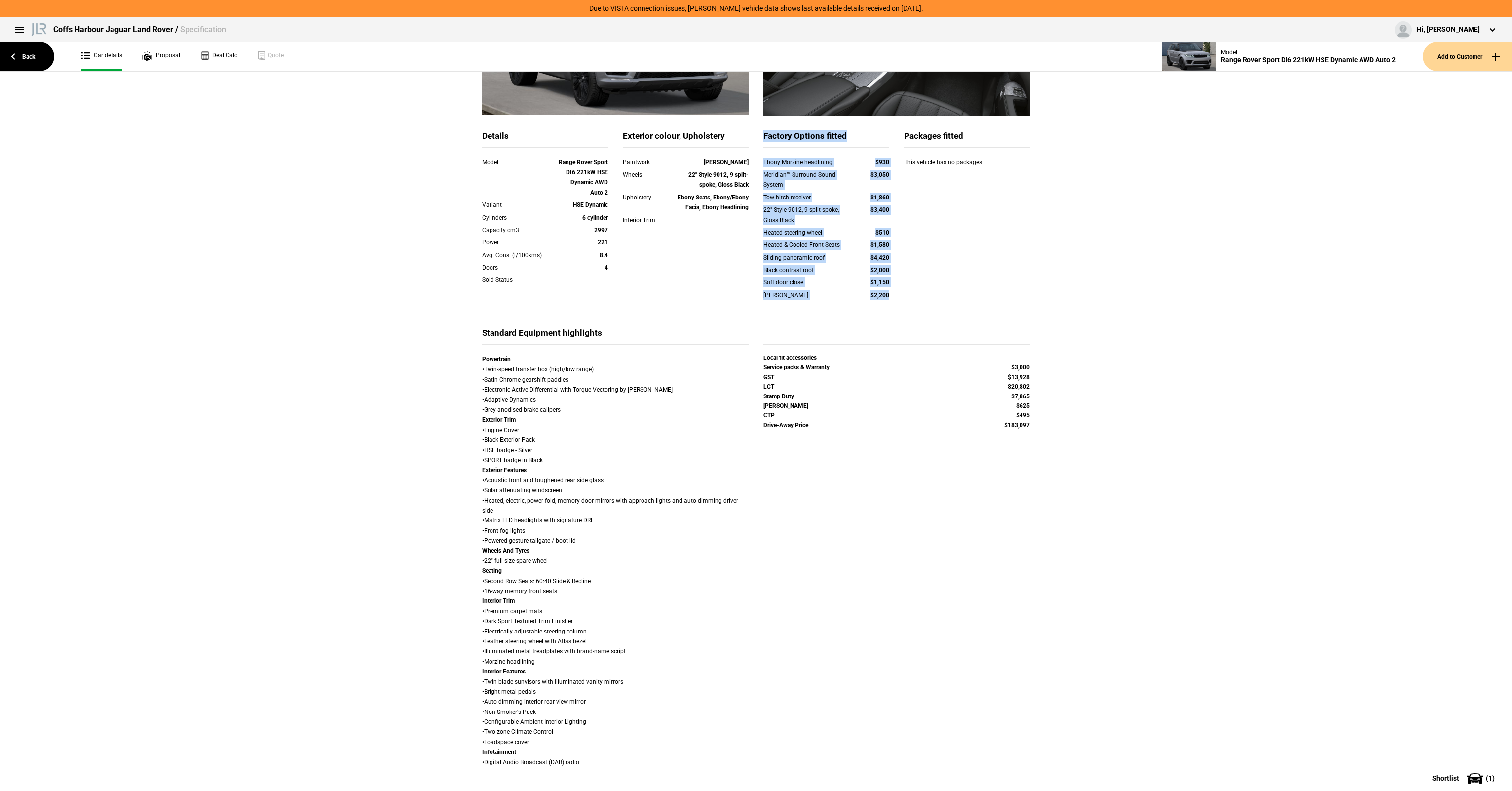
scroll to position [395, 0]
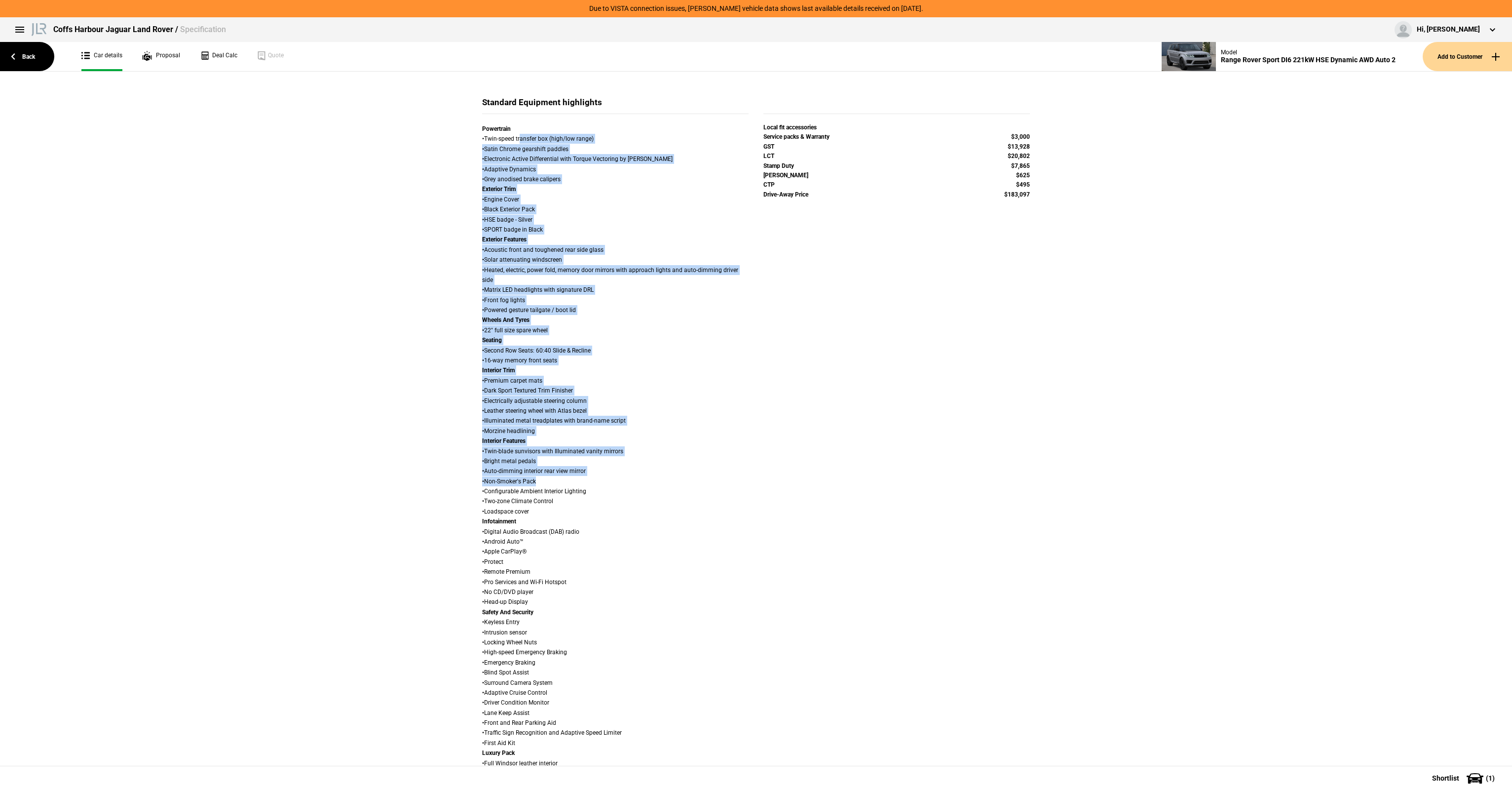
drag, startPoint x: 518, startPoint y: 143, endPoint x: 635, endPoint y: 558, distance: 431.2
click at [635, 558] on div "Powertrain • Twin-speed transfer box (high/low range) • Satin Chrome gearshift …" at bounding box center [615, 652] width 266 height 1057
click at [633, 554] on div "Powertrain • Twin-speed transfer box (high/low range) • Satin Chrome gearshift …" at bounding box center [615, 652] width 266 height 1057
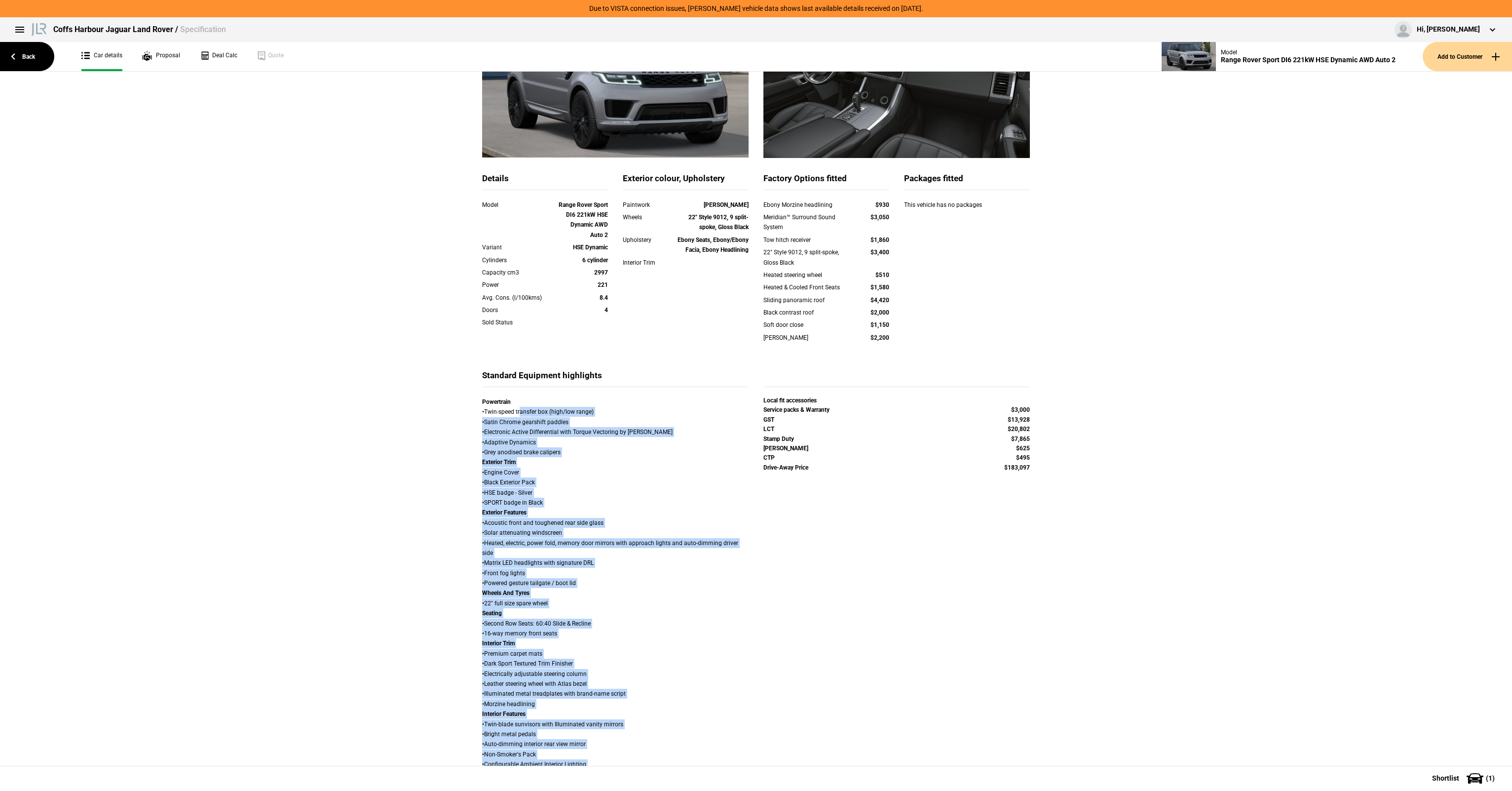
scroll to position [0, 0]
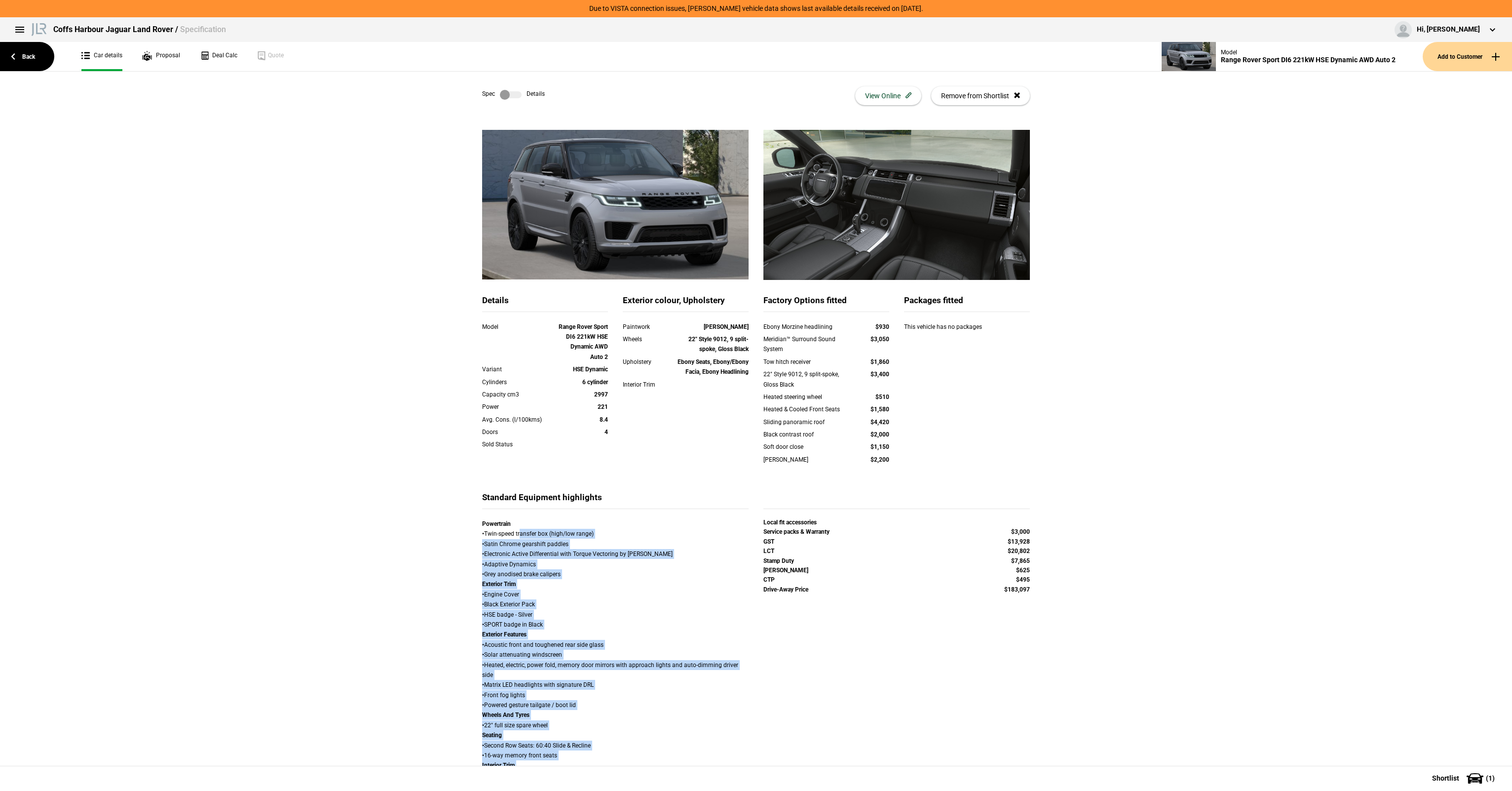
click at [517, 95] on label at bounding box center [511, 95] width 22 height 10
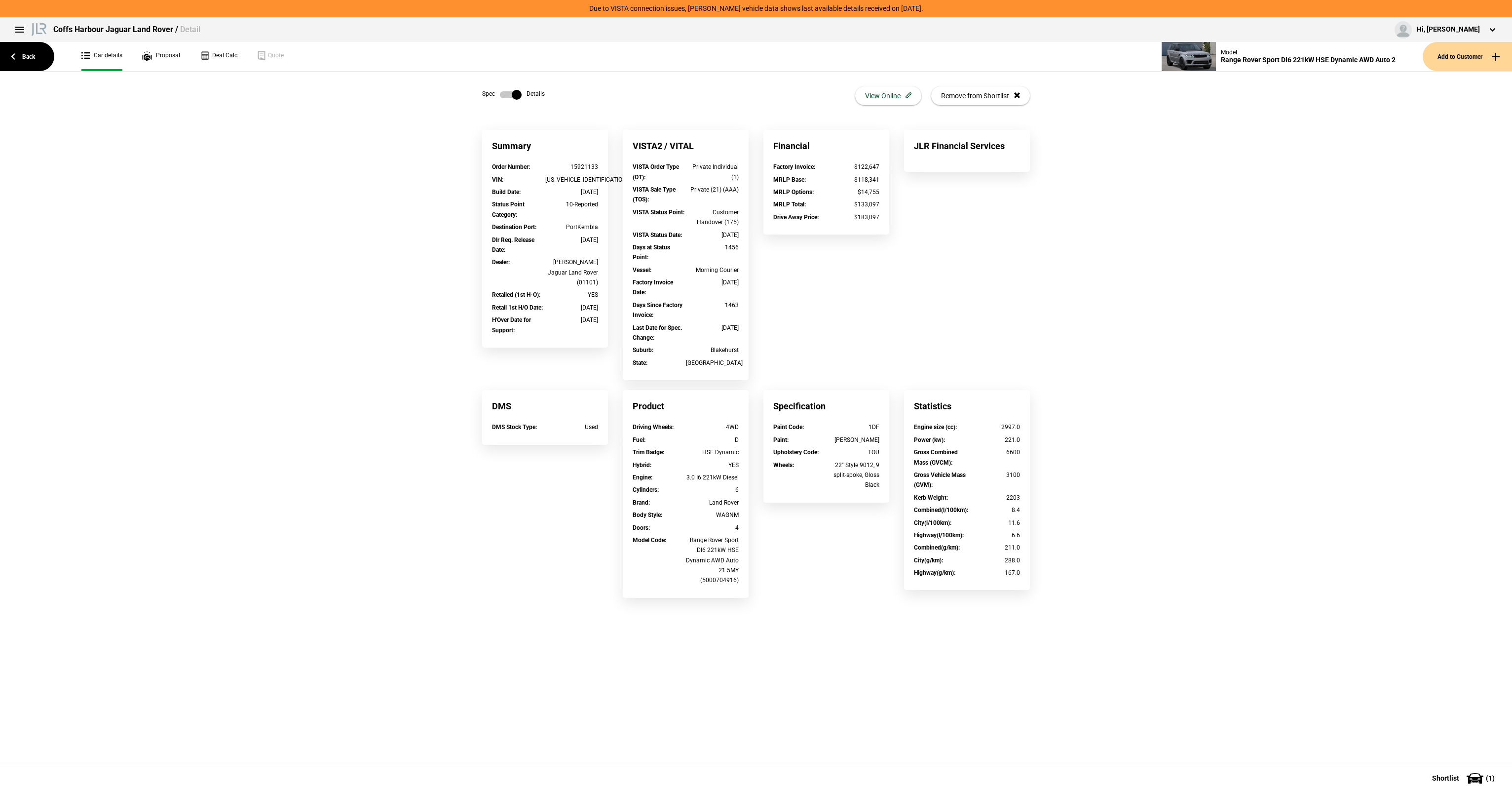
drag, startPoint x: 575, startPoint y: 196, endPoint x: 614, endPoint y: 193, distance: 39.1
click at [614, 193] on div "Summary Order Number : 15921133 VIN : SALWA2AW9MA793457 Build Date : 29/03/2021…" at bounding box center [545, 244] width 141 height 228
click at [580, 188] on div "29/03/2021" at bounding box center [572, 192] width 53 height 10
drag, startPoint x: 579, startPoint y: 189, endPoint x: 596, endPoint y: 189, distance: 17.0
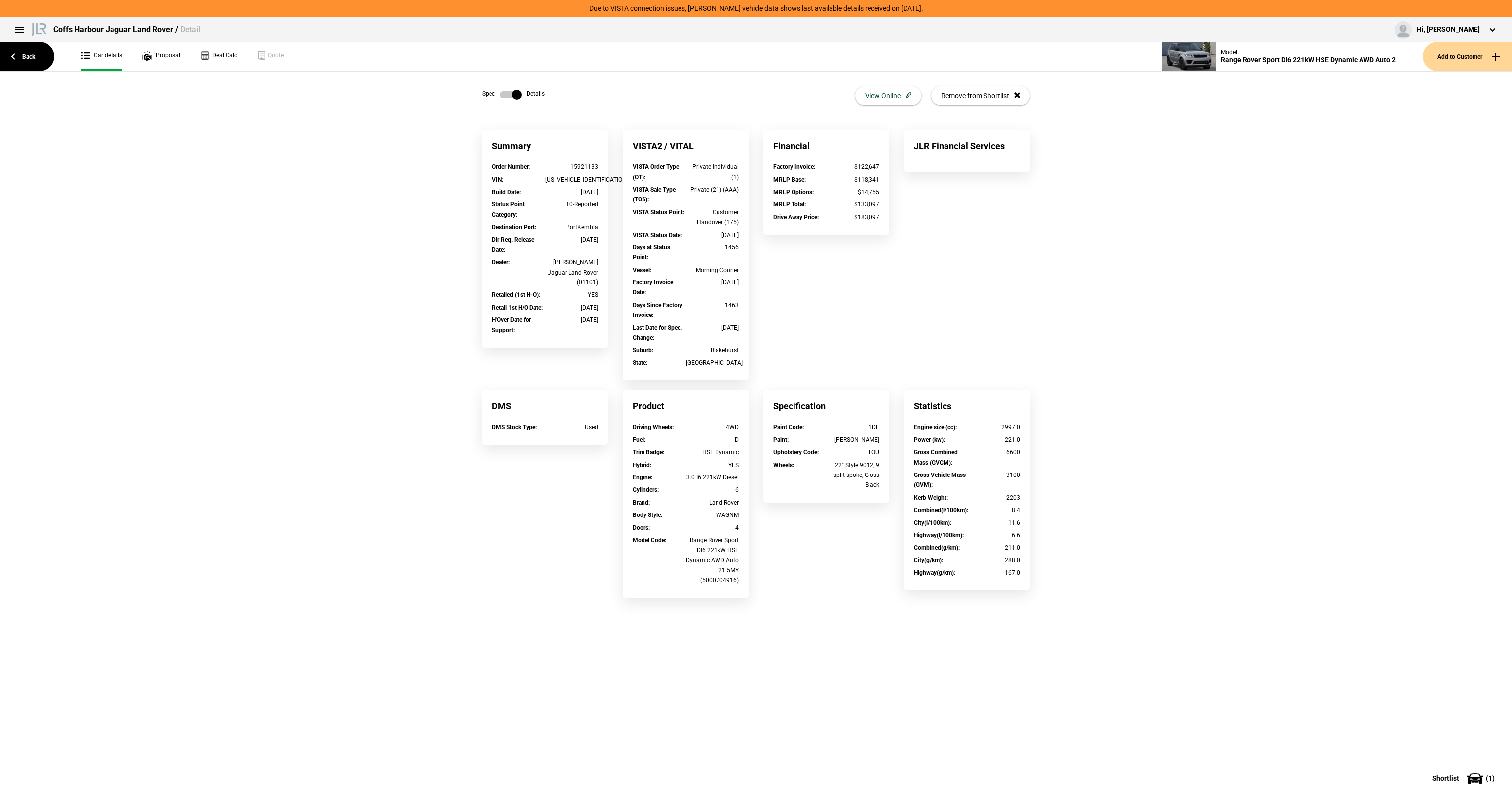
click at [596, 189] on div "29/03/2021" at bounding box center [572, 192] width 53 height 10
drag, startPoint x: 572, startPoint y: 190, endPoint x: 582, endPoint y: 232, distance: 43.2
click at [572, 190] on div "29/03/2021" at bounding box center [572, 192] width 53 height 10
drag, startPoint x: 581, startPoint y: 305, endPoint x: 585, endPoint y: 315, distance: 10.8
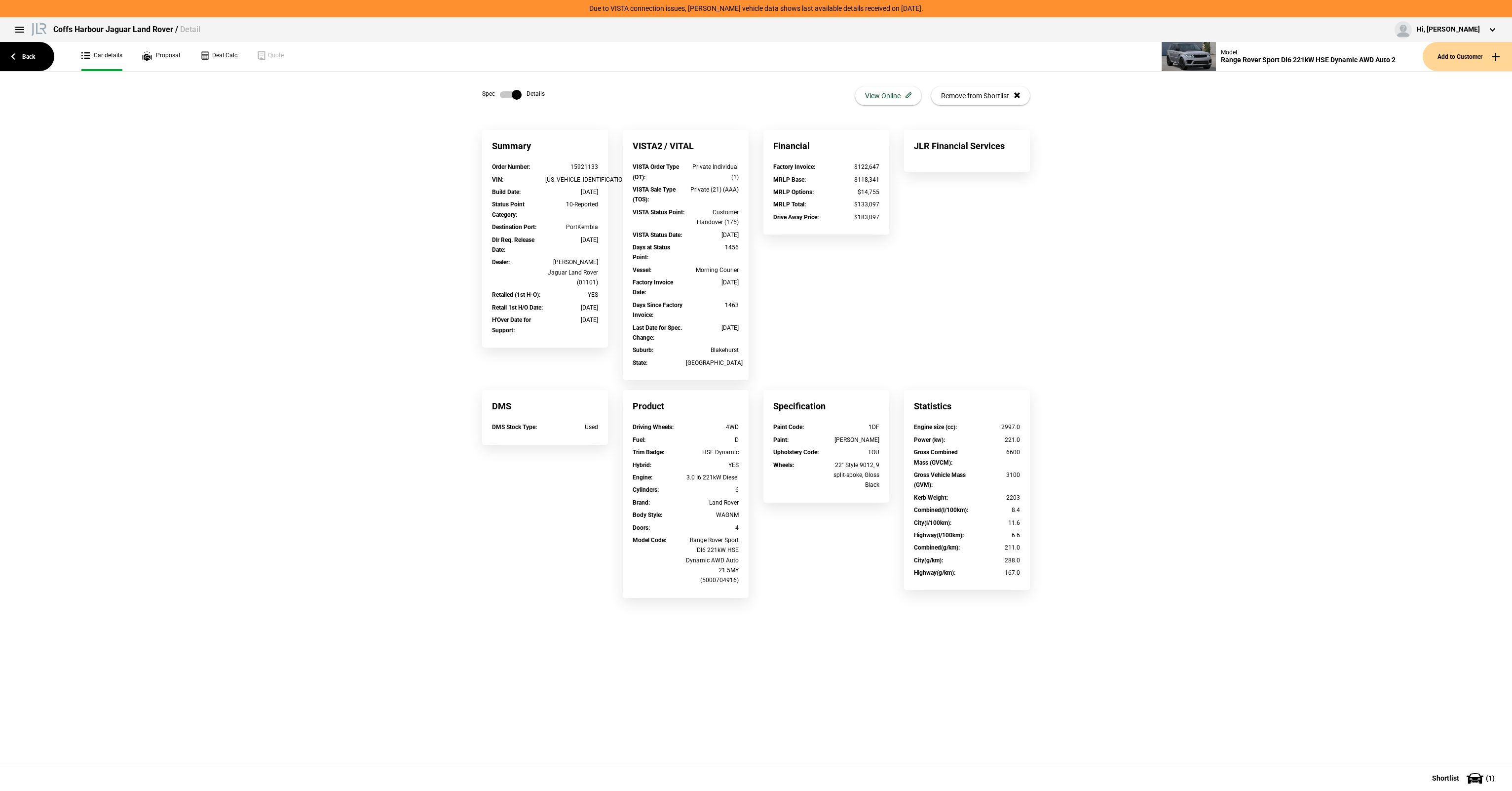
click at [585, 315] on div "30/06/2021" at bounding box center [572, 319] width 53 height 10
drag, startPoint x: 585, startPoint y: 315, endPoint x: 596, endPoint y: 314, distance: 11.0
click at [585, 315] on div "H'Over Date for Support : 30/06/2021" at bounding box center [545, 325] width 106 height 20
drag, startPoint x: 596, startPoint y: 314, endPoint x: 573, endPoint y: 298, distance: 28.0
click at [573, 298] on div "Order Number : 15921133 VIN : SALWA2AW9MA793457 Build Date : 29/03/2021 Status …" at bounding box center [545, 255] width 126 height 186
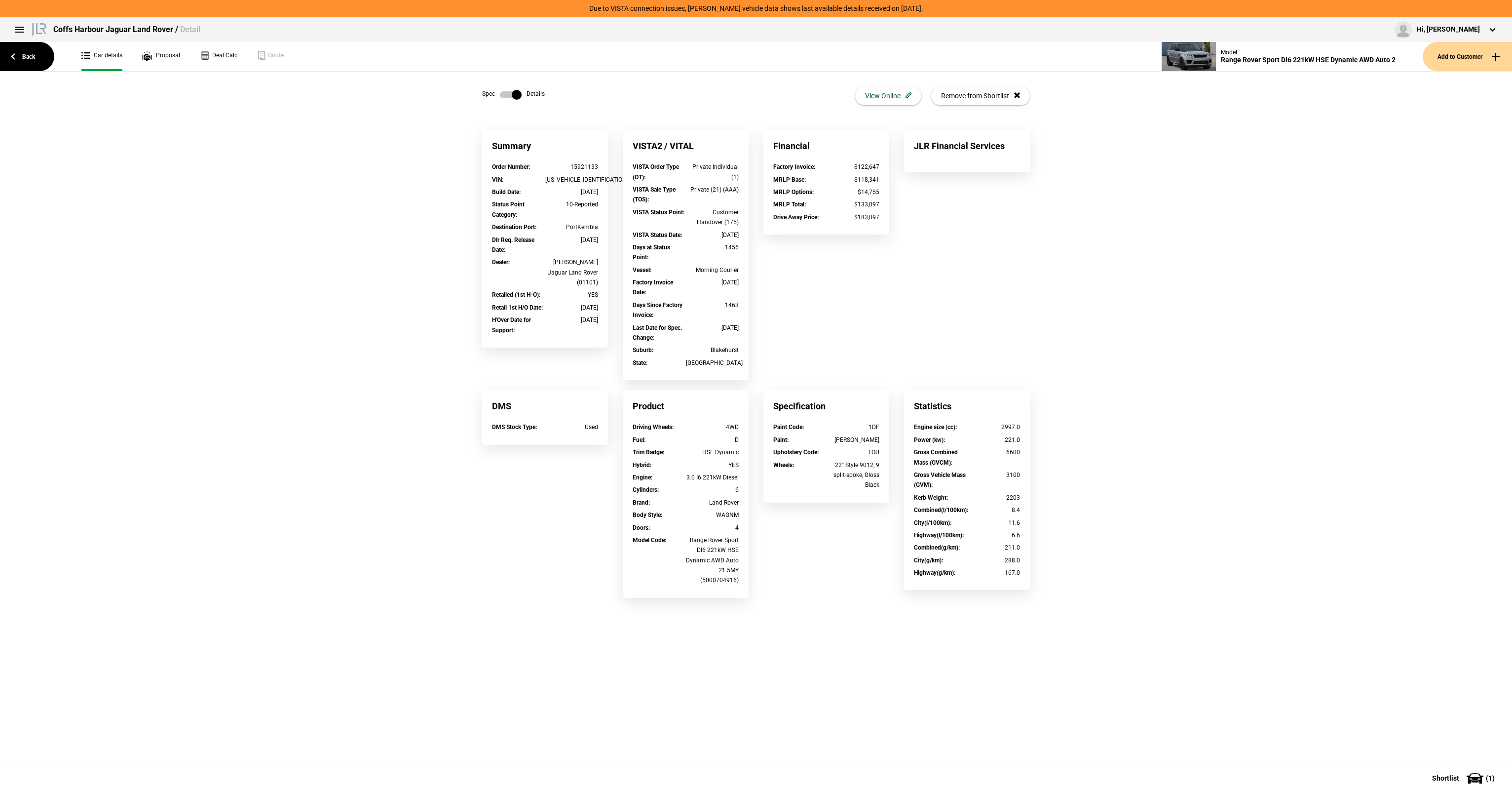
click at [573, 302] on div "30/06/2021" at bounding box center [572, 307] width 53 height 10
drag, startPoint x: 573, startPoint y: 297, endPoint x: 590, endPoint y: 309, distance: 20.8
click at [590, 309] on div "Order Number : 15921133 VIN : SALWA2AW9MA793457 Build Date : 29/03/2021 Status …" at bounding box center [545, 255] width 126 height 186
click at [590, 315] on div "30/06/2021" at bounding box center [572, 319] width 53 height 10
drag, startPoint x: 590, startPoint y: 309, endPoint x: 582, endPoint y: 301, distance: 11.3
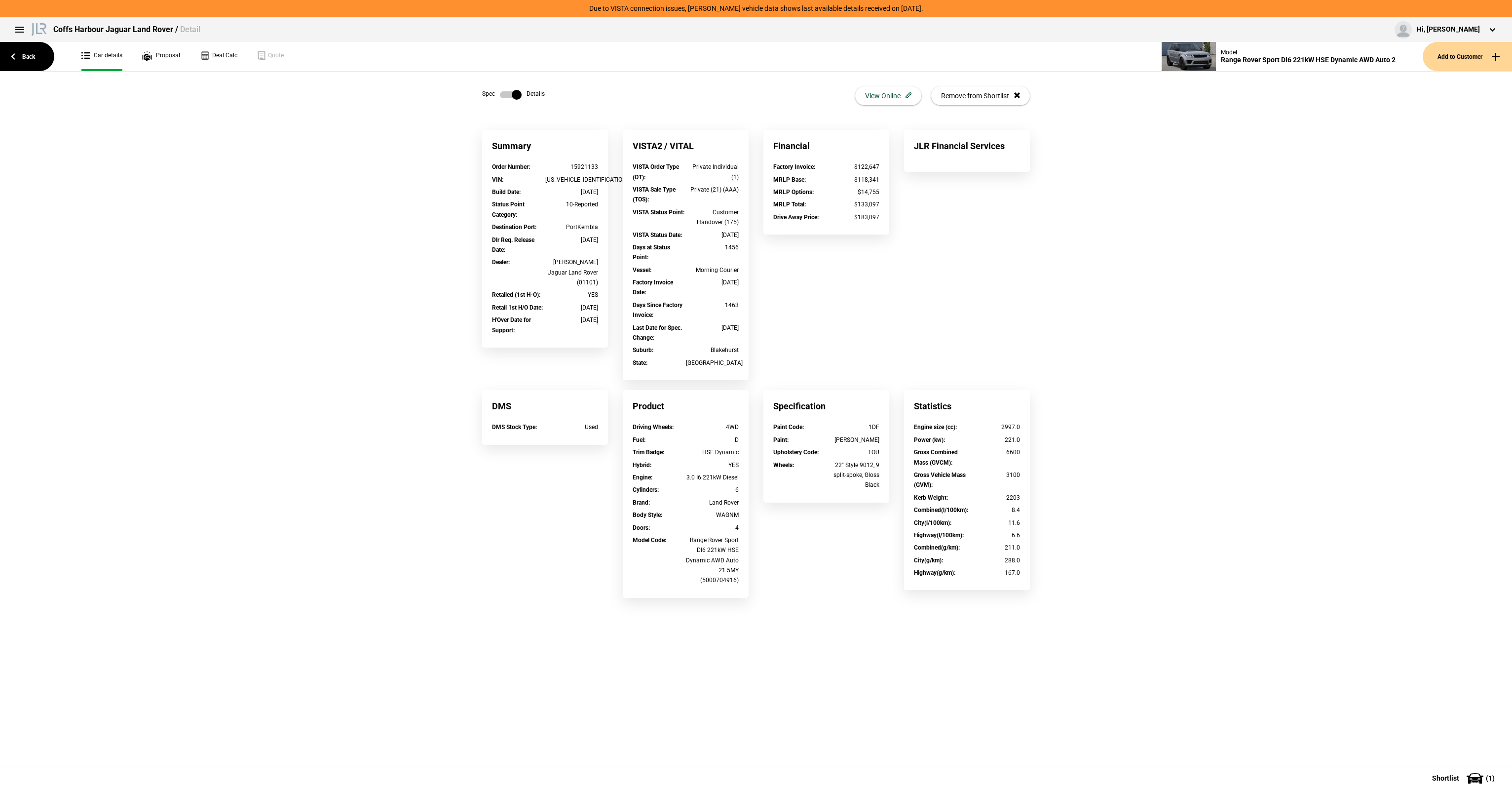
click at [582, 301] on div "Order Number : 15921133 VIN : SALWA2AW9MA793457 Build Date : 29/03/2021 Status …" at bounding box center [545, 255] width 126 height 186
click at [582, 302] on div "30/06/2021" at bounding box center [572, 307] width 53 height 10
drag, startPoint x: 578, startPoint y: 296, endPoint x: 590, endPoint y: 311, distance: 19.2
click at [590, 311] on div "Order Number : 15921133 VIN : SALWA2AW9MA793457 Build Date : 29/03/2021 Status …" at bounding box center [545, 255] width 126 height 186
click at [590, 315] on div "30/06/2021" at bounding box center [572, 319] width 53 height 10
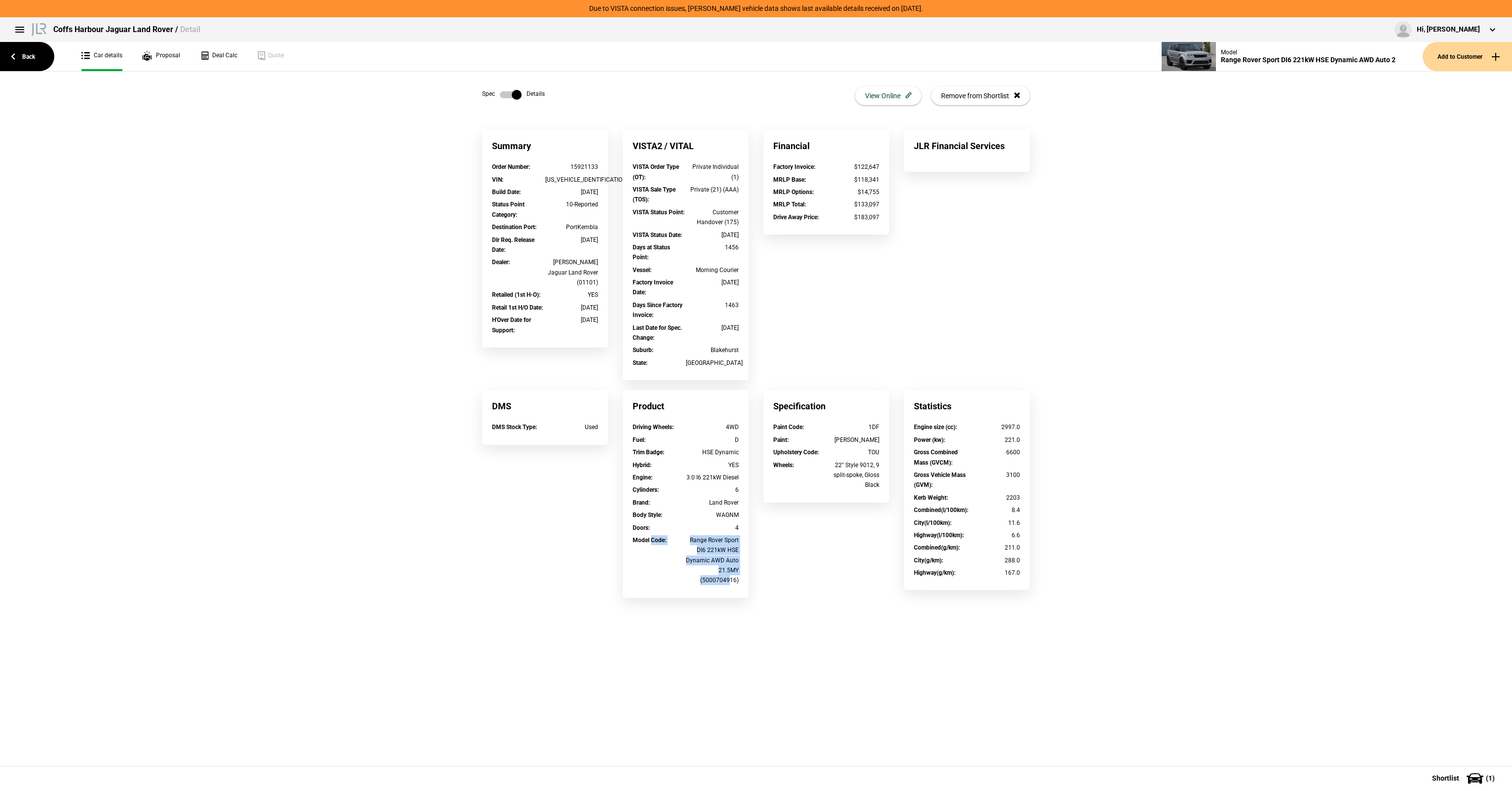
click at [731, 579] on div "Model Code : Range Rover Sport DI6 221kW HSE Dynamic AWD Auto 21.5MY (500070491…" at bounding box center [686, 560] width 106 height 51
click at [731, 579] on div "Range Rover Sport DI6 221kW HSE Dynamic AWD Auto 21.5MY (5000704916)" at bounding box center [713, 560] width 53 height 51
click at [680, 519] on div "Product Driving Wheels : 4WD Fuel : D Trim Badge : HSE Dynamic Hybrid : YES Eng…" at bounding box center [686, 499] width 141 height 218
click at [680, 519] on div "Body Style :" at bounding box center [659, 514] width 53 height 10
click at [768, 469] on div "Wheels : 22" Style 9012, 9 split-spoke, Gloss Black" at bounding box center [826, 476] width 121 height 32
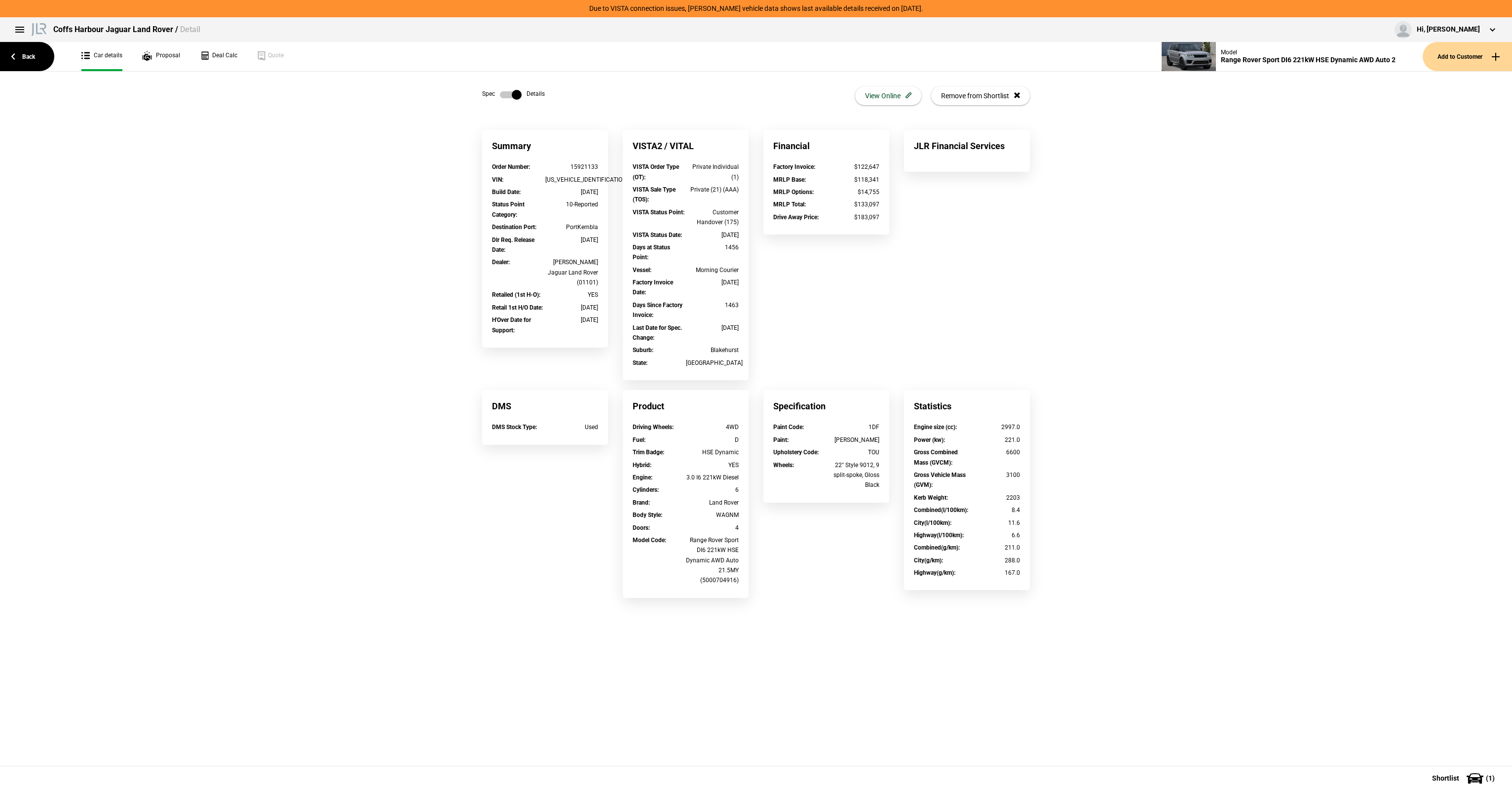
click at [529, 97] on div "Spec Details" at bounding box center [513, 95] width 63 height 10
click at [518, 94] on label at bounding box center [511, 95] width 22 height 10
